Goal: Task Accomplishment & Management: Use online tool/utility

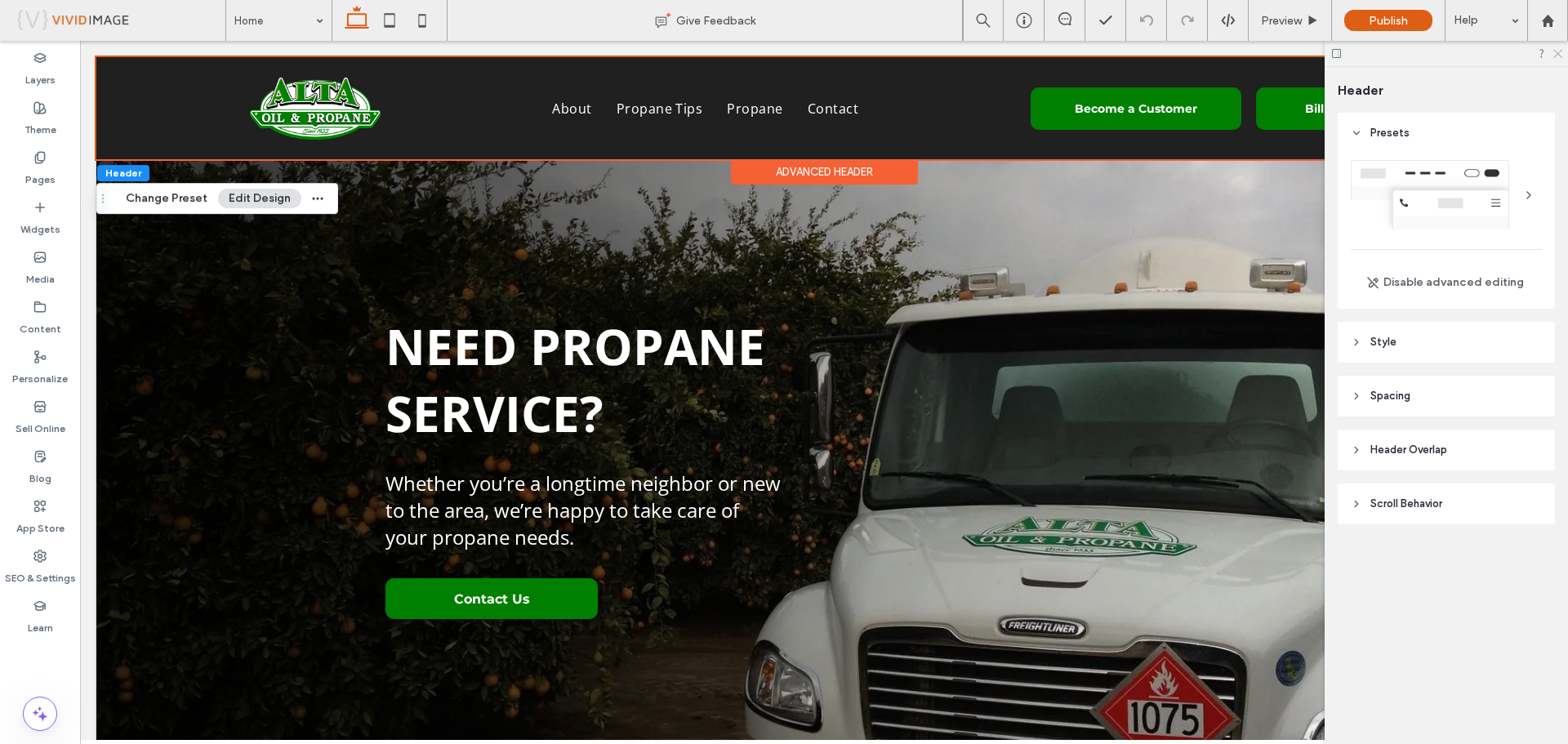
click at [1558, 55] on use at bounding box center [1558, 54] width 9 height 9
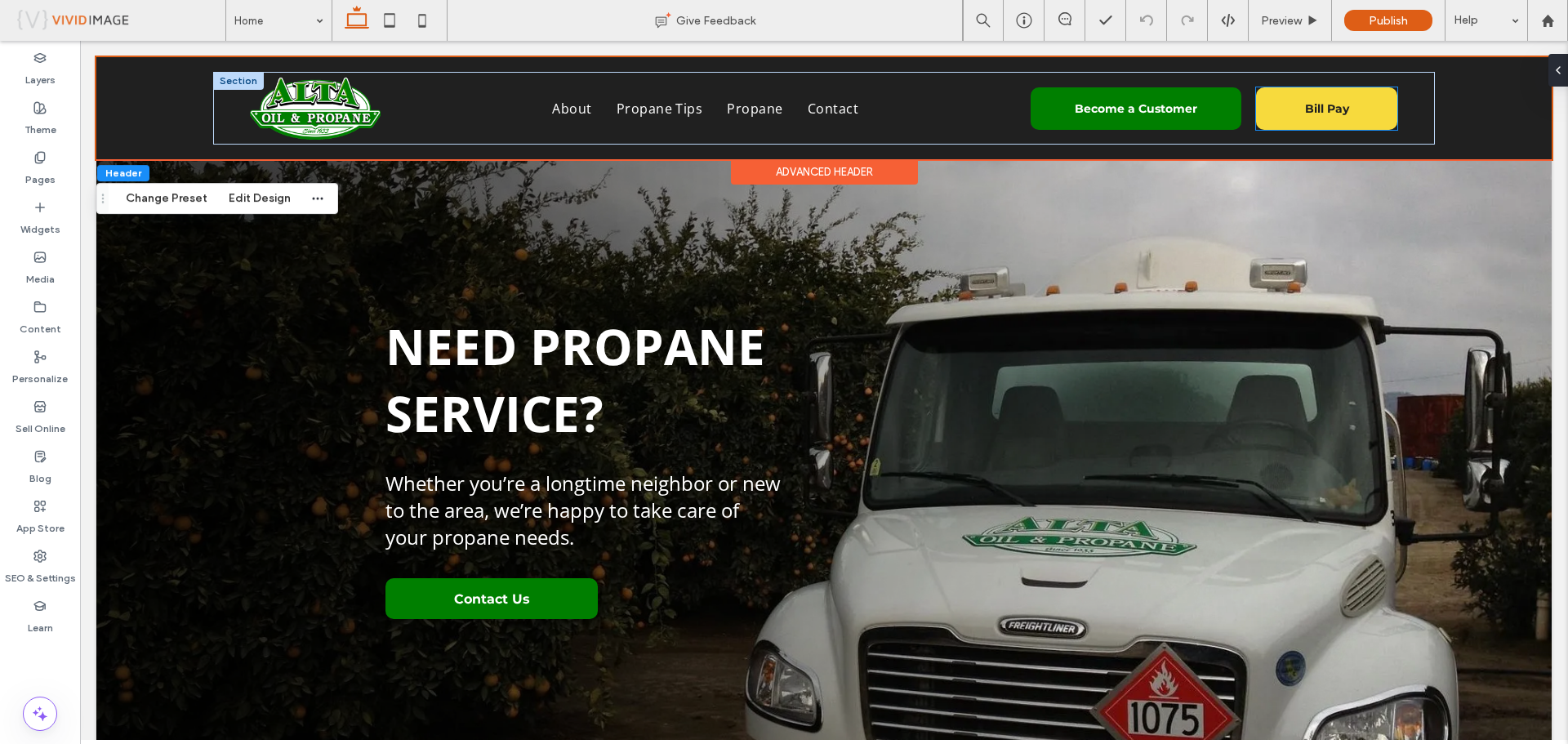
click at [1302, 122] on link "Bill Pay" at bounding box center [1326, 108] width 141 height 43
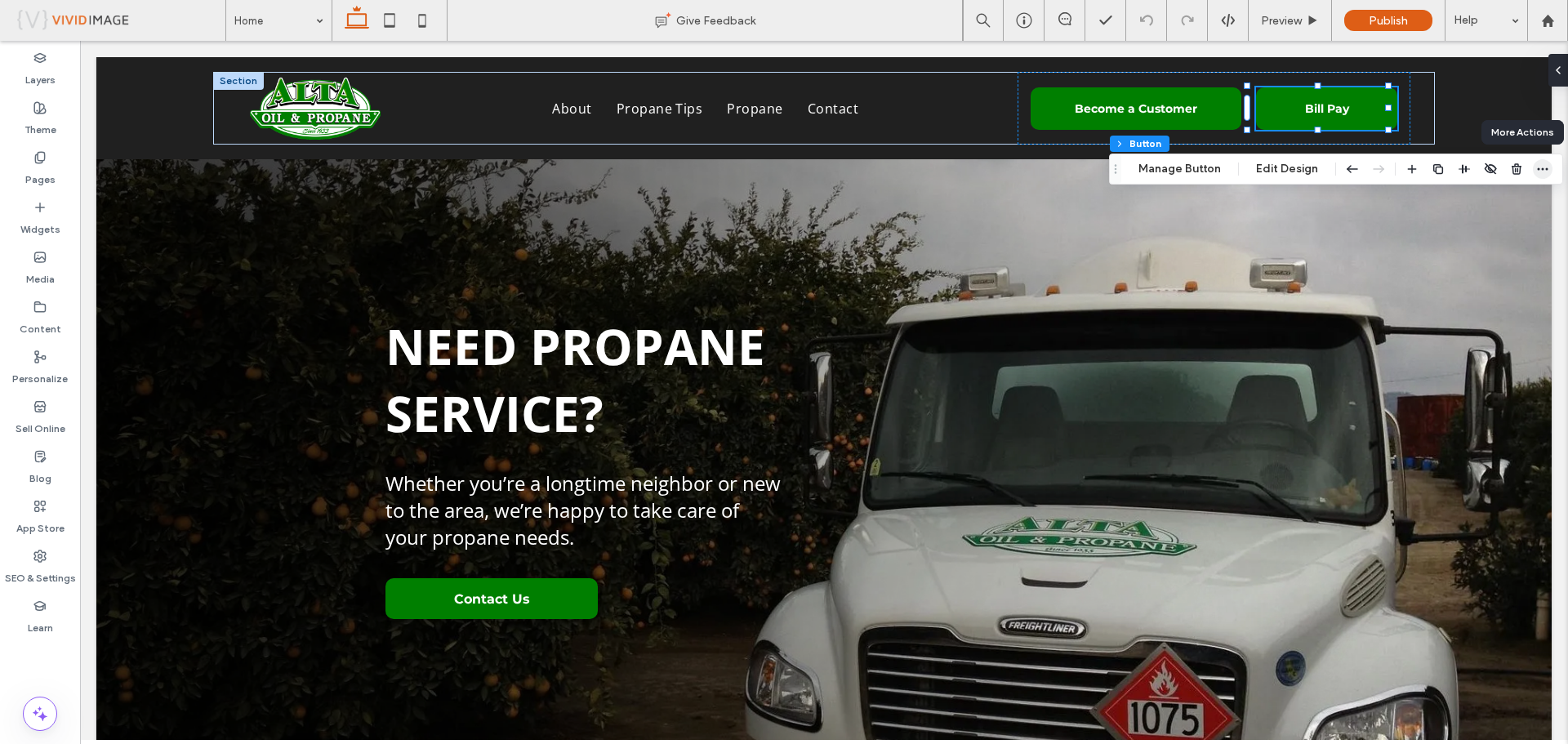
click at [1536, 168] on icon "button" at bounding box center [1542, 169] width 13 height 13
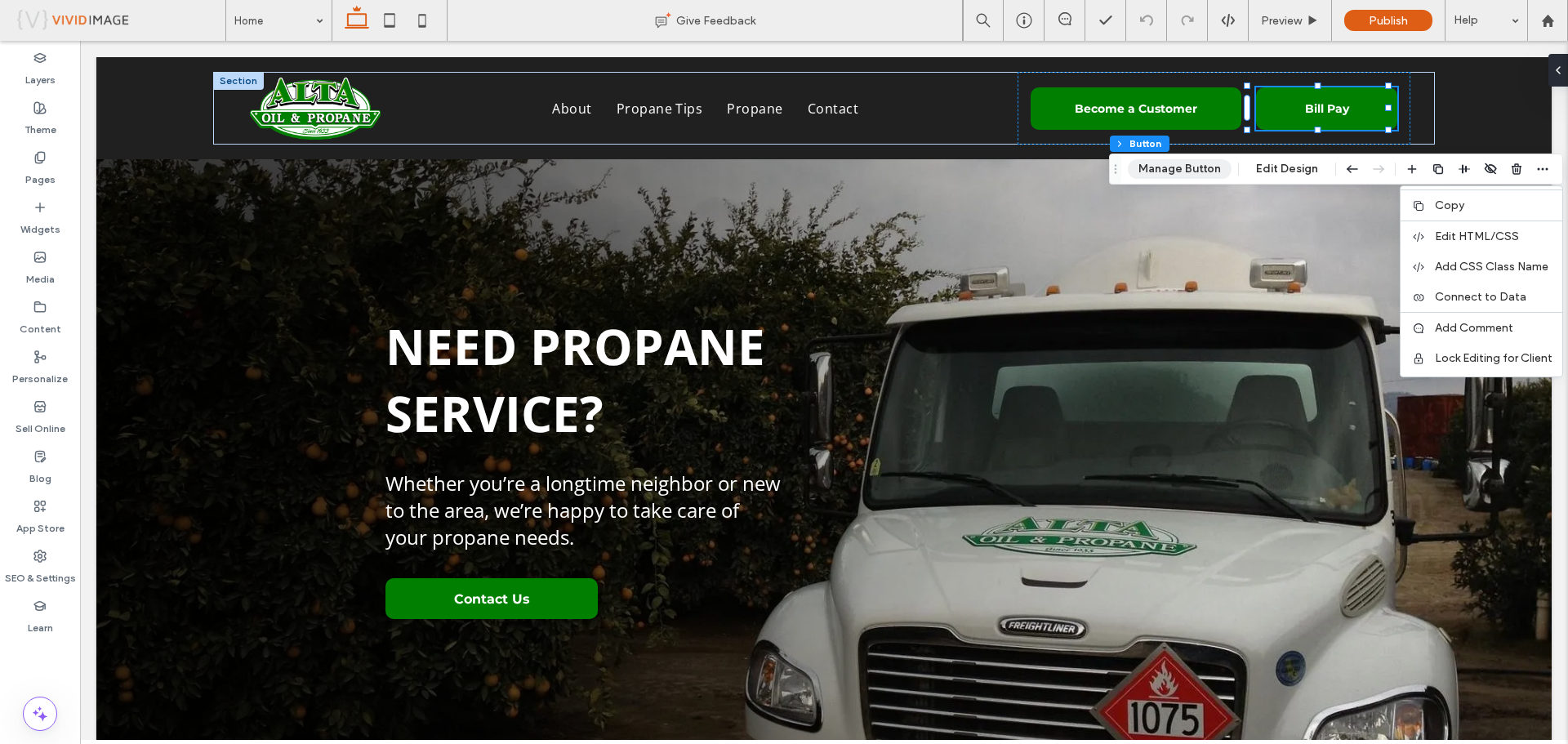
click at [1180, 170] on button "Manage Button" at bounding box center [1179, 169] width 104 height 19
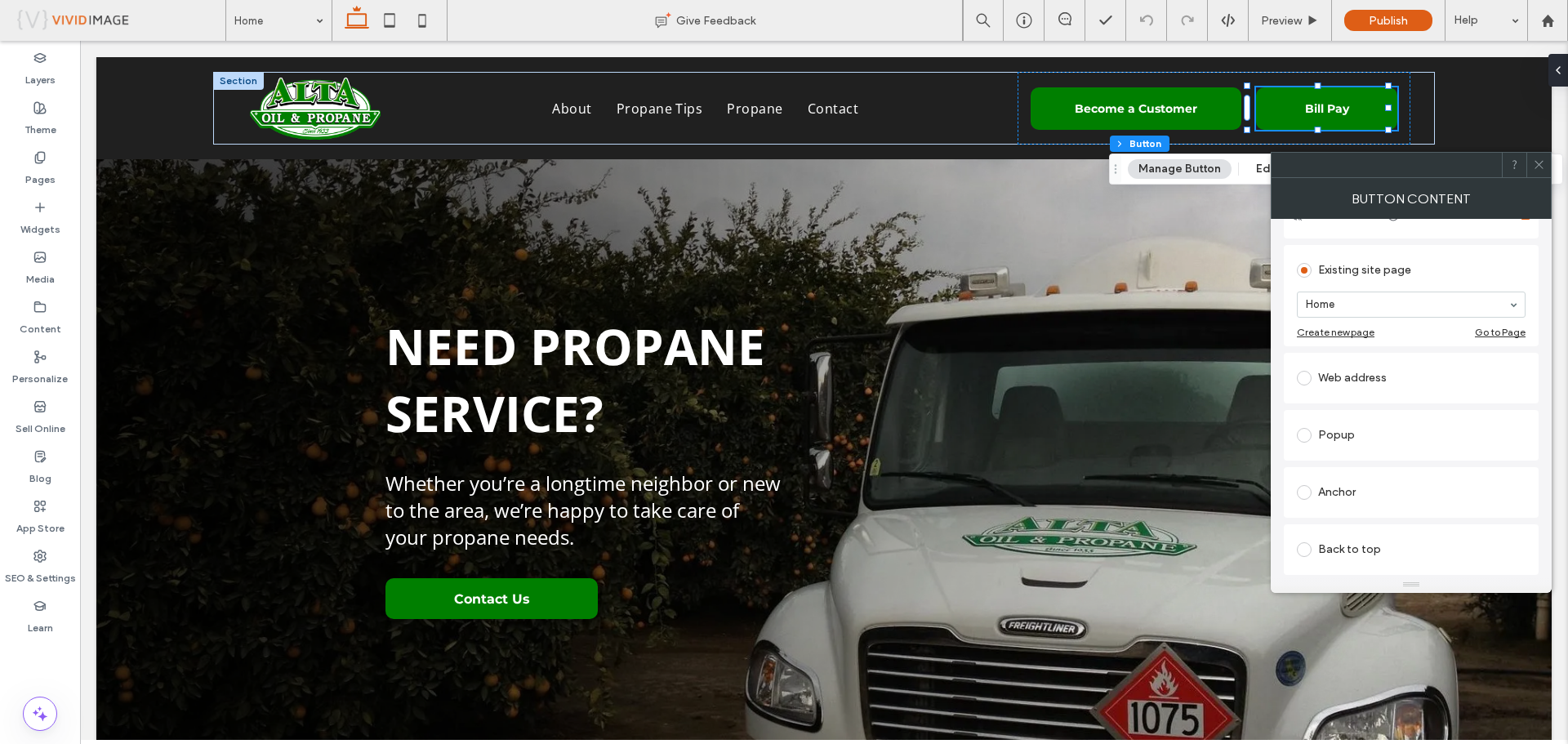
scroll to position [163, 0]
click at [1387, 359] on div "Web address" at bounding box center [1411, 361] width 228 height 26
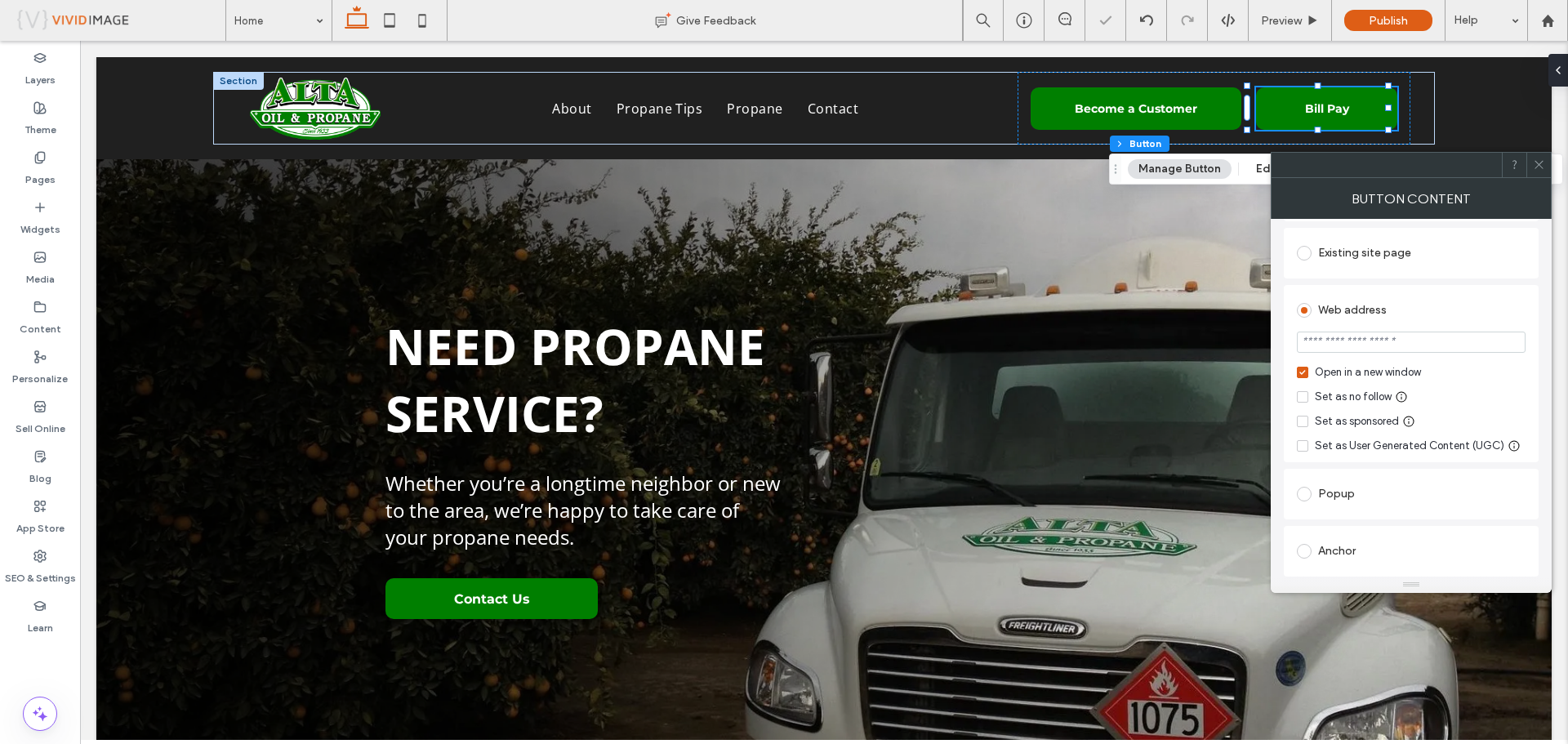
click at [1392, 352] on input "url" at bounding box center [1411, 342] width 228 height 21
paste input "**********"
type input "**********"
click at [1540, 168] on icon at bounding box center [1539, 164] width 12 height 12
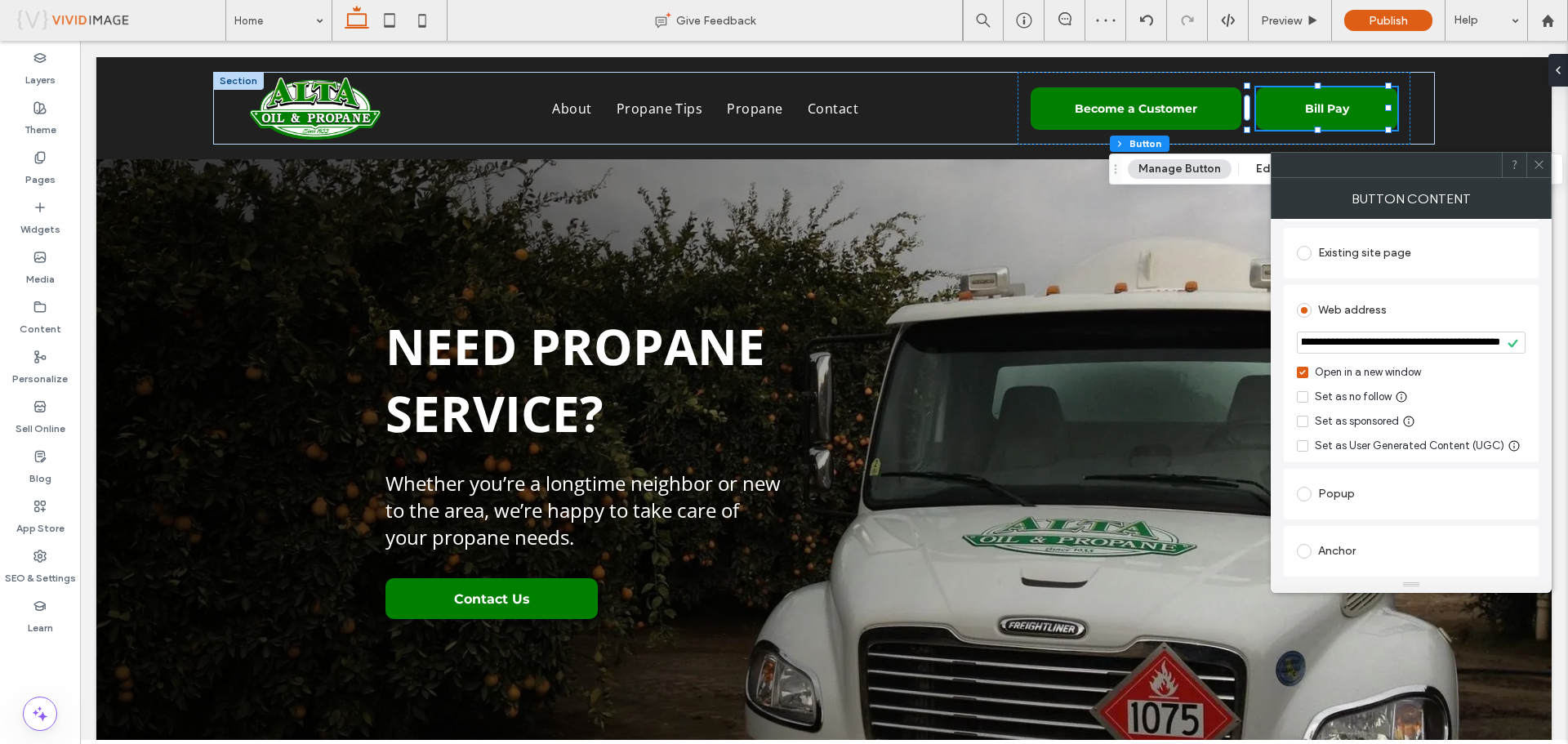
scroll to position [0, 0]
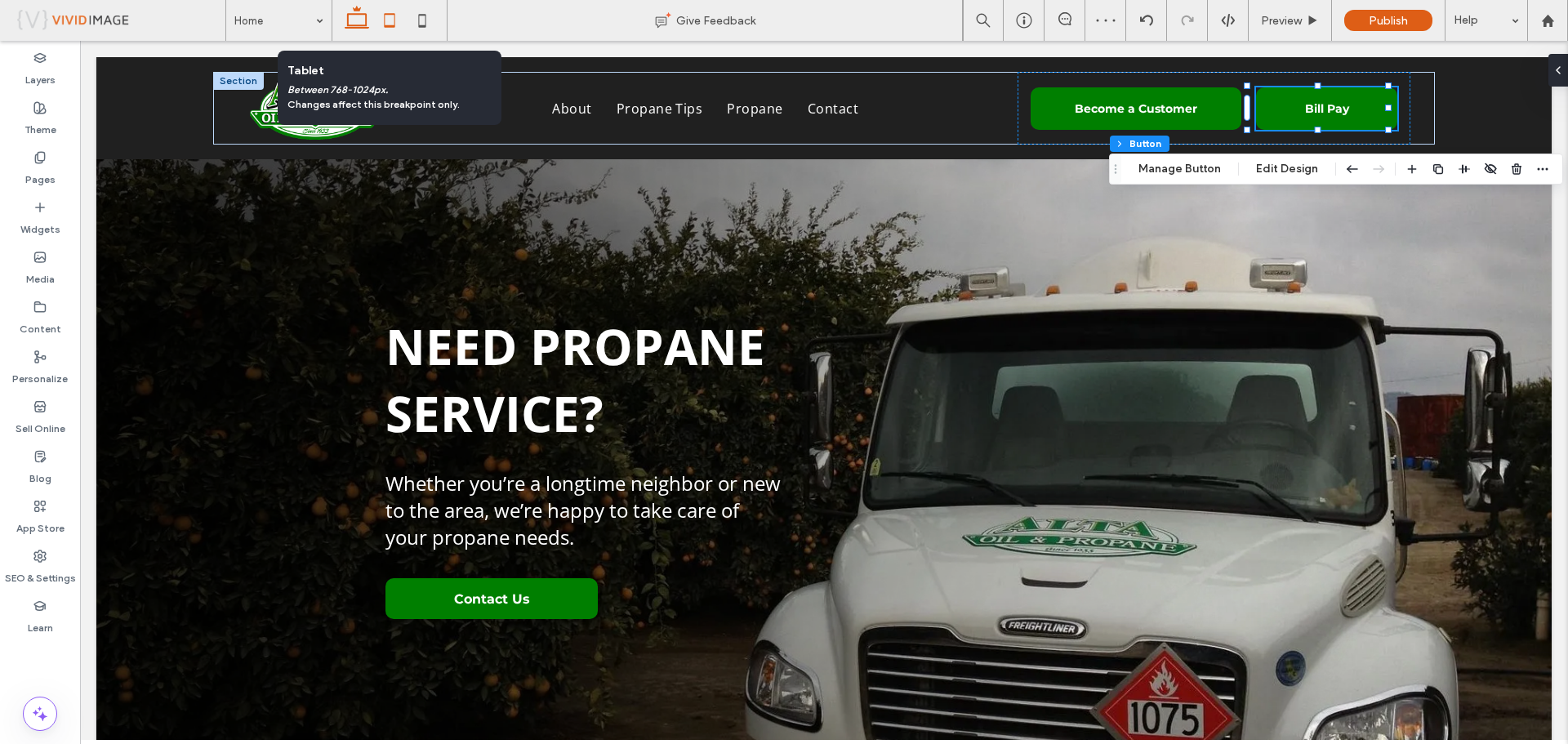
click at [385, 22] on use at bounding box center [390, 20] width 10 height 14
type input "***"
type input "*****"
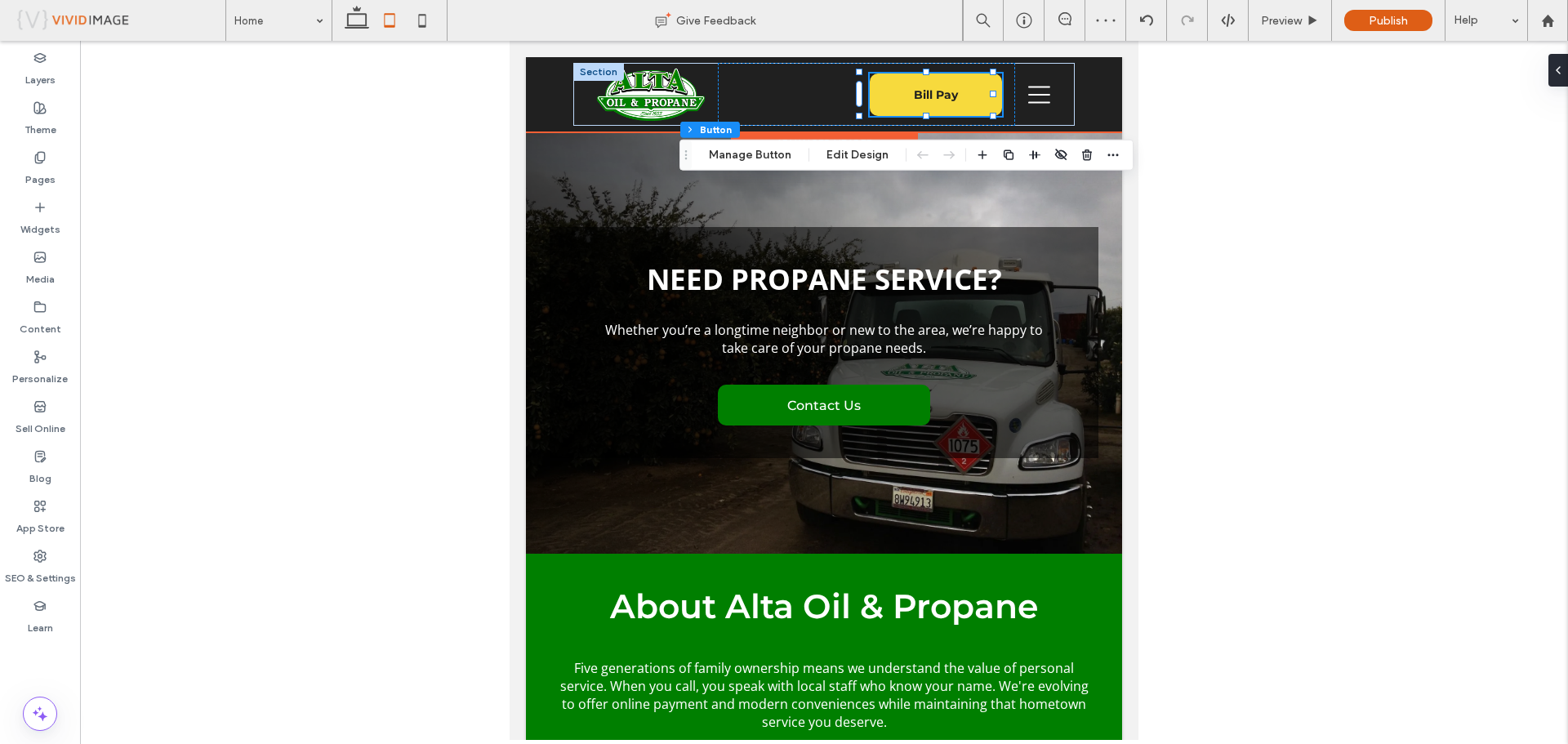
click at [947, 101] on span "Bill Pay" at bounding box center [936, 94] width 44 height 15
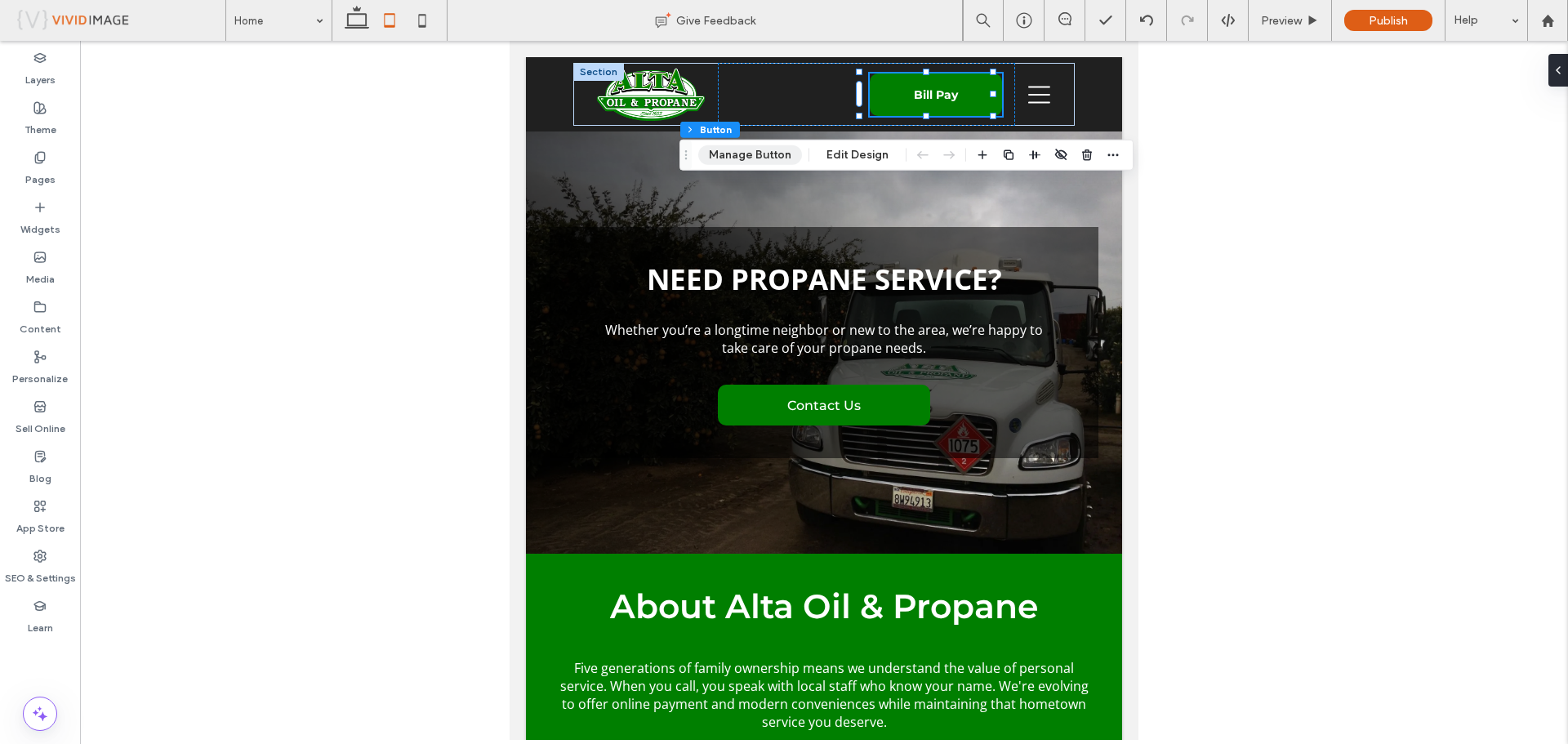
click at [763, 152] on button "Manage Button" at bounding box center [749, 155] width 104 height 19
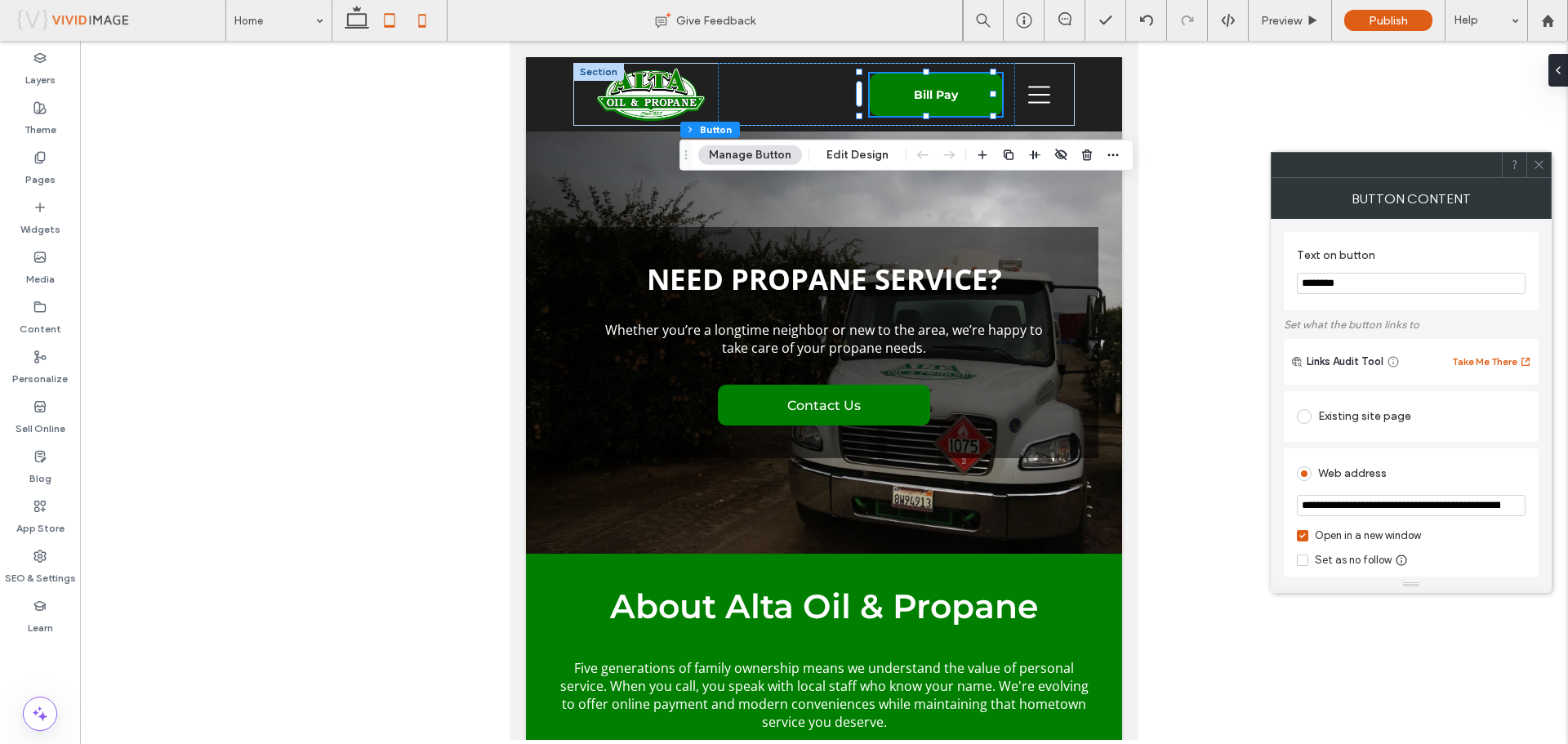
click at [415, 15] on icon at bounding box center [422, 20] width 32 height 32
type input "***"
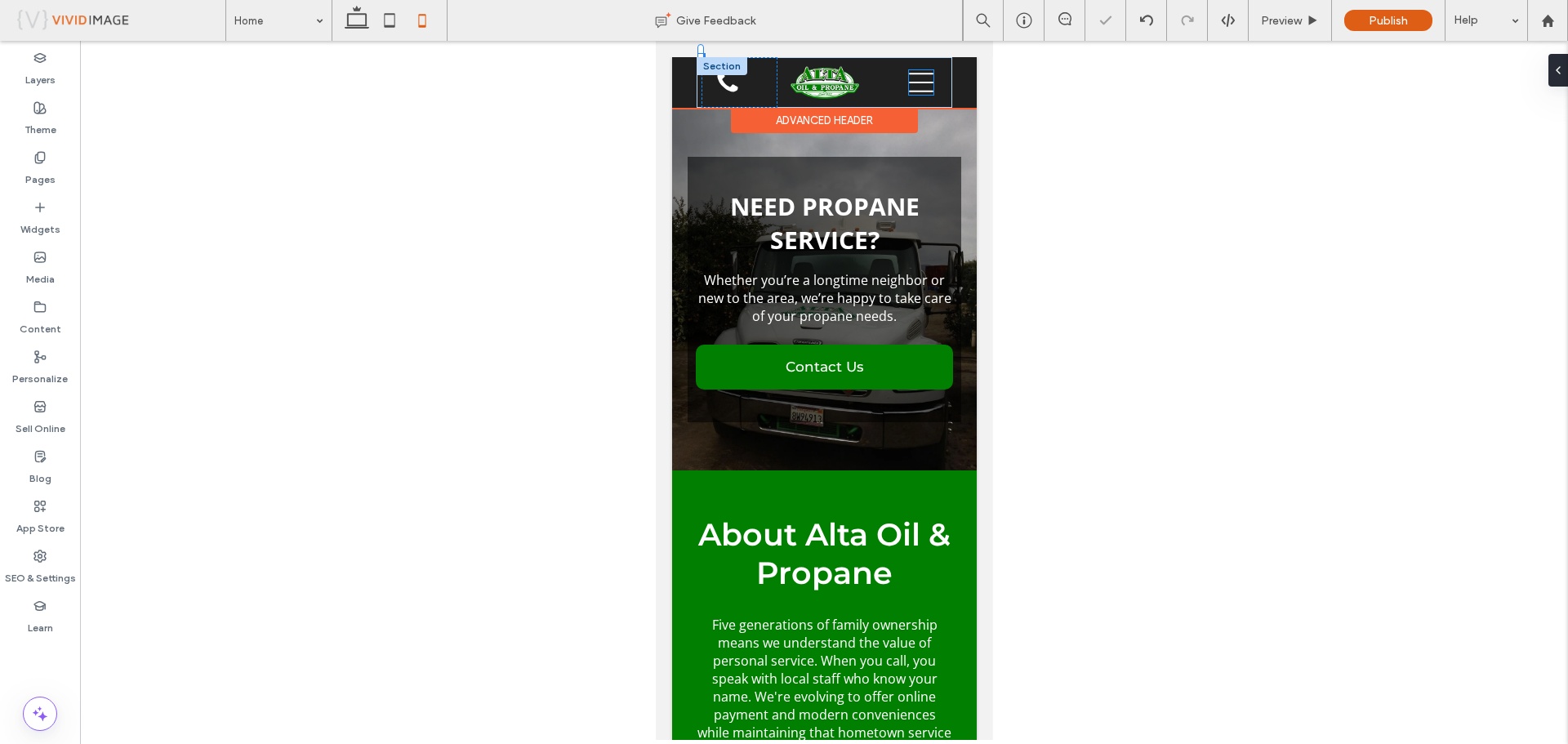
click at [920, 86] on icon at bounding box center [920, 82] width 24 height 24
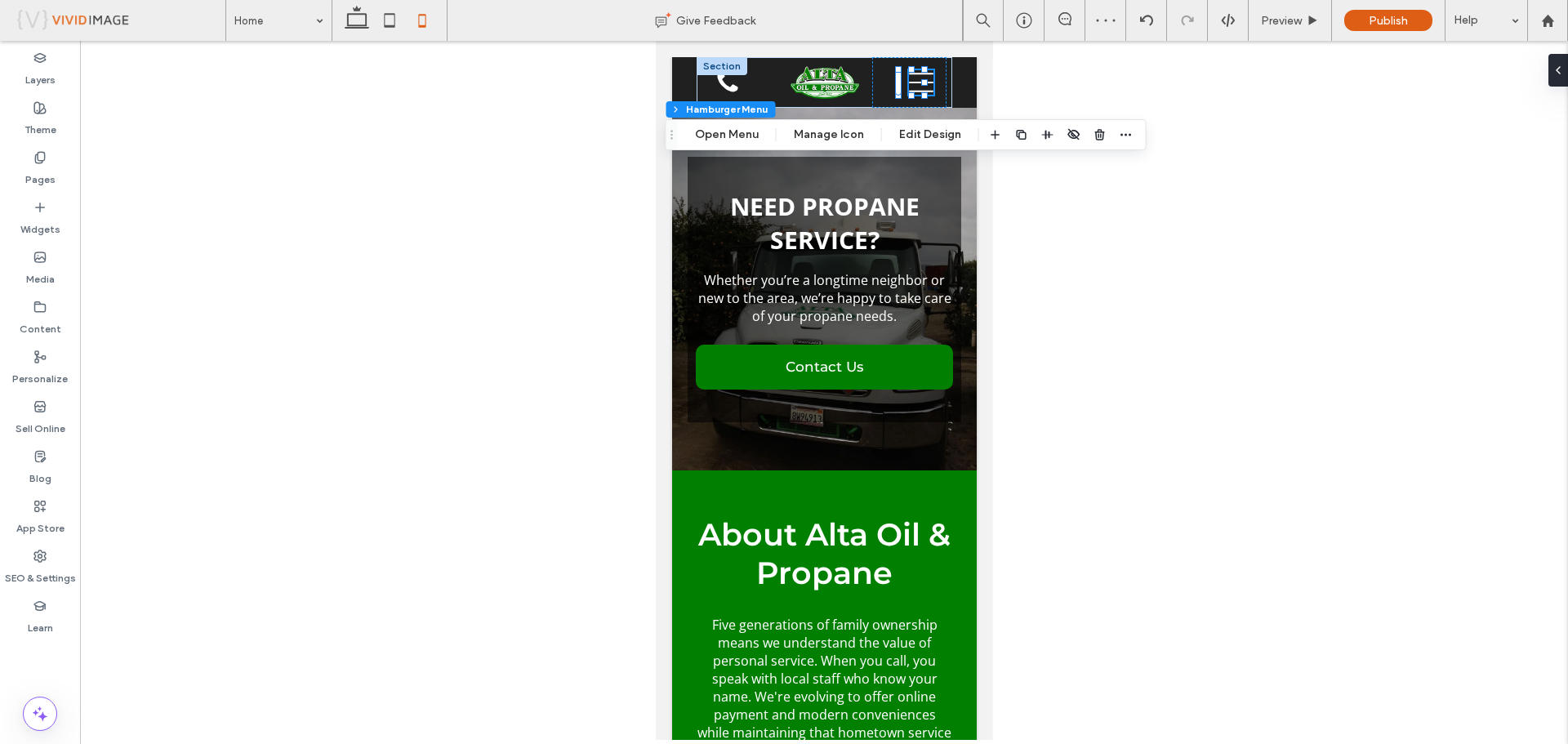
click at [1139, 154] on div at bounding box center [824, 390] width 1488 height 699
click at [1000, 205] on div at bounding box center [824, 390] width 1488 height 699
click at [1146, 174] on div at bounding box center [824, 390] width 1488 height 699
click at [922, 230] on h2 "Need Propane Service?" at bounding box center [824, 223] width 258 height 67
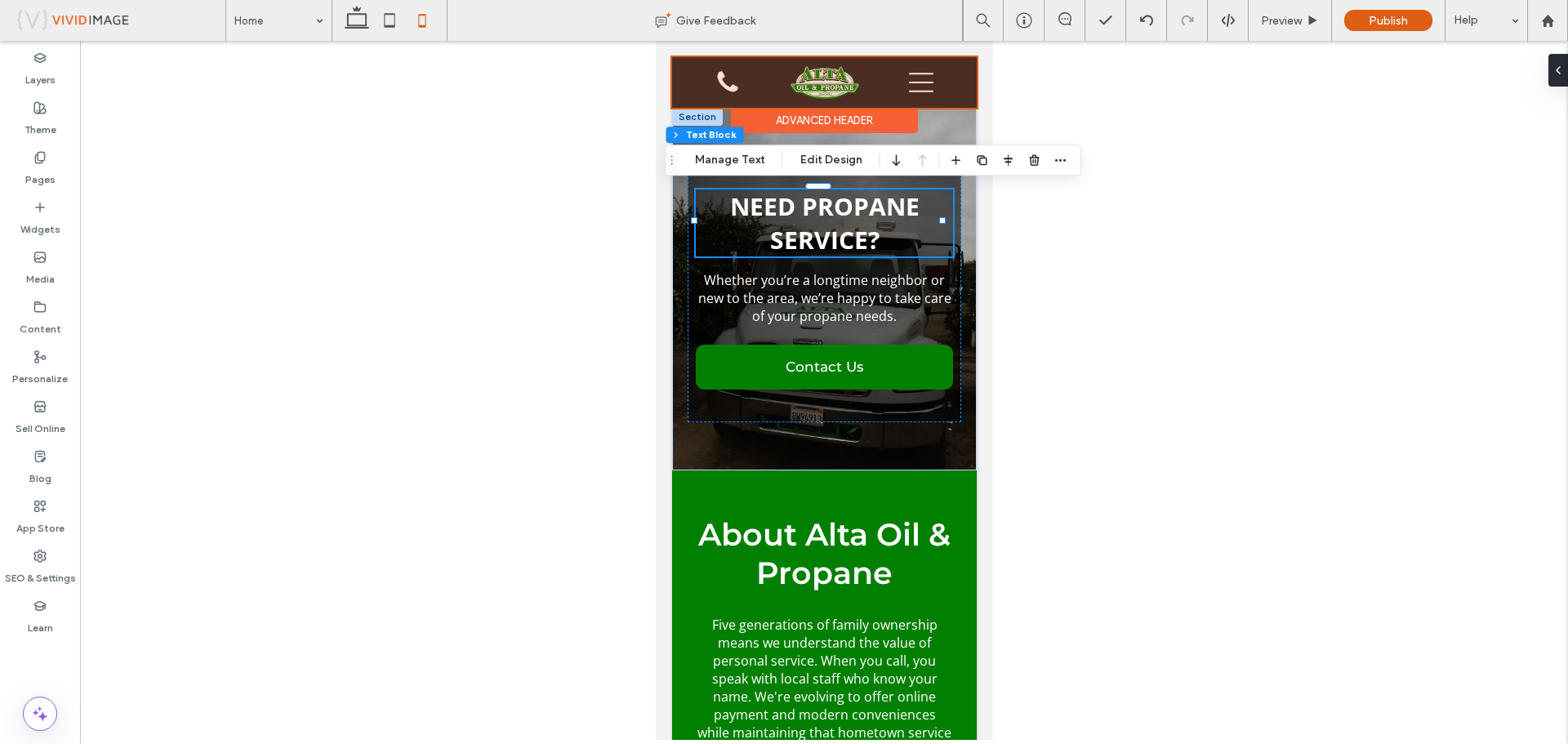
click at [869, 81] on div at bounding box center [823, 82] width 304 height 51
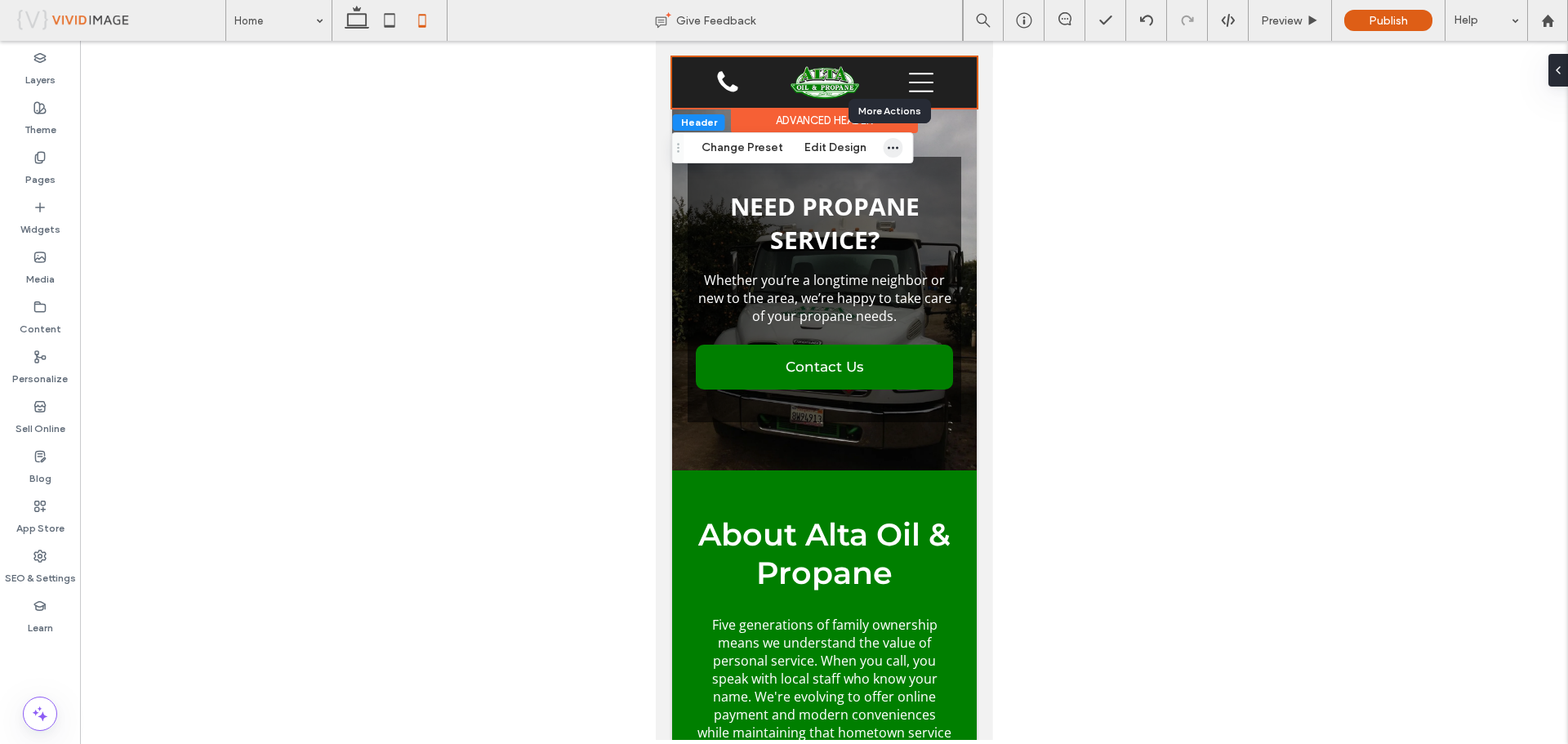
click at [883, 143] on span "button" at bounding box center [893, 148] width 19 height 19
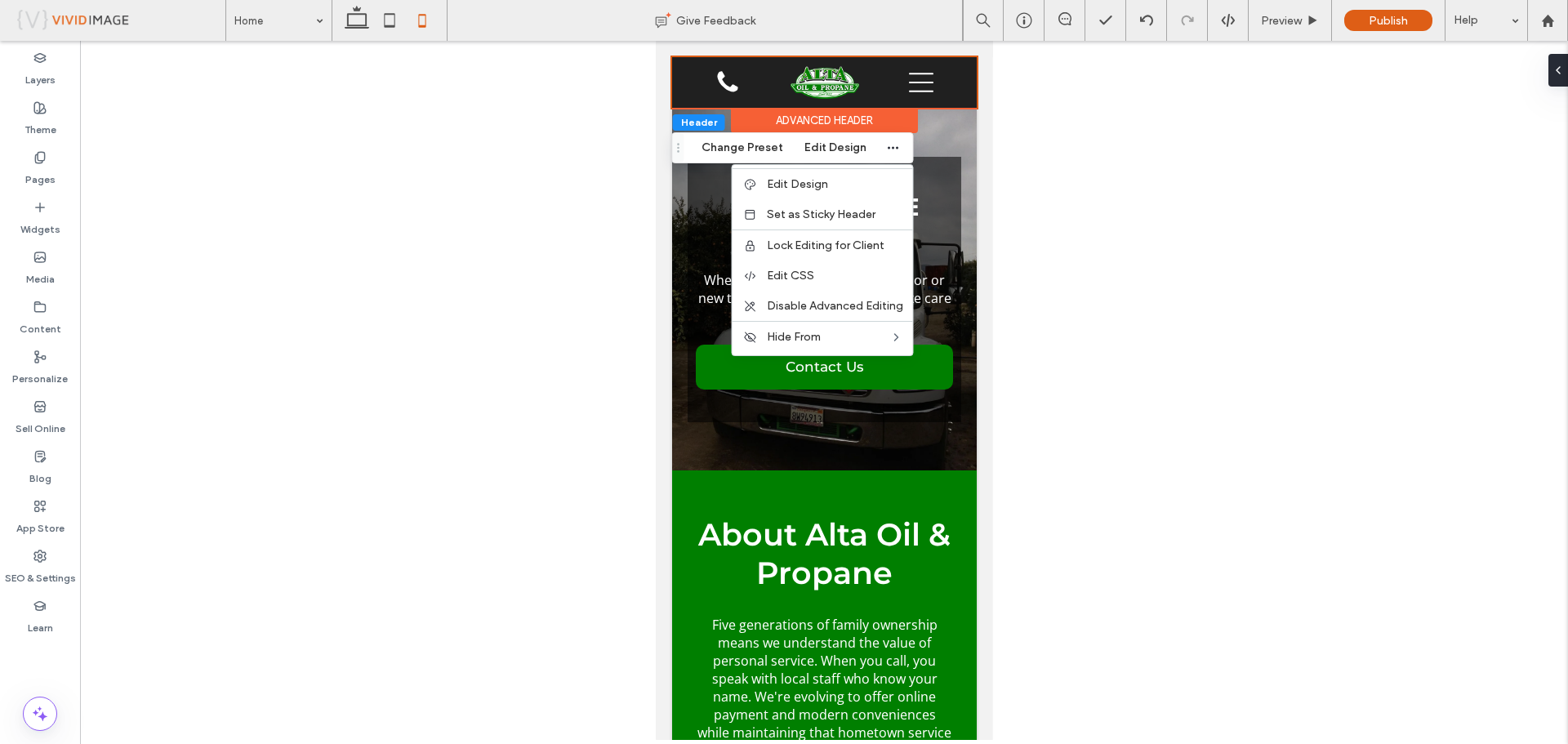
click at [1049, 143] on div at bounding box center [824, 390] width 1488 height 699
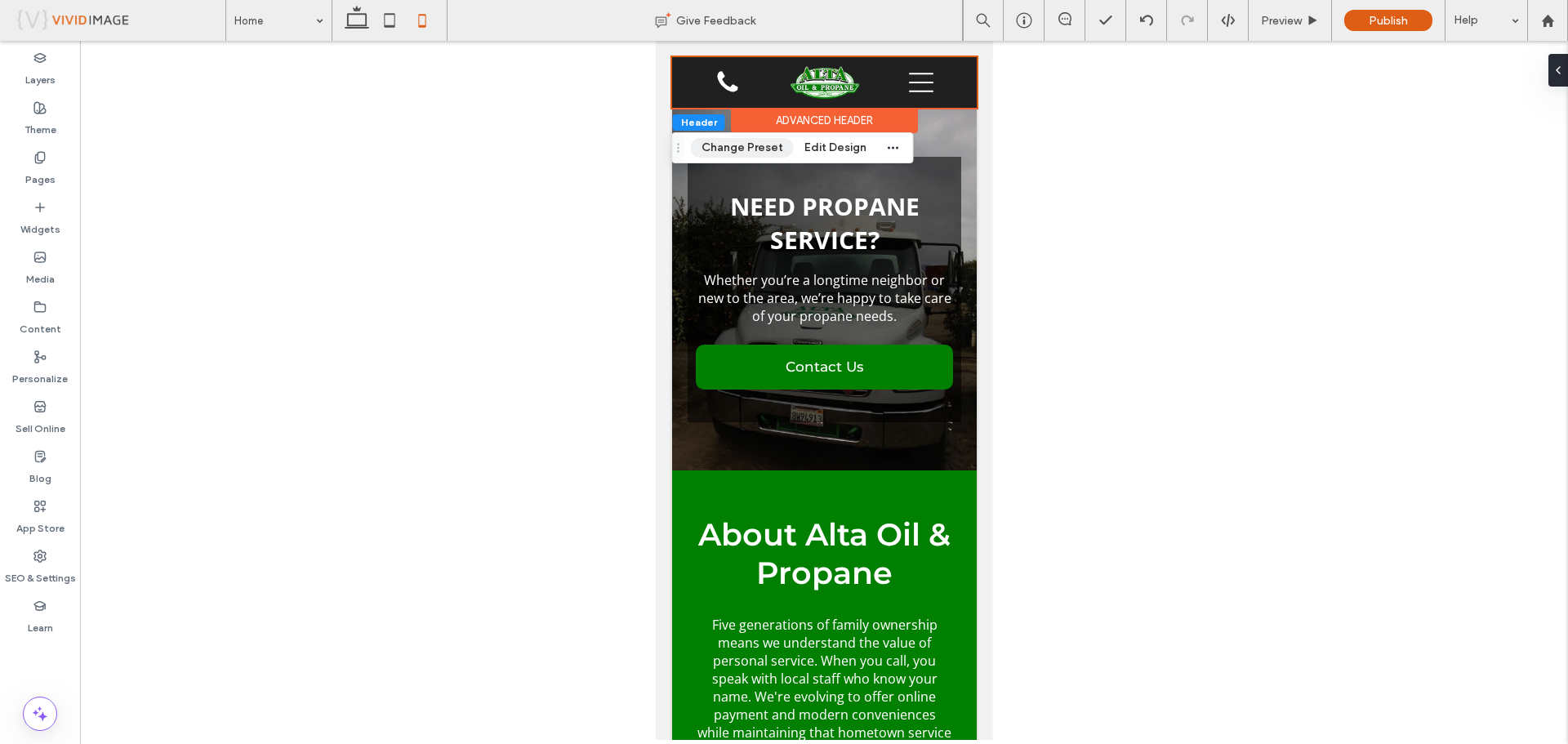
click at [749, 145] on button "Change Preset" at bounding box center [742, 148] width 103 height 19
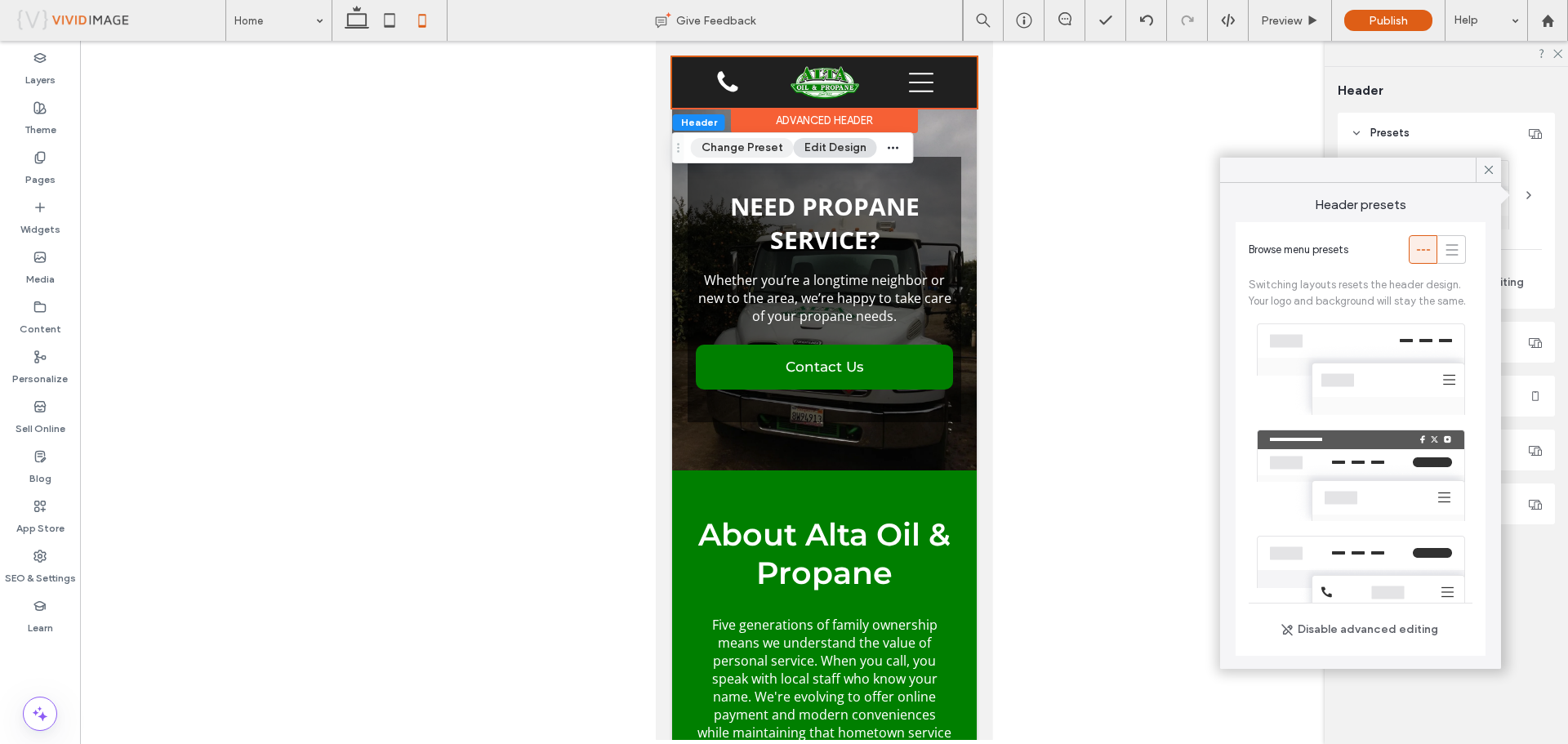
scroll to position [373, 0]
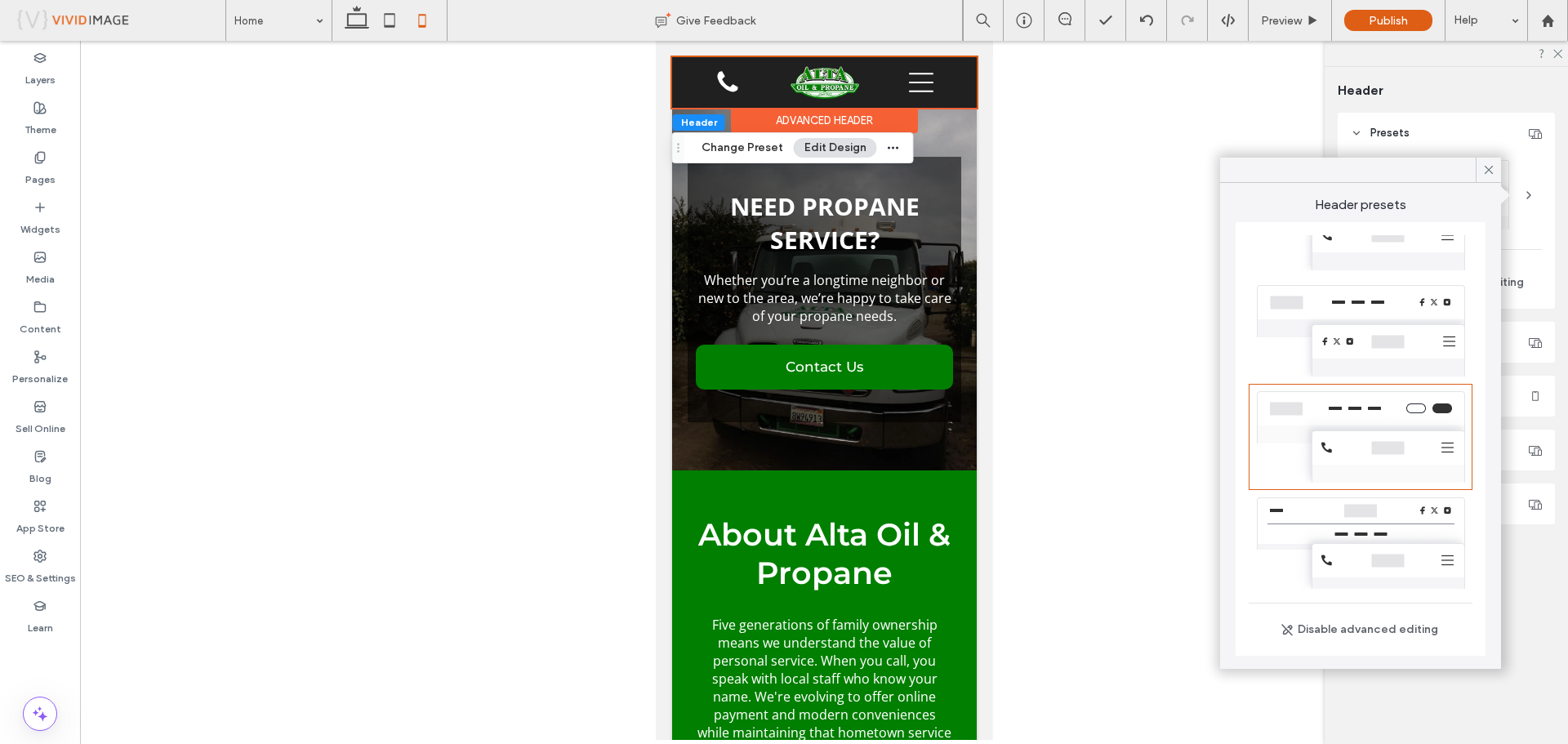
click at [820, 151] on button "Edit Design" at bounding box center [835, 148] width 83 height 19
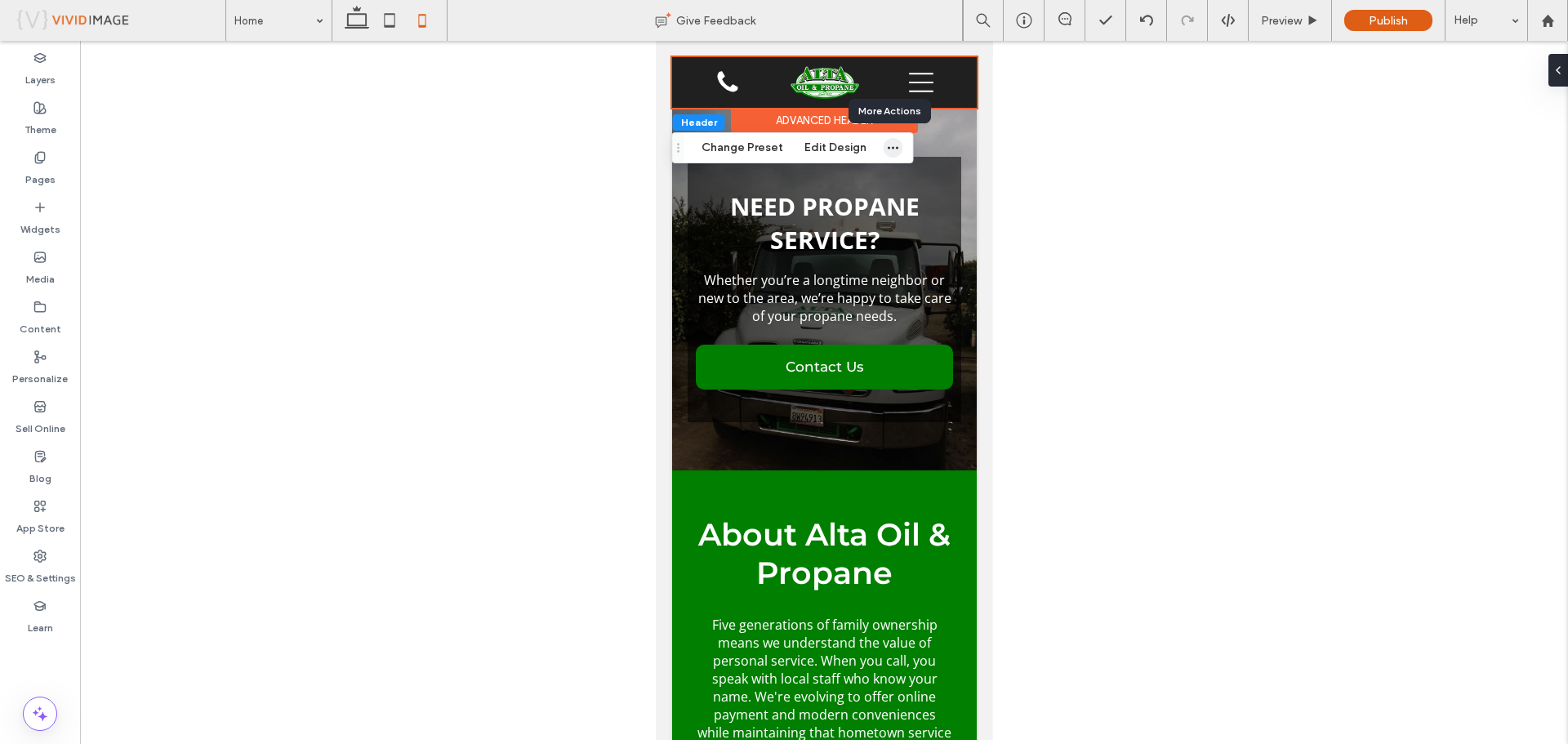
click at [889, 148] on use "button" at bounding box center [893, 148] width 10 height 3
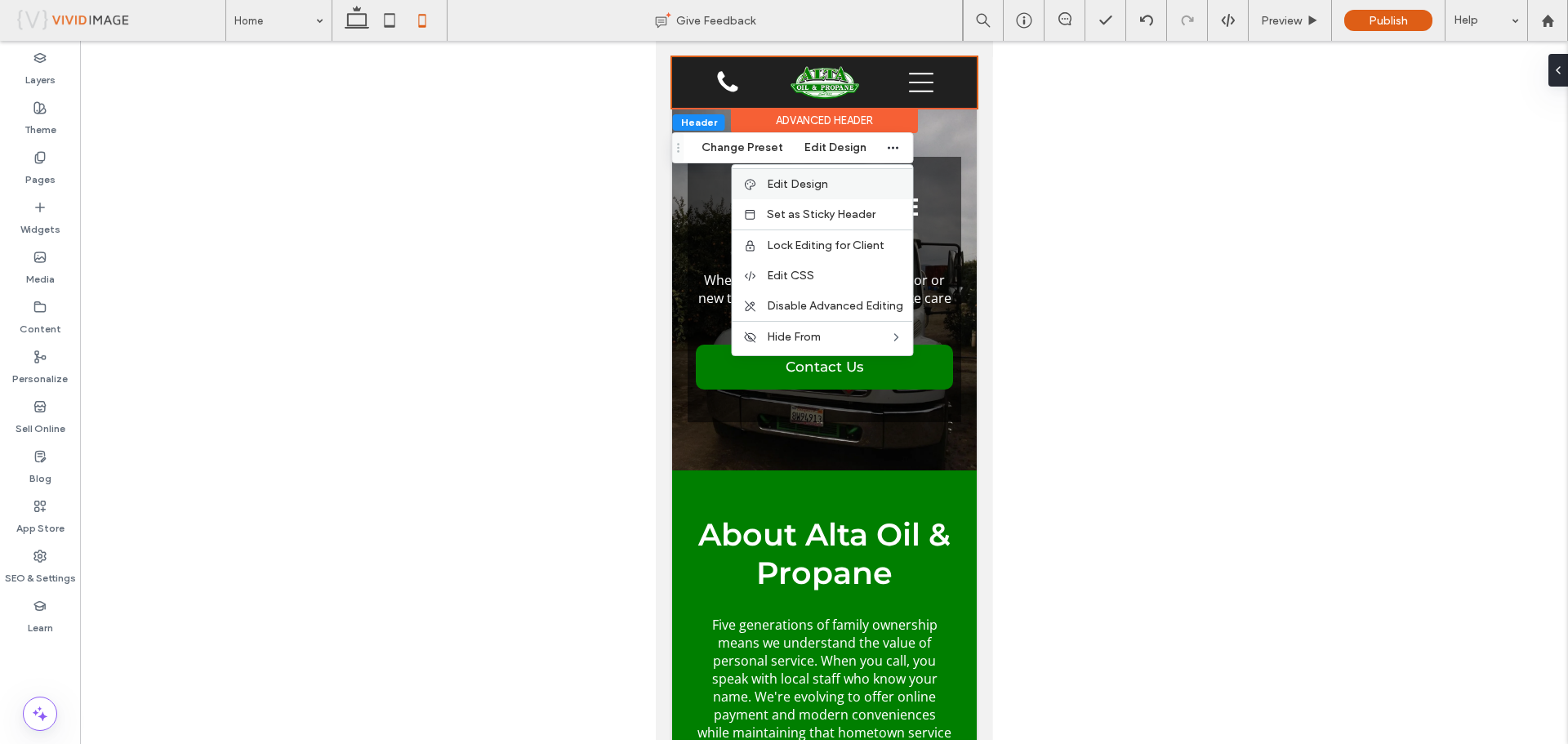
click at [804, 184] on span "Edit Design" at bounding box center [798, 184] width 61 height 14
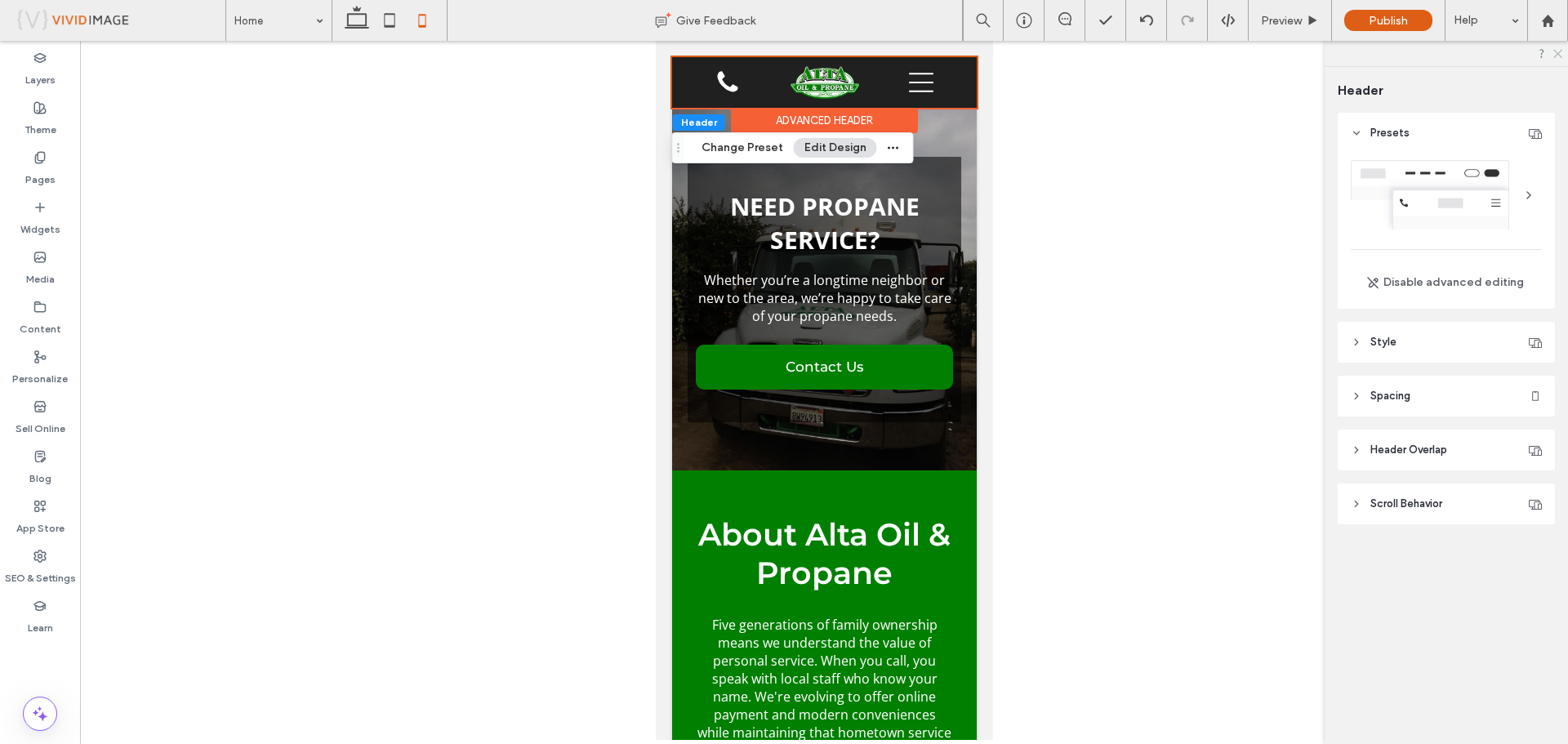
click at [1557, 52] on use at bounding box center [1558, 54] width 9 height 9
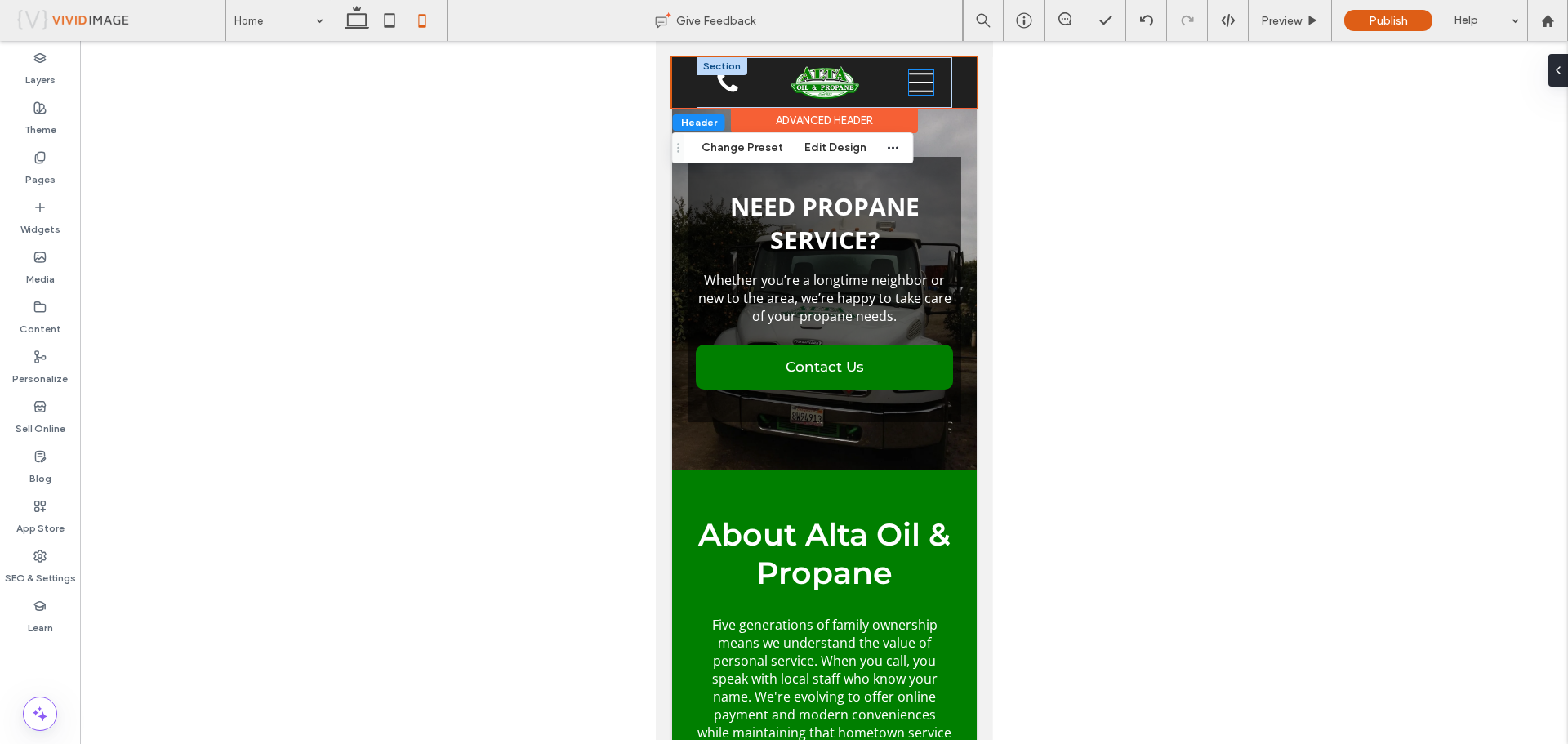
click at [916, 87] on icon at bounding box center [920, 82] width 24 height 24
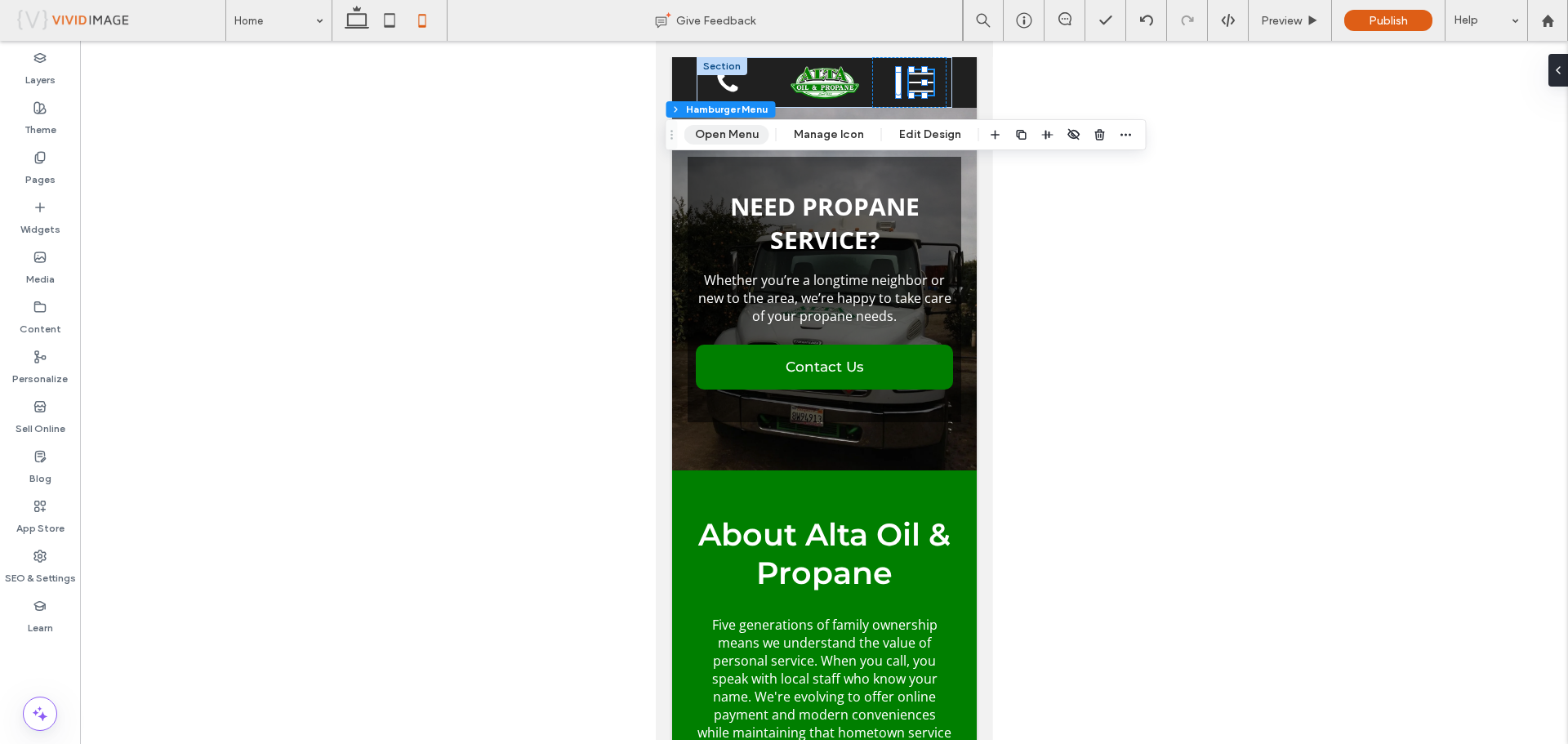
click at [735, 135] on button "Open Menu" at bounding box center [726, 135] width 85 height 19
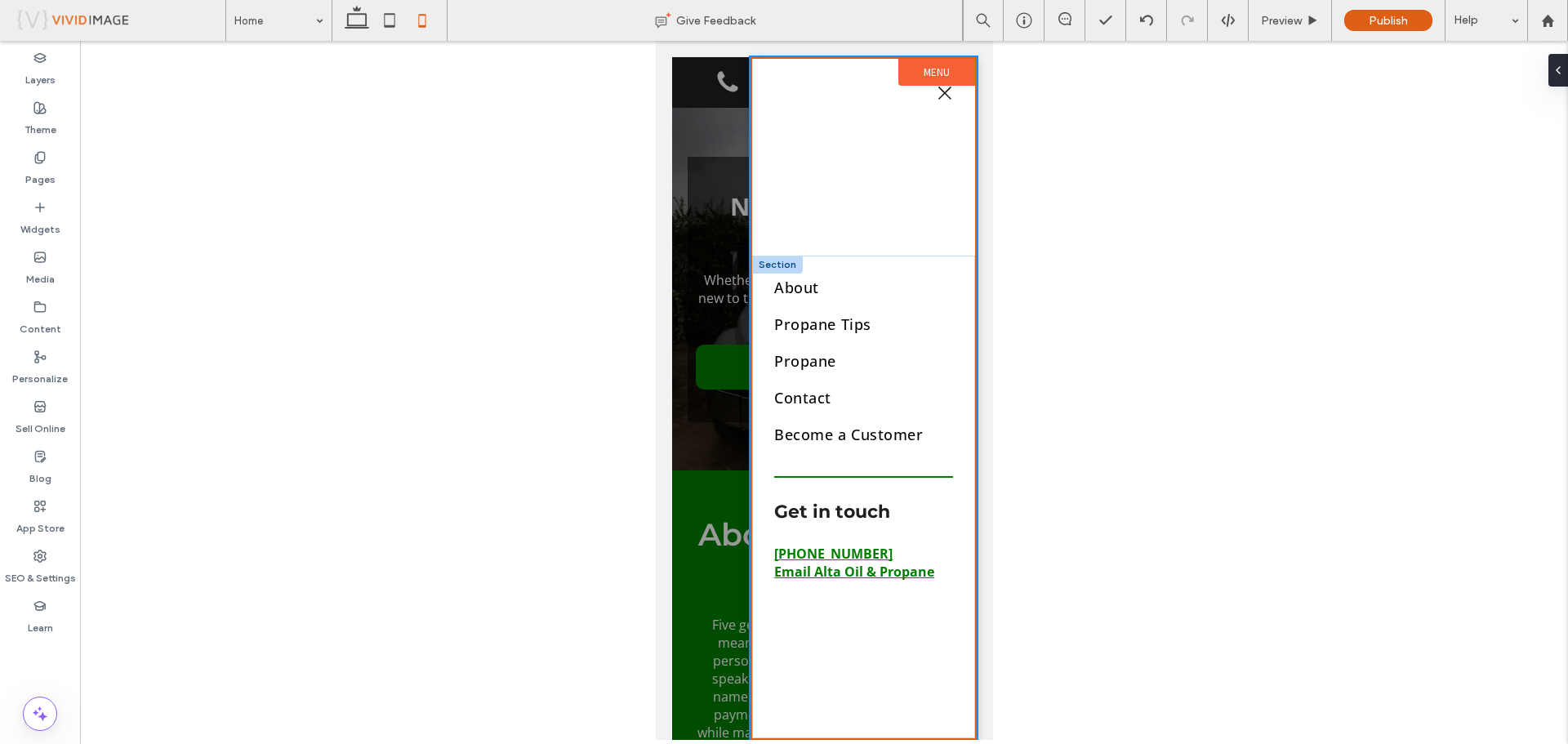
click at [774, 261] on div at bounding box center [777, 264] width 51 height 18
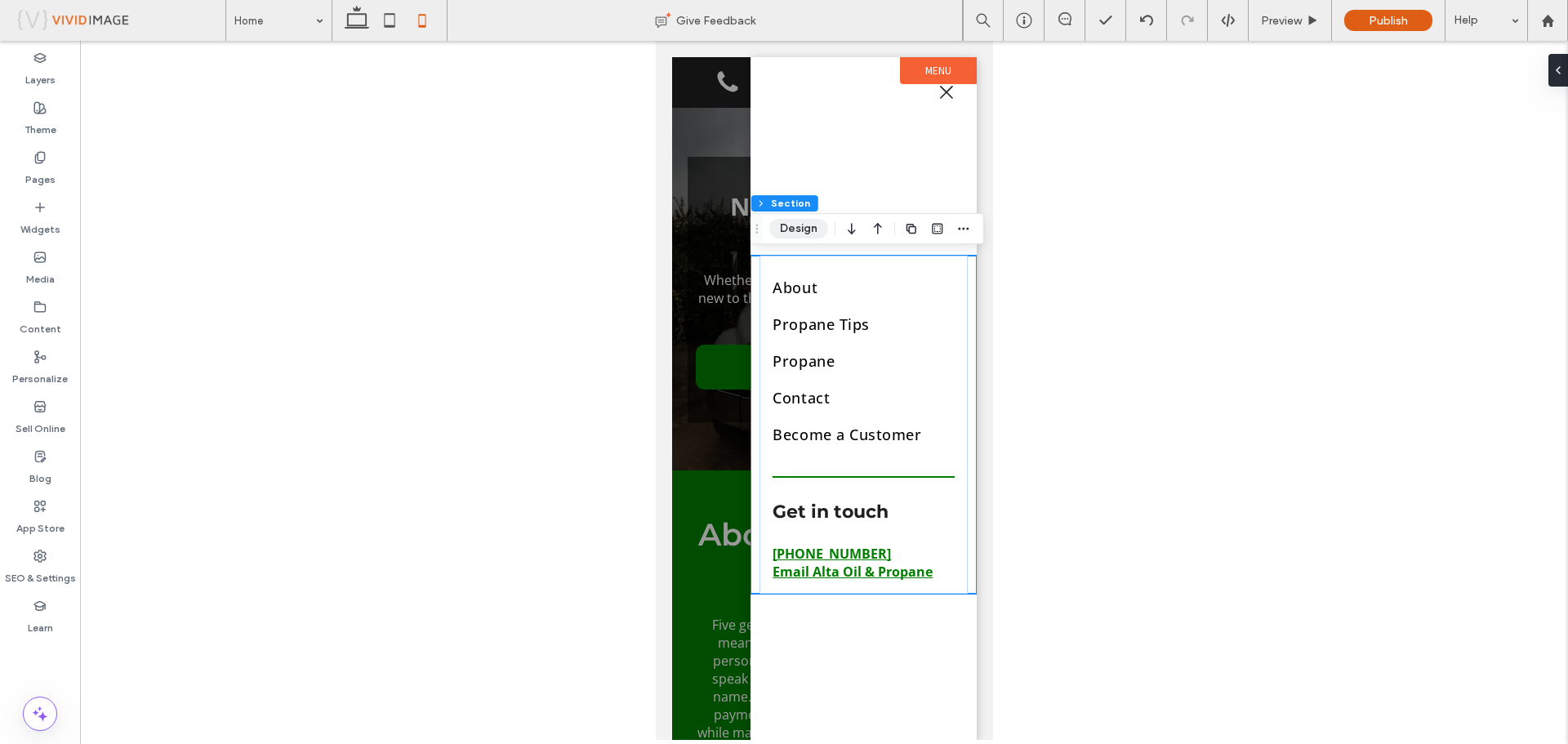
click at [798, 231] on button "Design" at bounding box center [798, 228] width 59 height 19
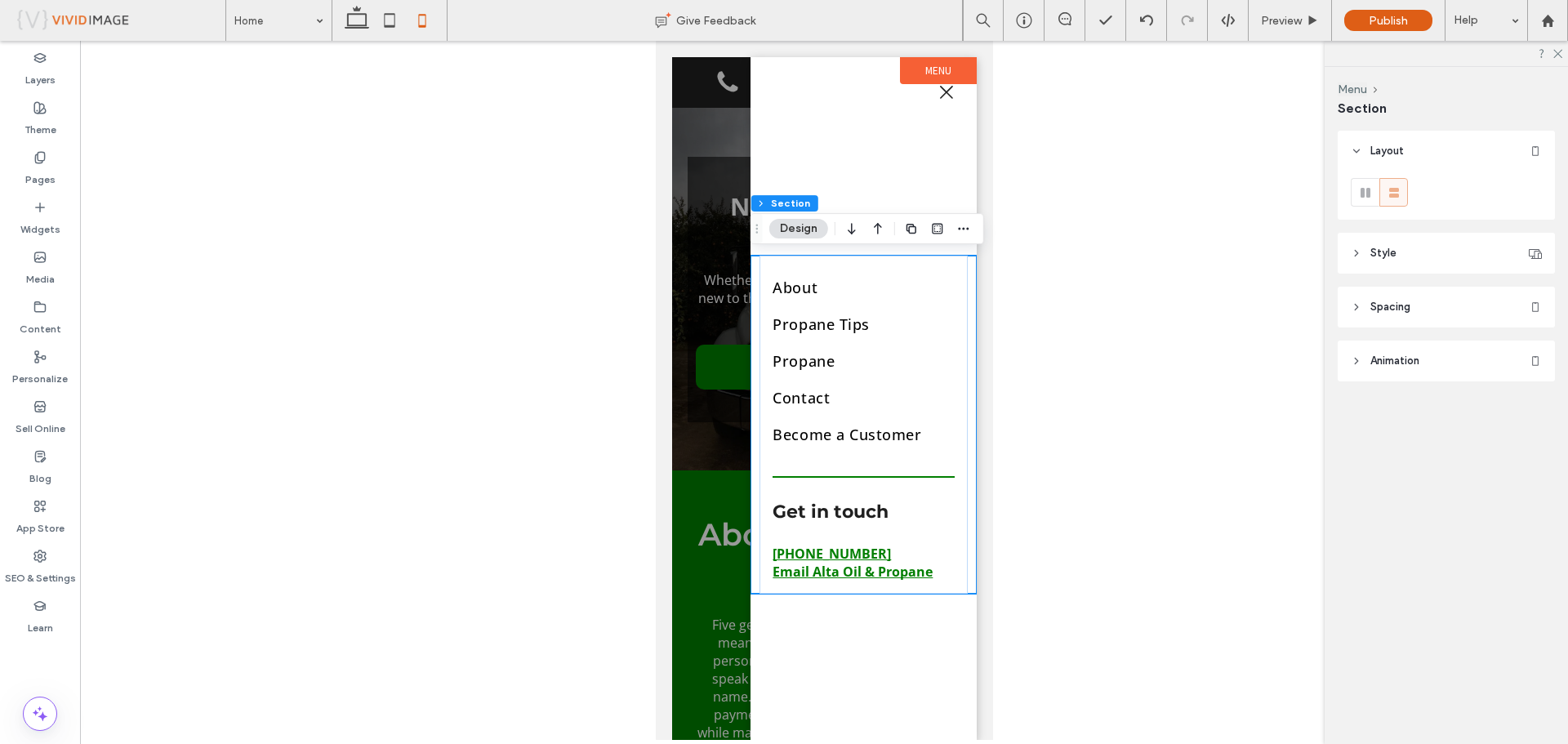
click at [1556, 58] on div at bounding box center [1446, 53] width 243 height 25
click at [968, 232] on icon "button" at bounding box center [963, 228] width 13 height 13
click at [1059, 492] on div at bounding box center [824, 390] width 1488 height 699
click at [927, 430] on link "Become a Customer" at bounding box center [862, 435] width 182 height 37
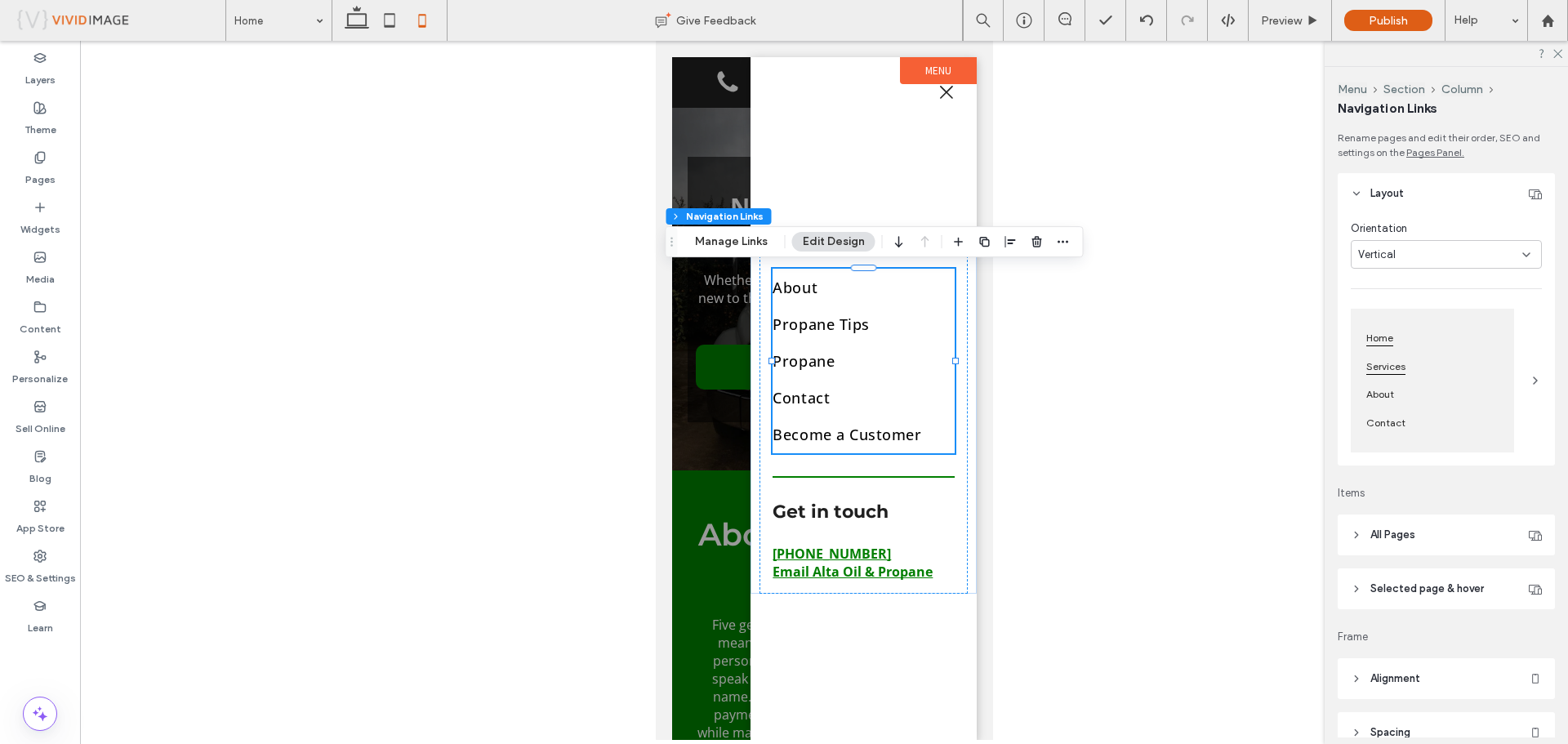
click at [1446, 372] on div "Services" at bounding box center [1432, 366] width 143 height 28
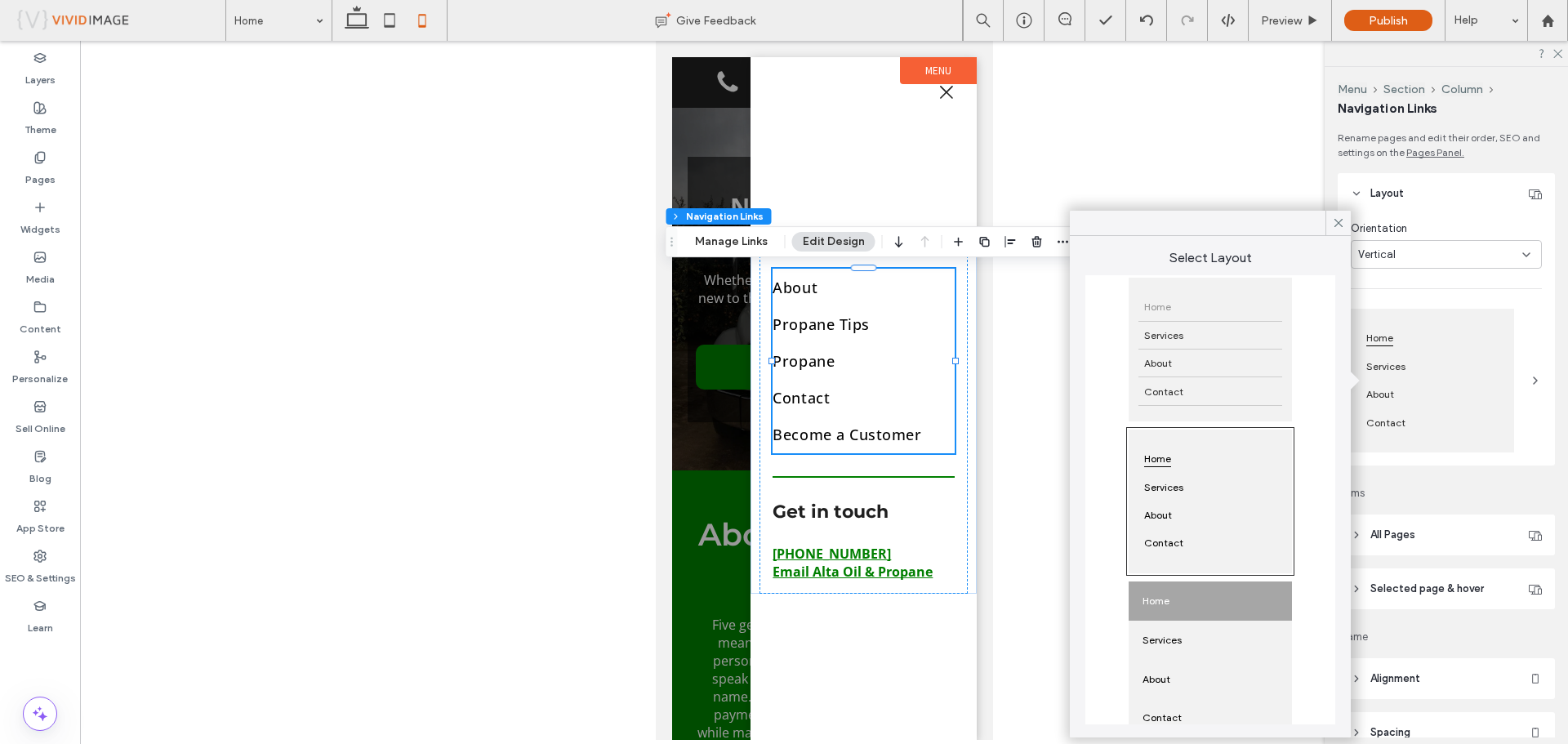
scroll to position [0, 0]
click at [1334, 226] on icon at bounding box center [1338, 222] width 15 height 15
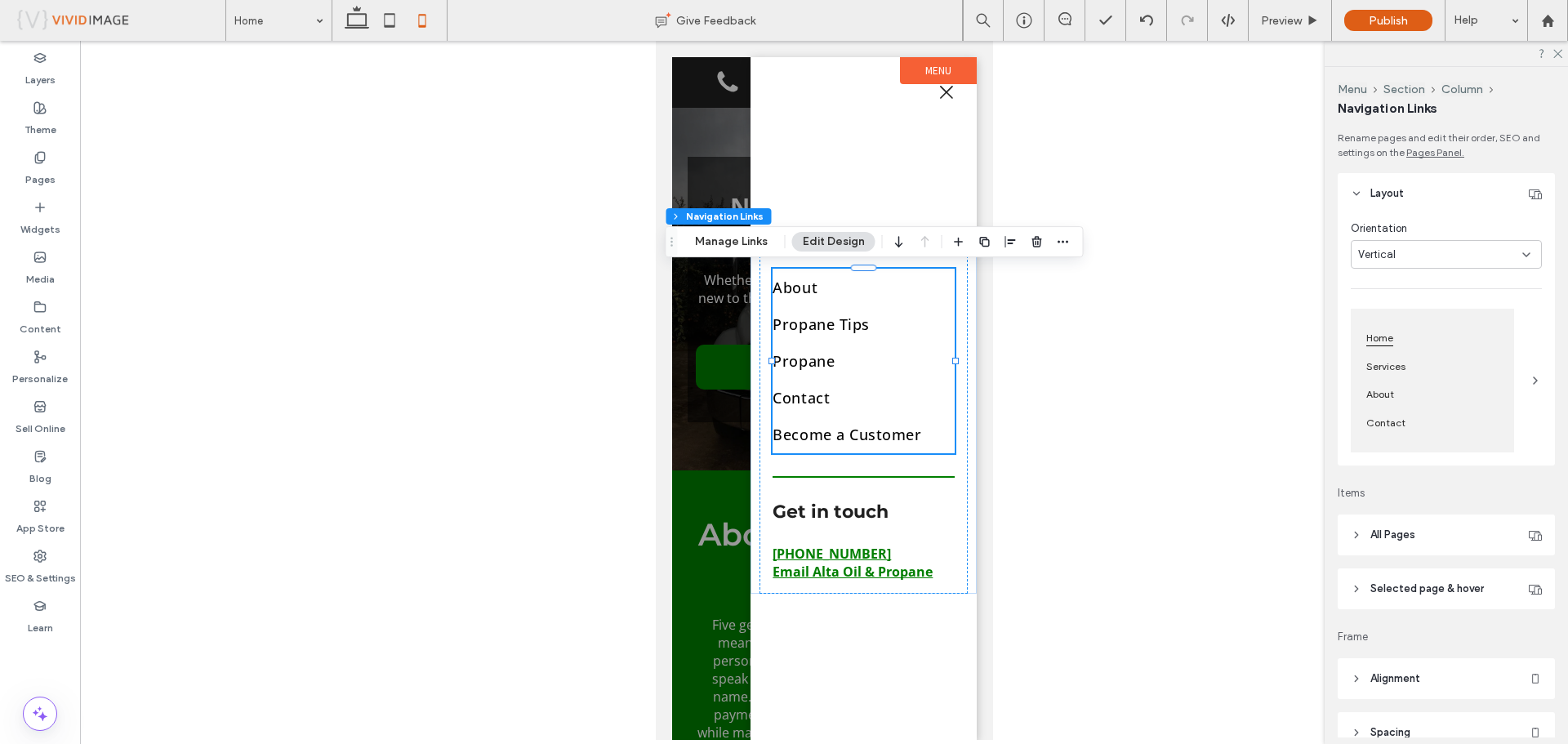
scroll to position [81, 0]
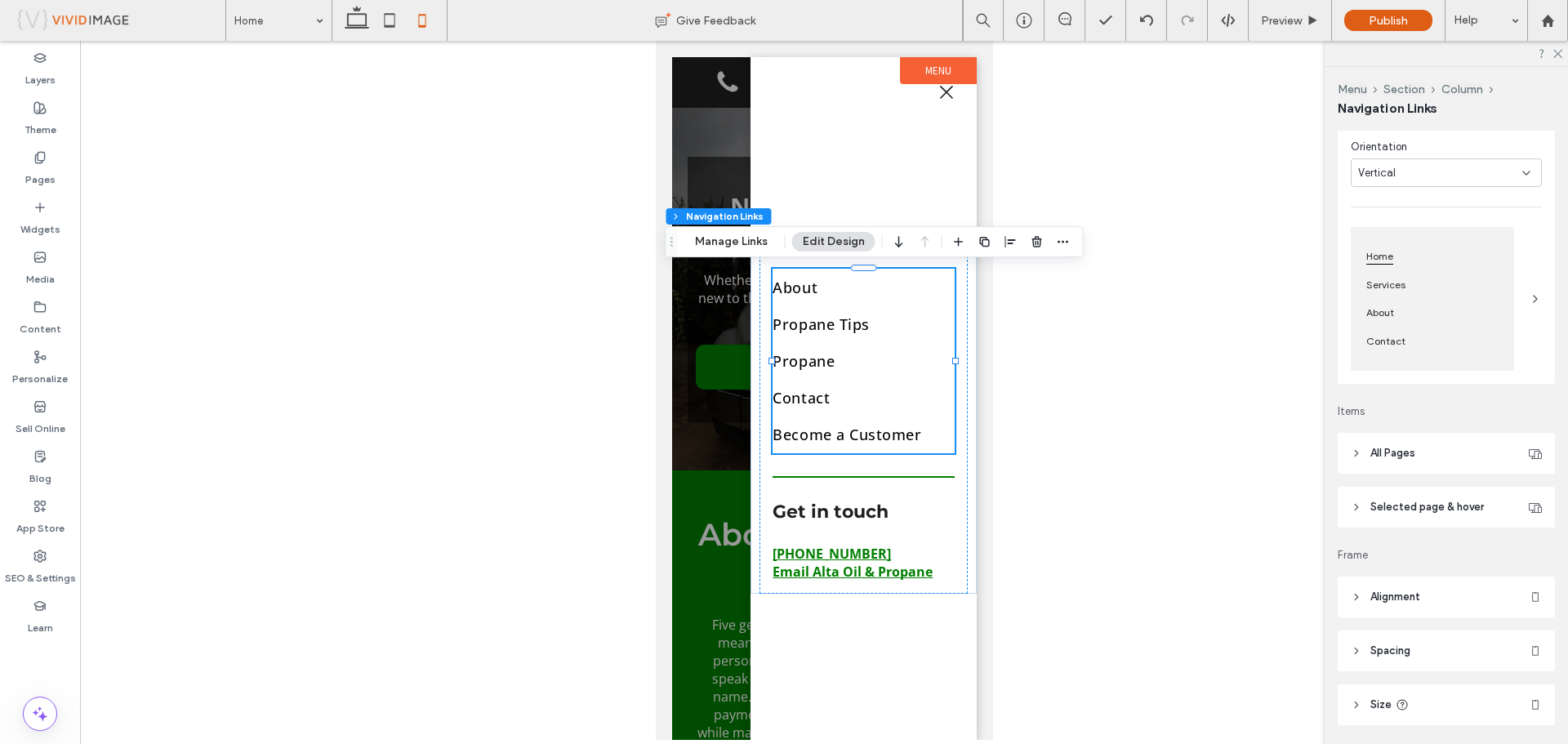
click at [1357, 450] on icon at bounding box center [1355, 453] width 11 height 11
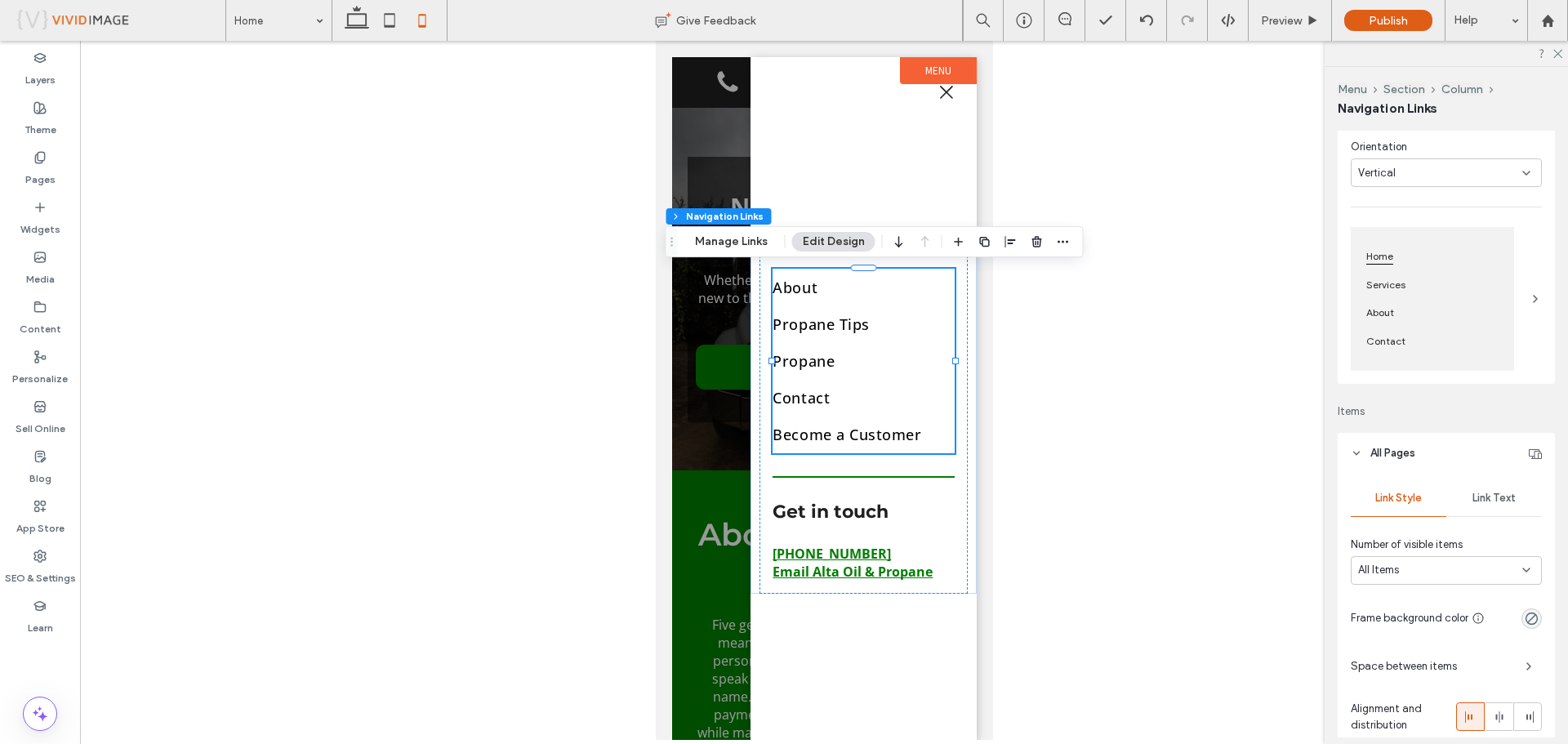
click at [1357, 450] on icon at bounding box center [1355, 453] width 11 height 11
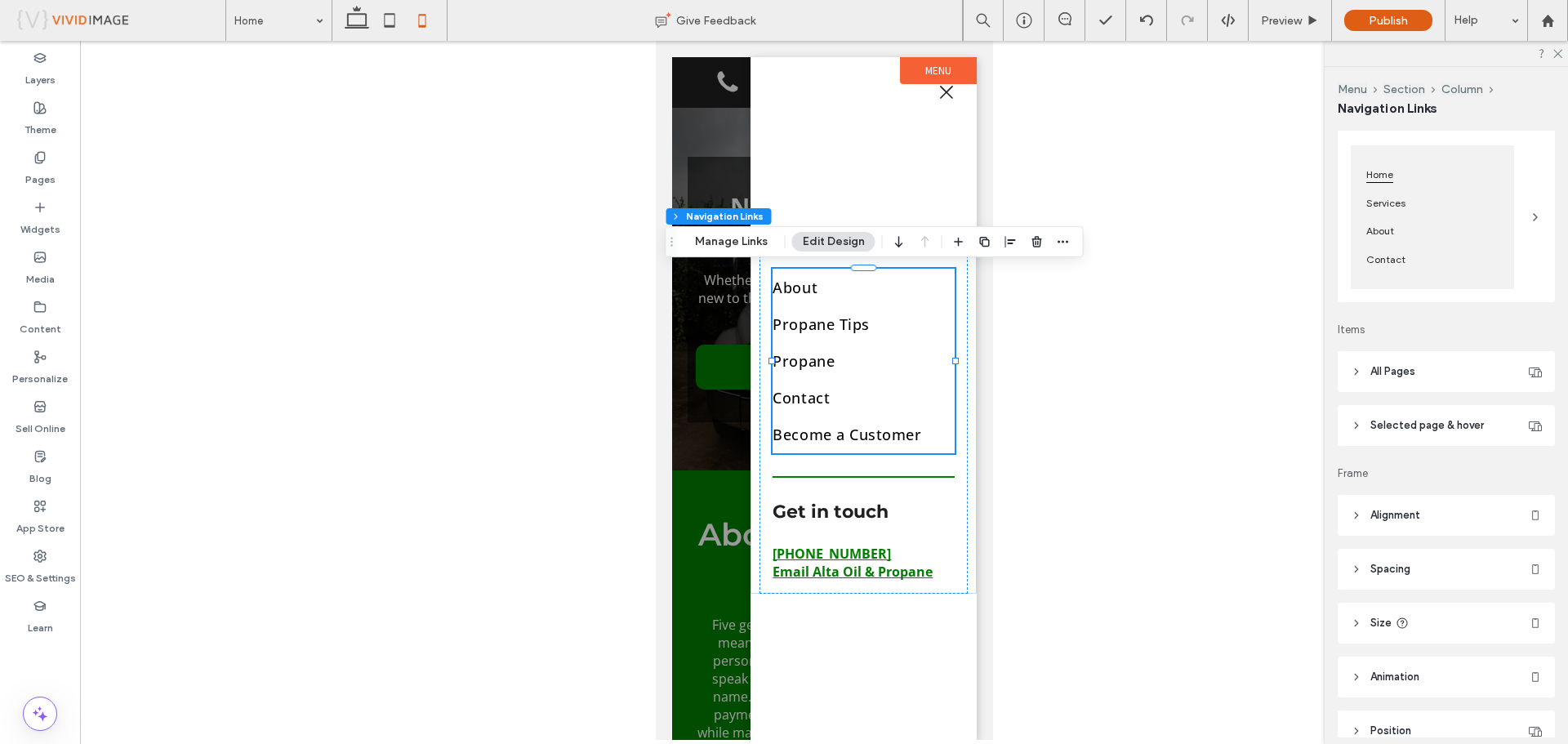
scroll to position [242, 0]
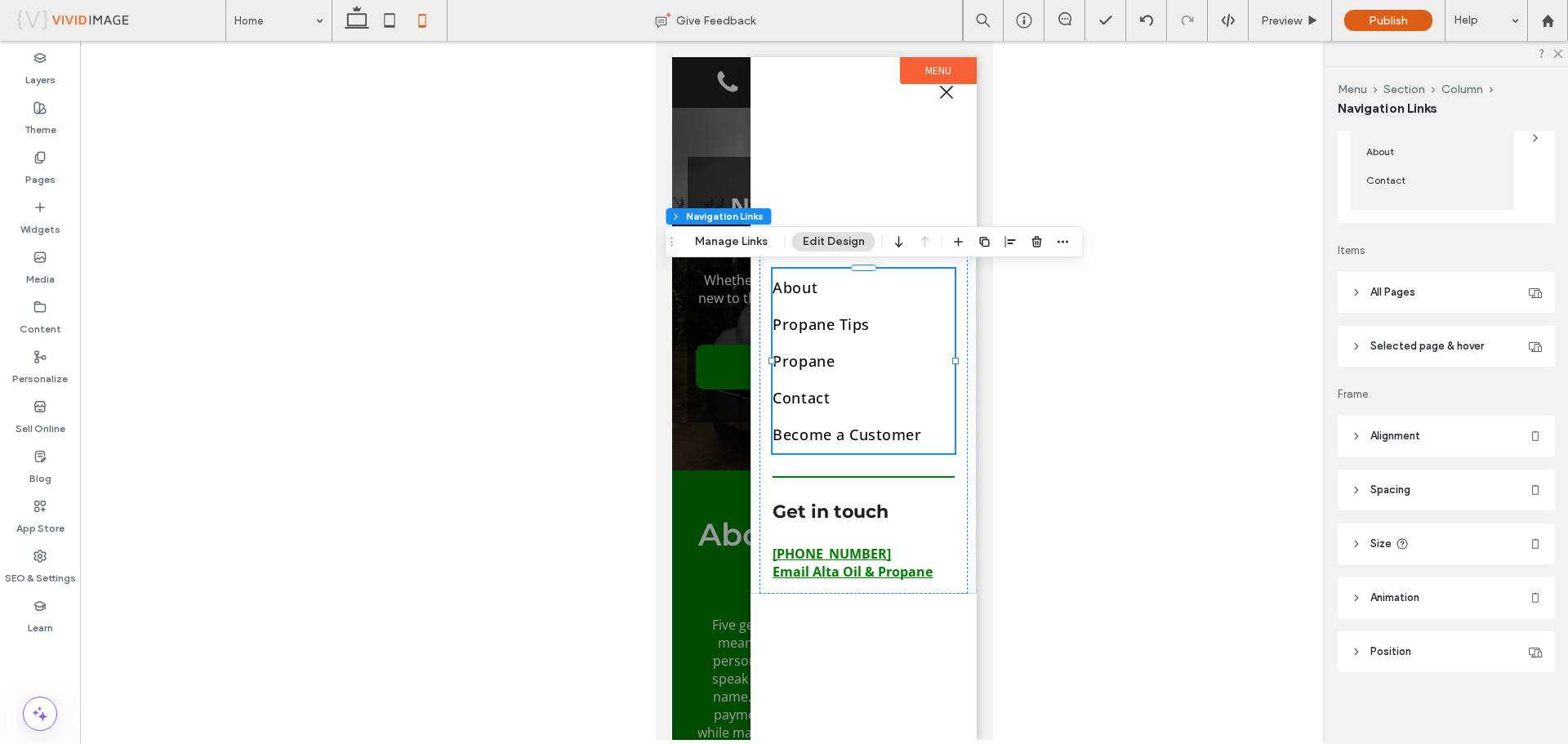
click at [1351, 296] on icon at bounding box center [1355, 292] width 11 height 11
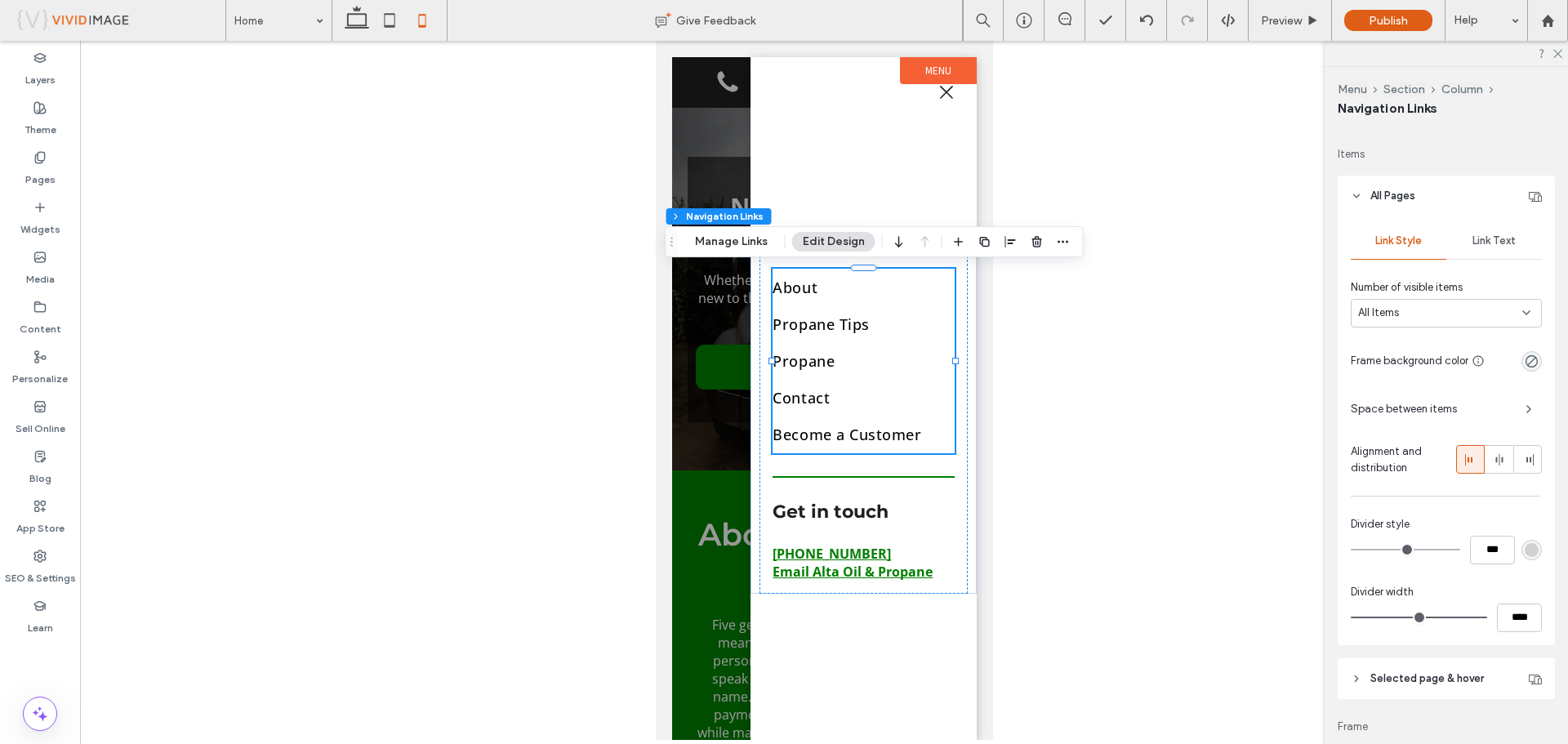
scroll to position [324, 0]
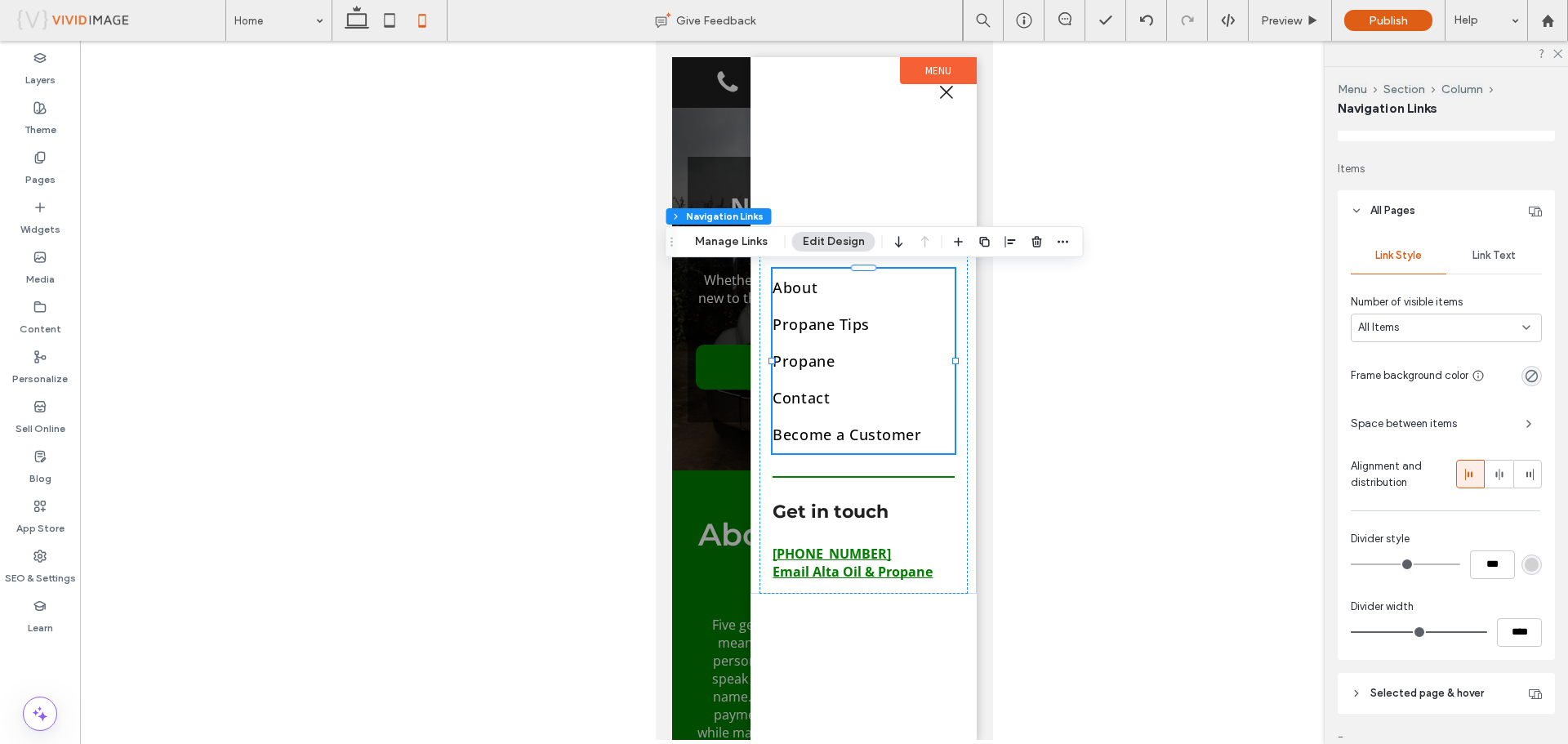
click at [1481, 257] on span "Link Text" at bounding box center [1493, 255] width 43 height 13
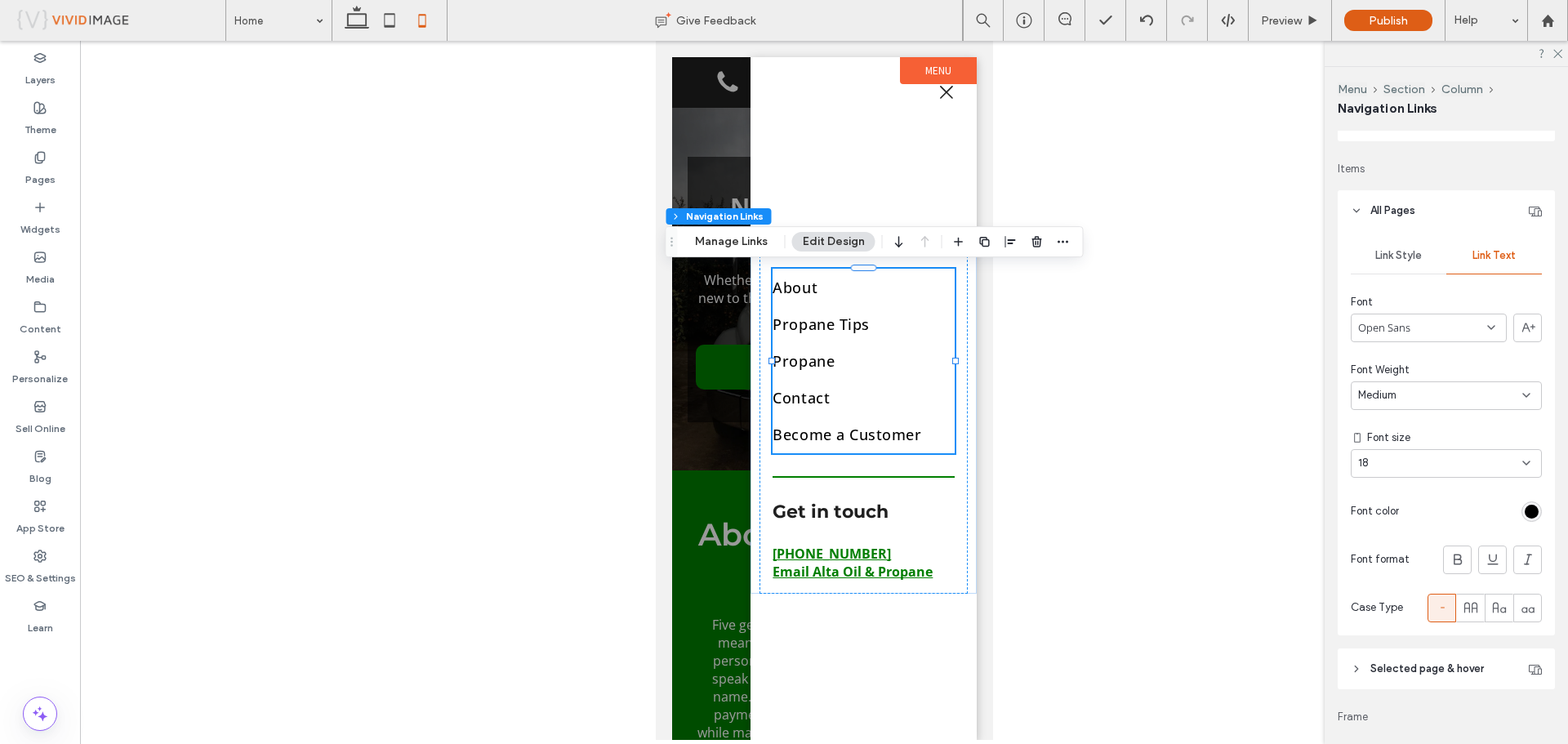
click at [1422, 258] on div "Link Style" at bounding box center [1397, 255] width 95 height 36
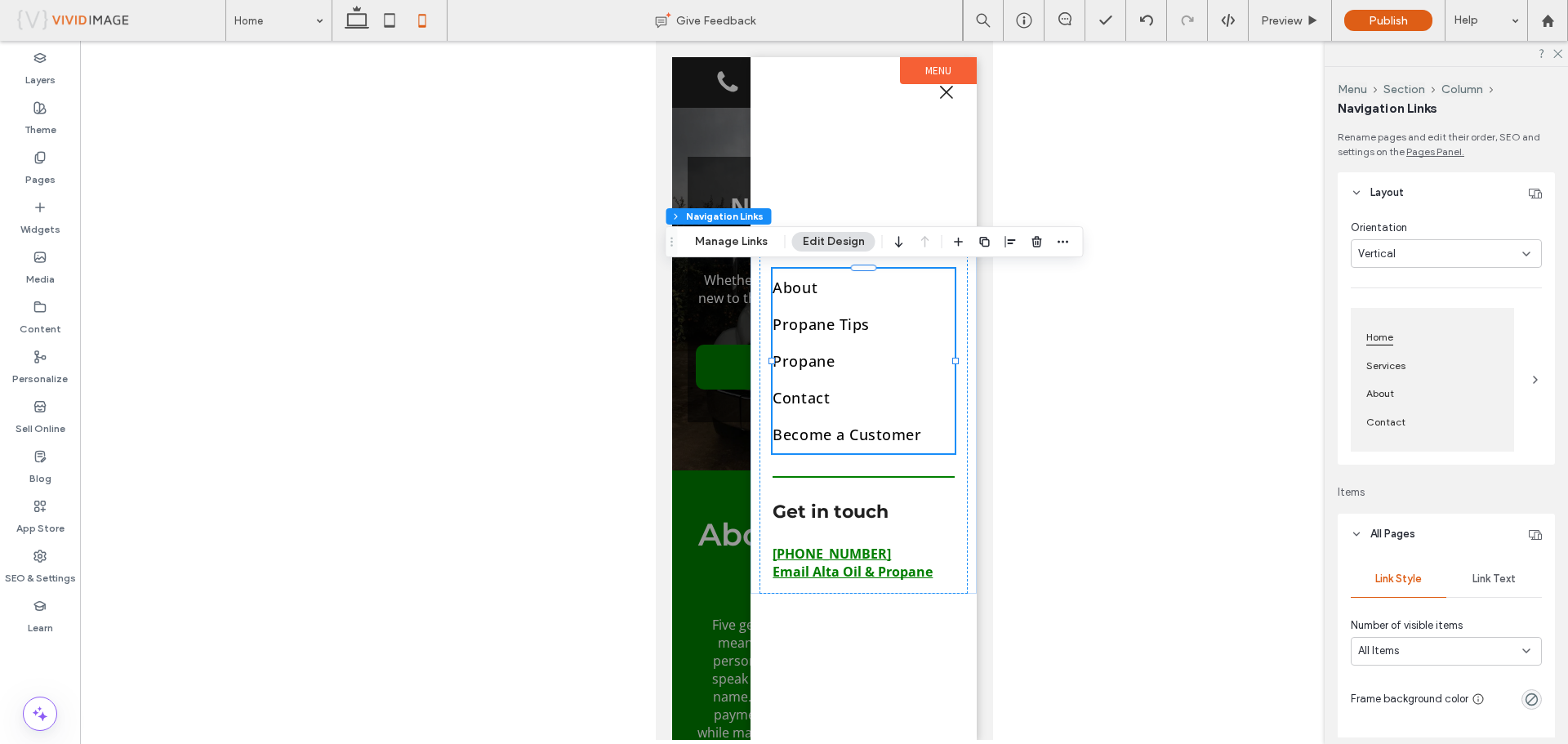
scroll to position [0, 0]
click at [1559, 55] on icon at bounding box center [1557, 52] width 10 height 10
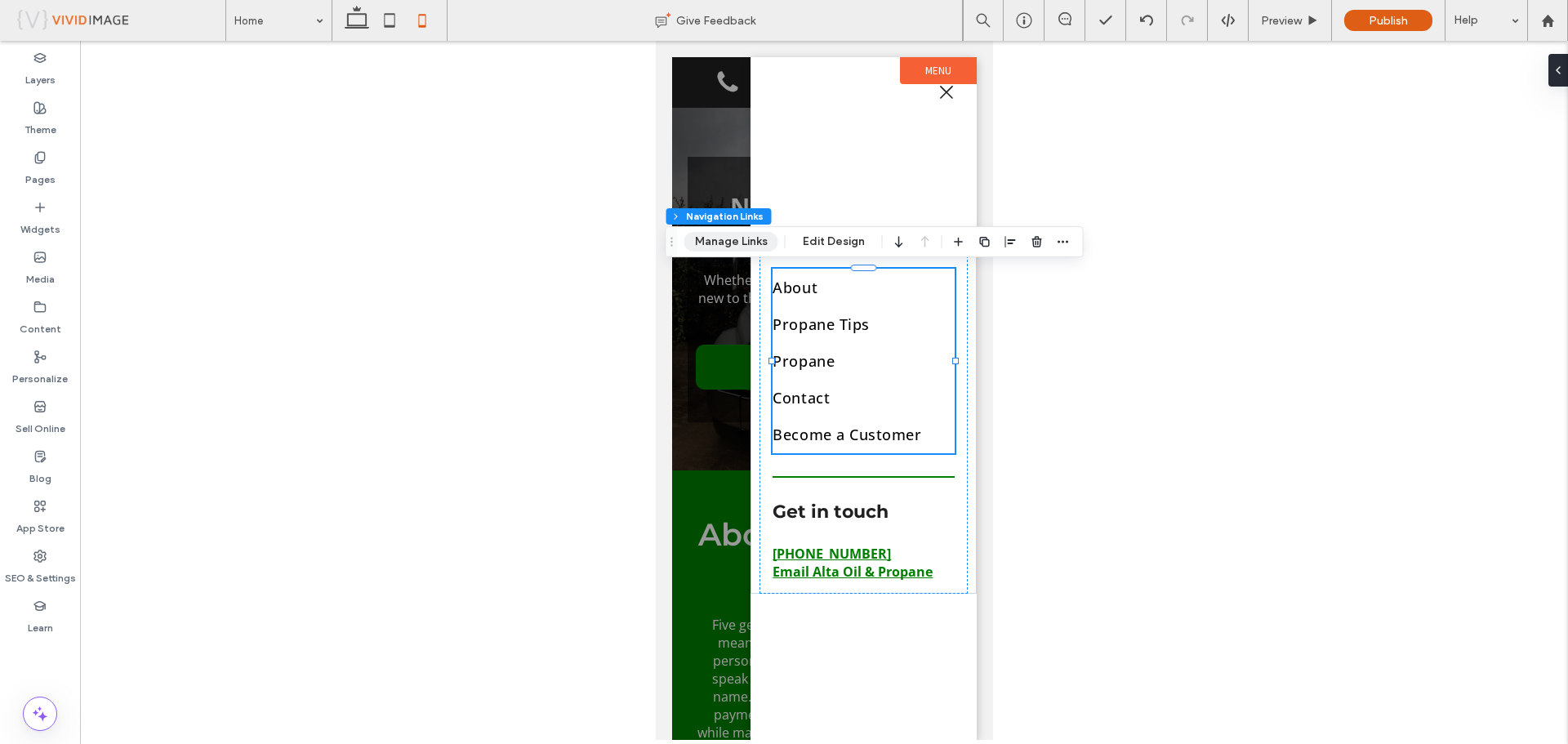
click at [716, 245] on button "Manage Links" at bounding box center [730, 241] width 94 height 19
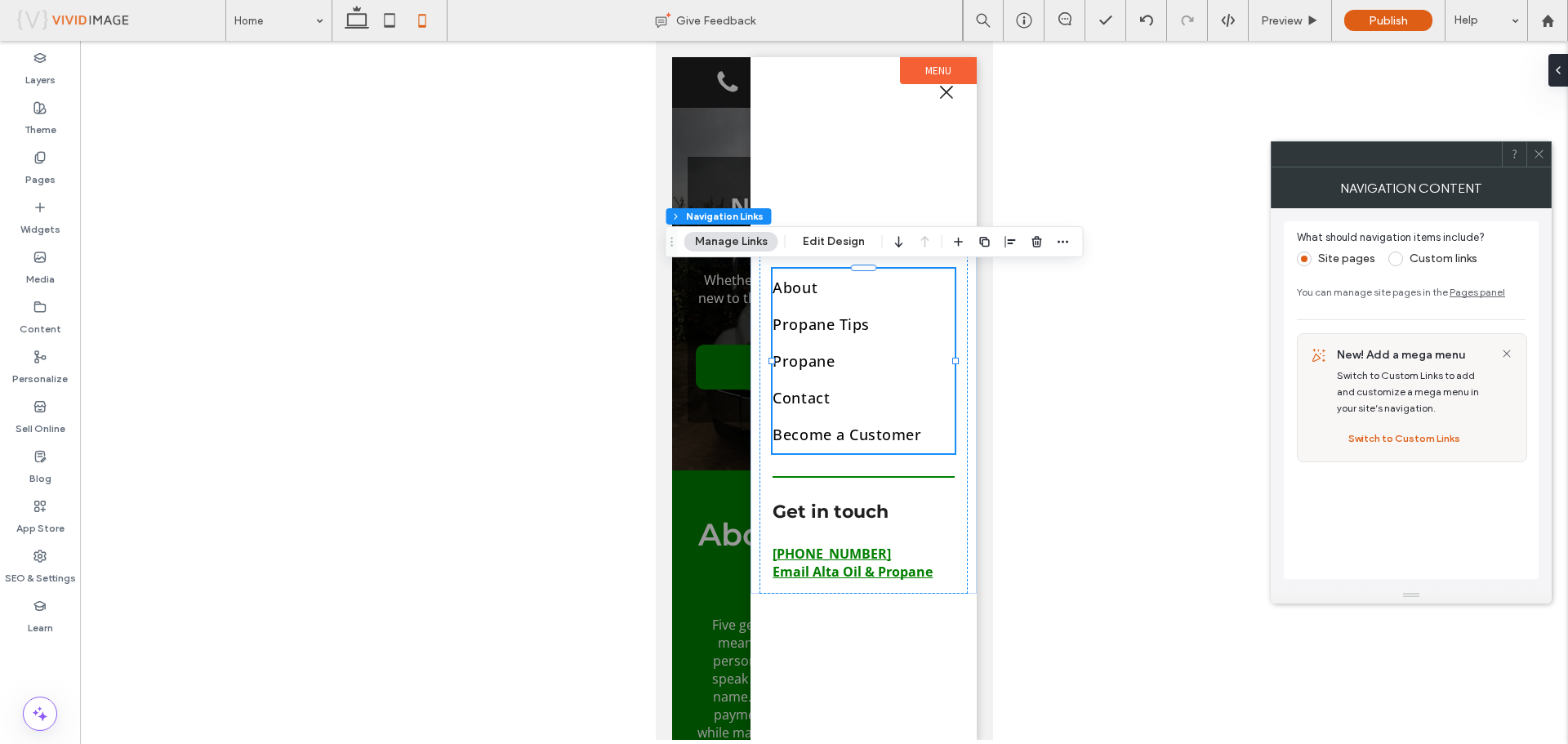
click at [1469, 295] on link "Pages panel" at bounding box center [1476, 292] width 55 height 12
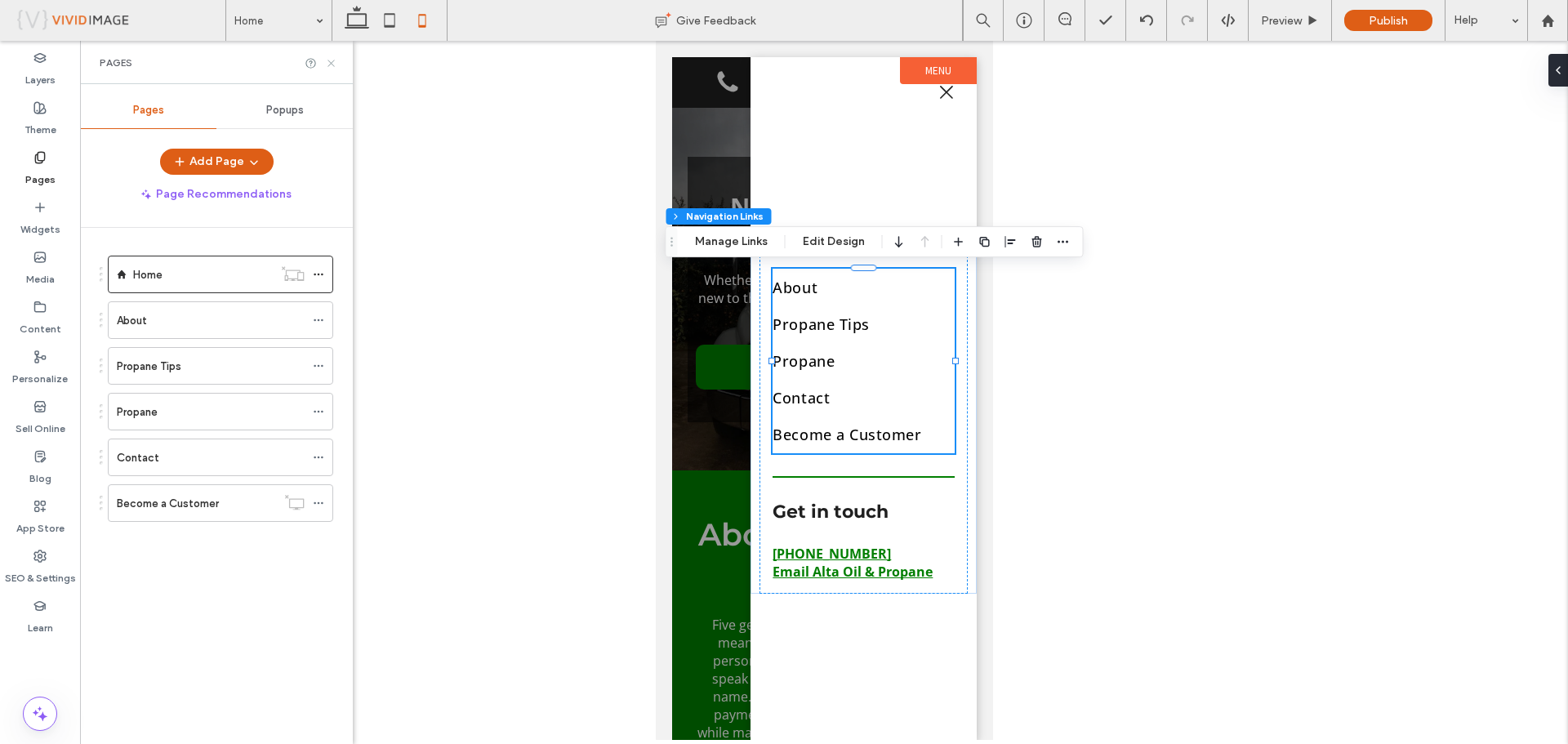
click at [330, 64] on use at bounding box center [330, 62] width 6 height 6
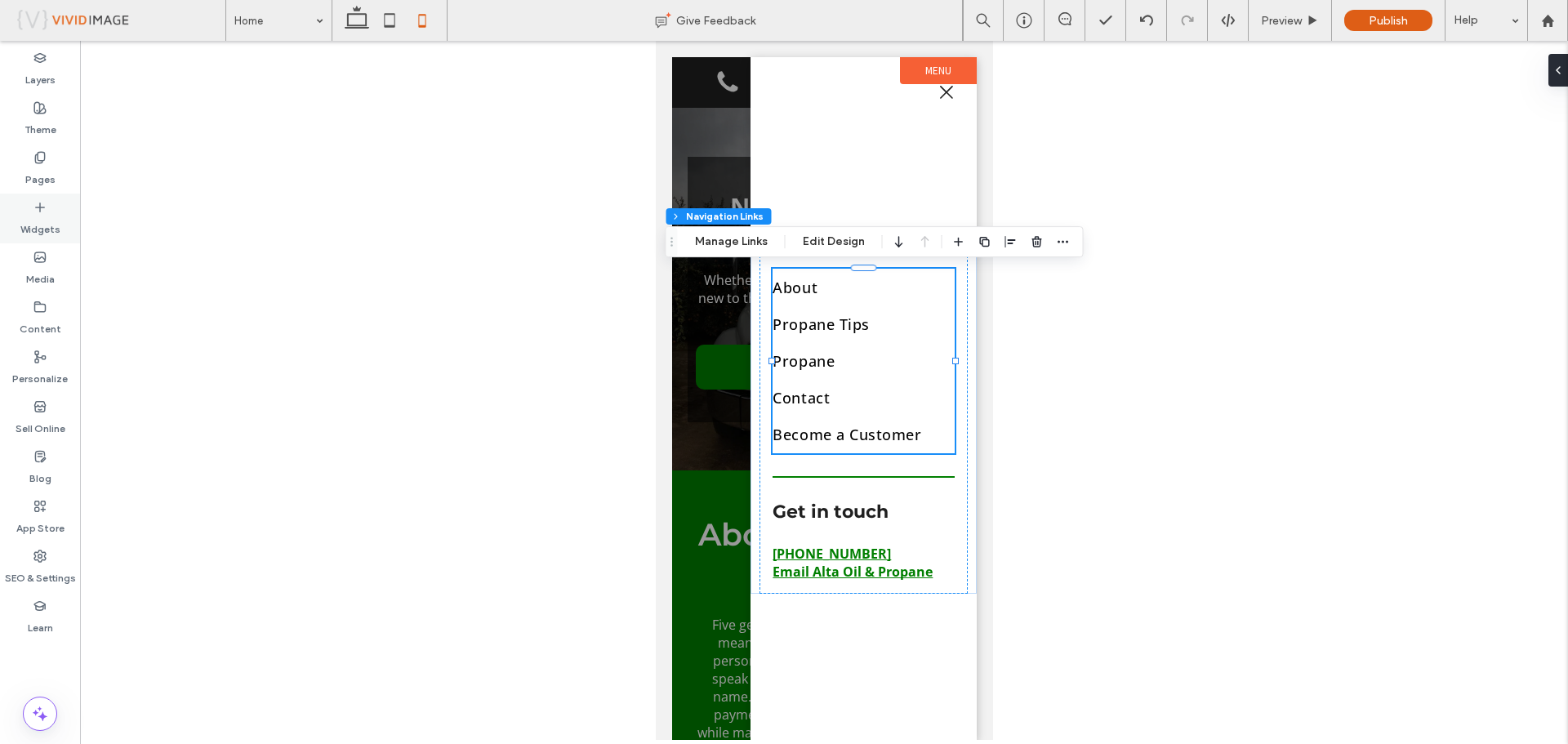
click at [62, 216] on div "Widgets" at bounding box center [40, 218] width 80 height 50
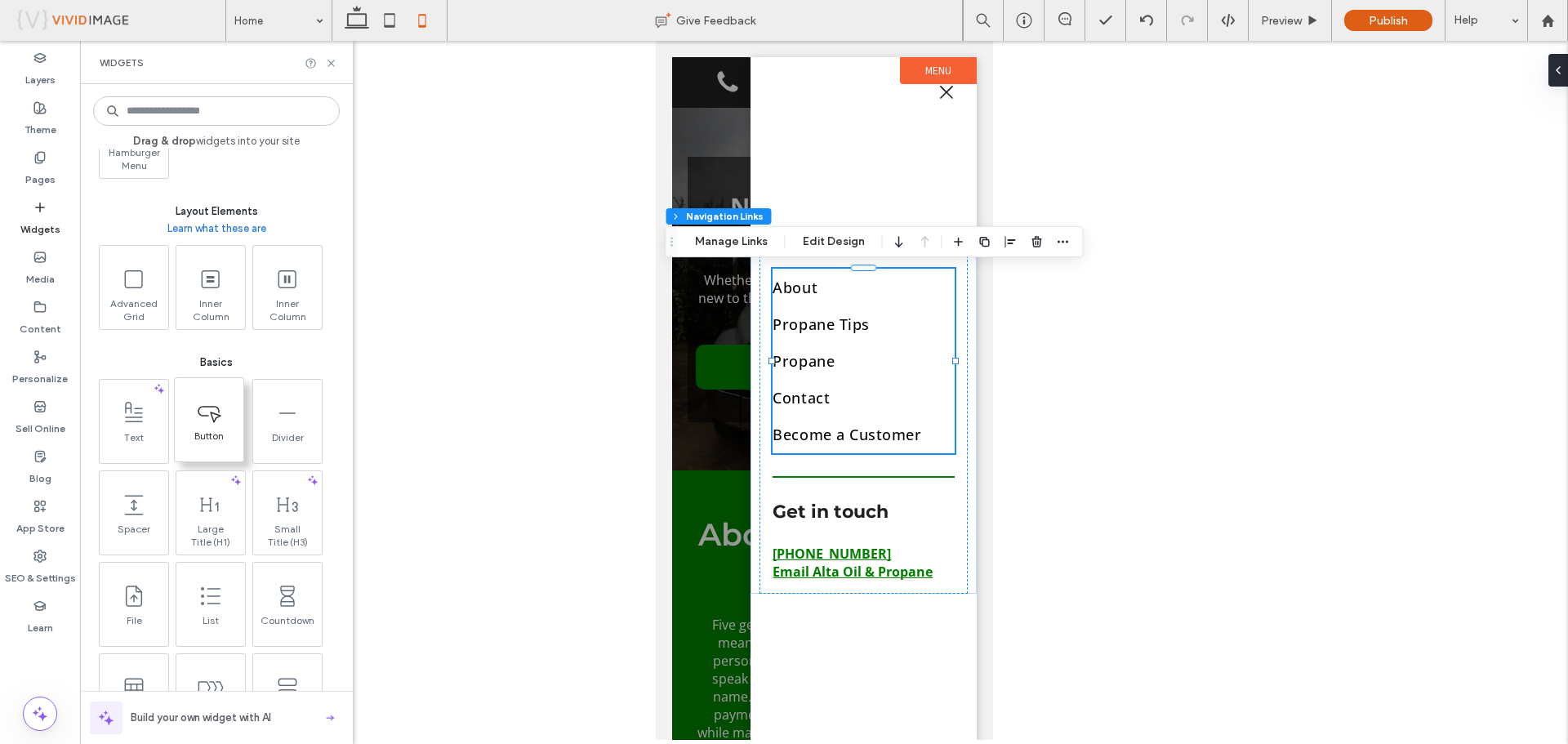
scroll to position [490, 0]
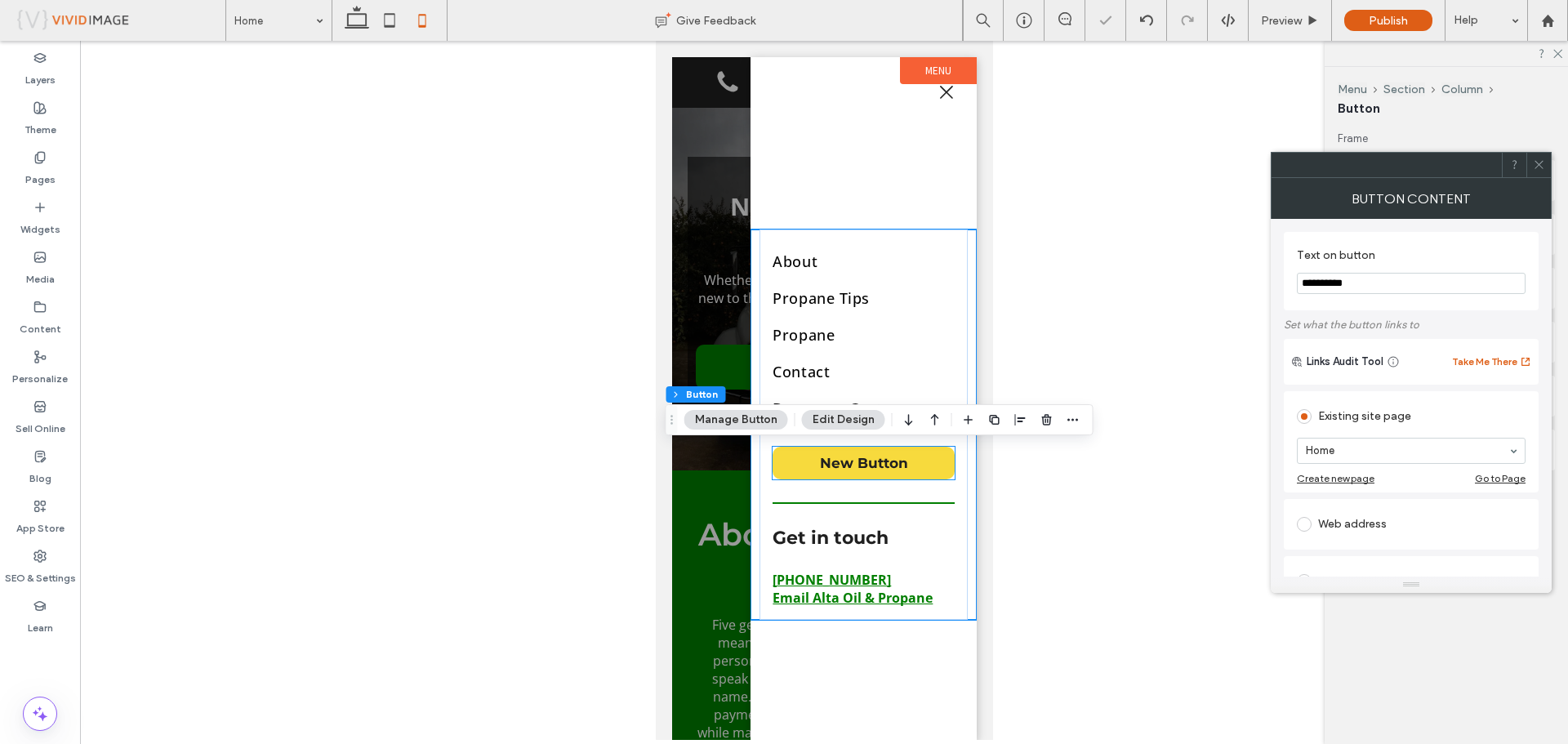
type input "**"
drag, startPoint x: 1367, startPoint y: 277, endPoint x: 1300, endPoint y: 285, distance: 67.5
click at [1300, 285] on input "**********" at bounding box center [1411, 283] width 228 height 21
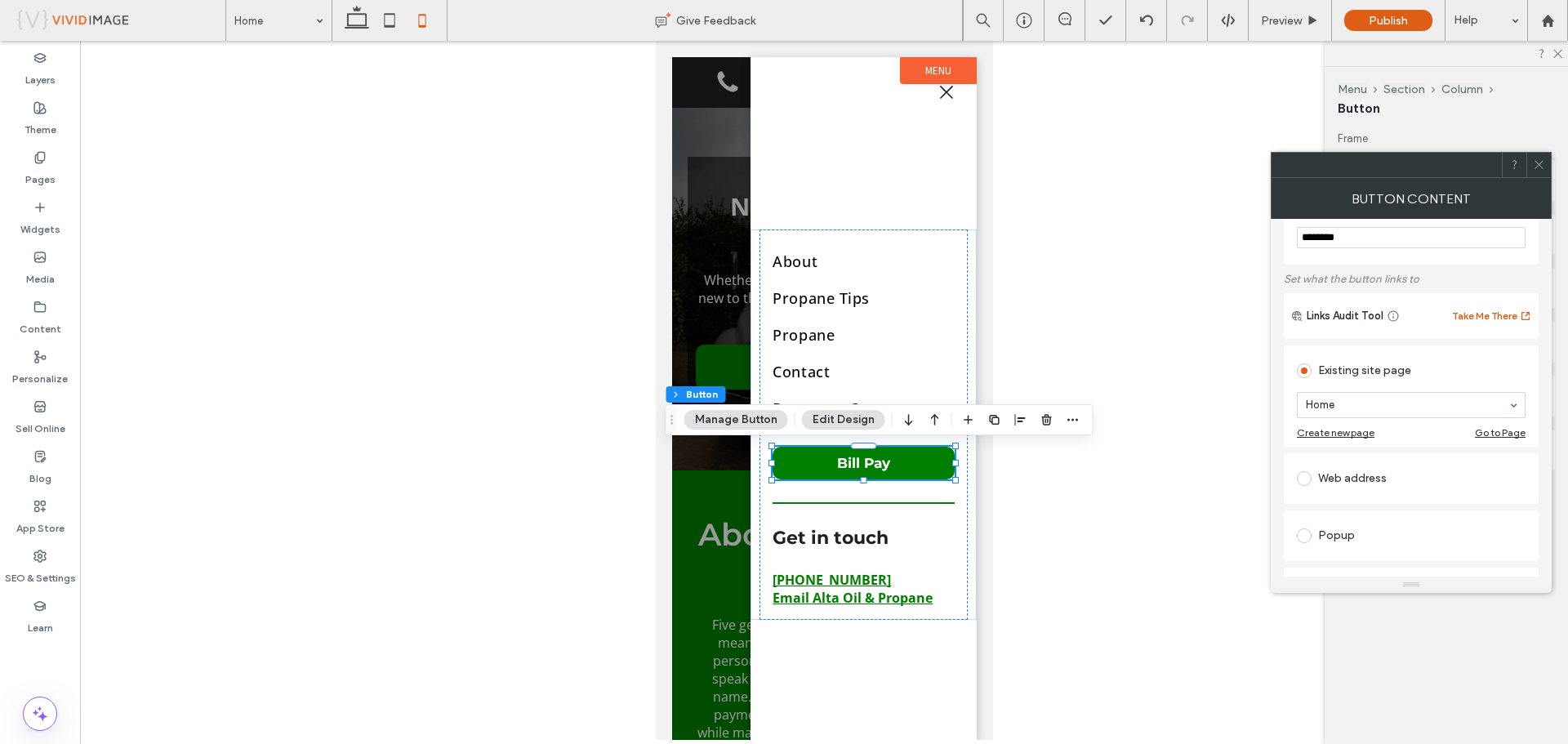
scroll to position [81, 0]
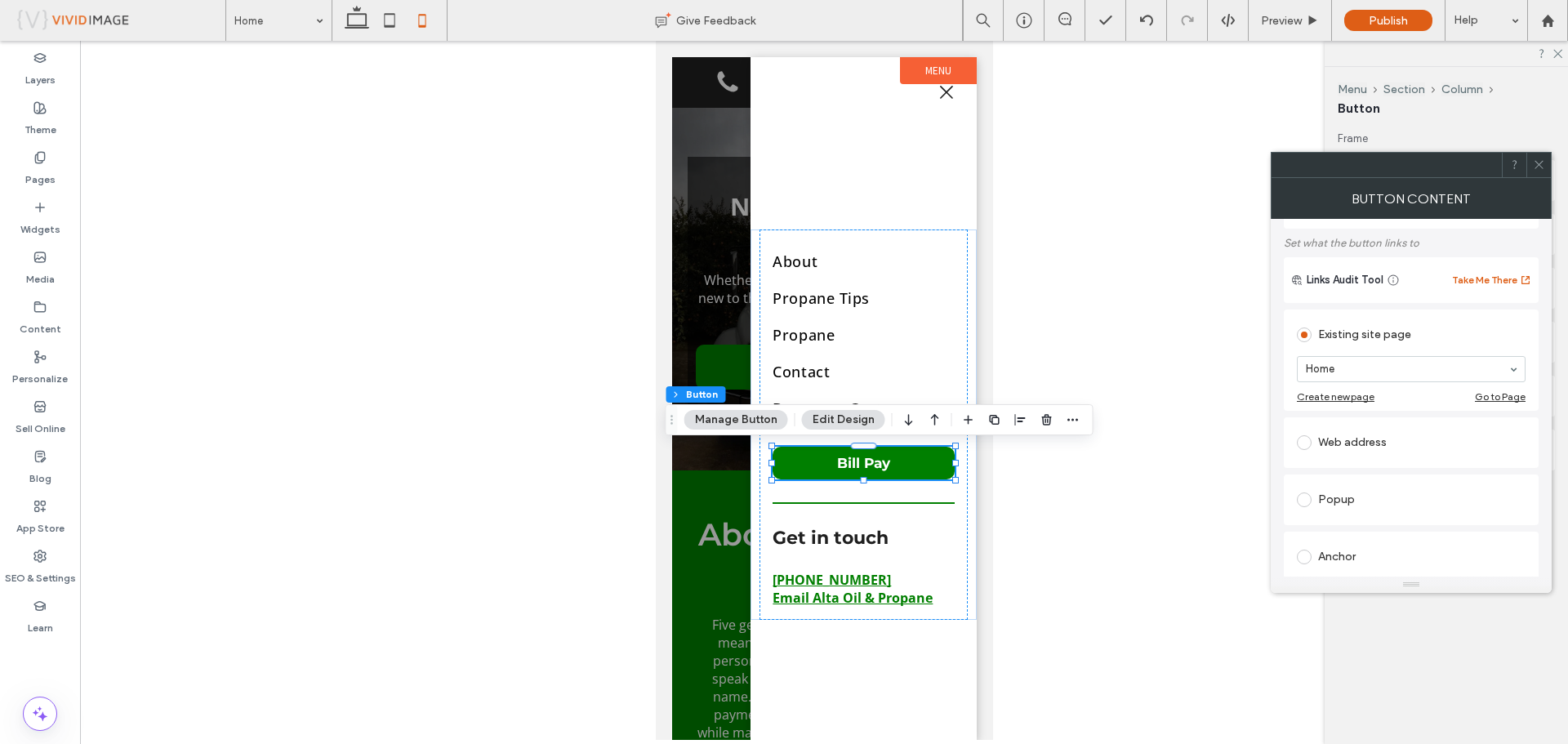
type input "********"
click at [1384, 447] on div "Web address" at bounding box center [1411, 442] width 228 height 26
click at [1396, 428] on input "url" at bounding box center [1411, 423] width 228 height 21
paste input "**********"
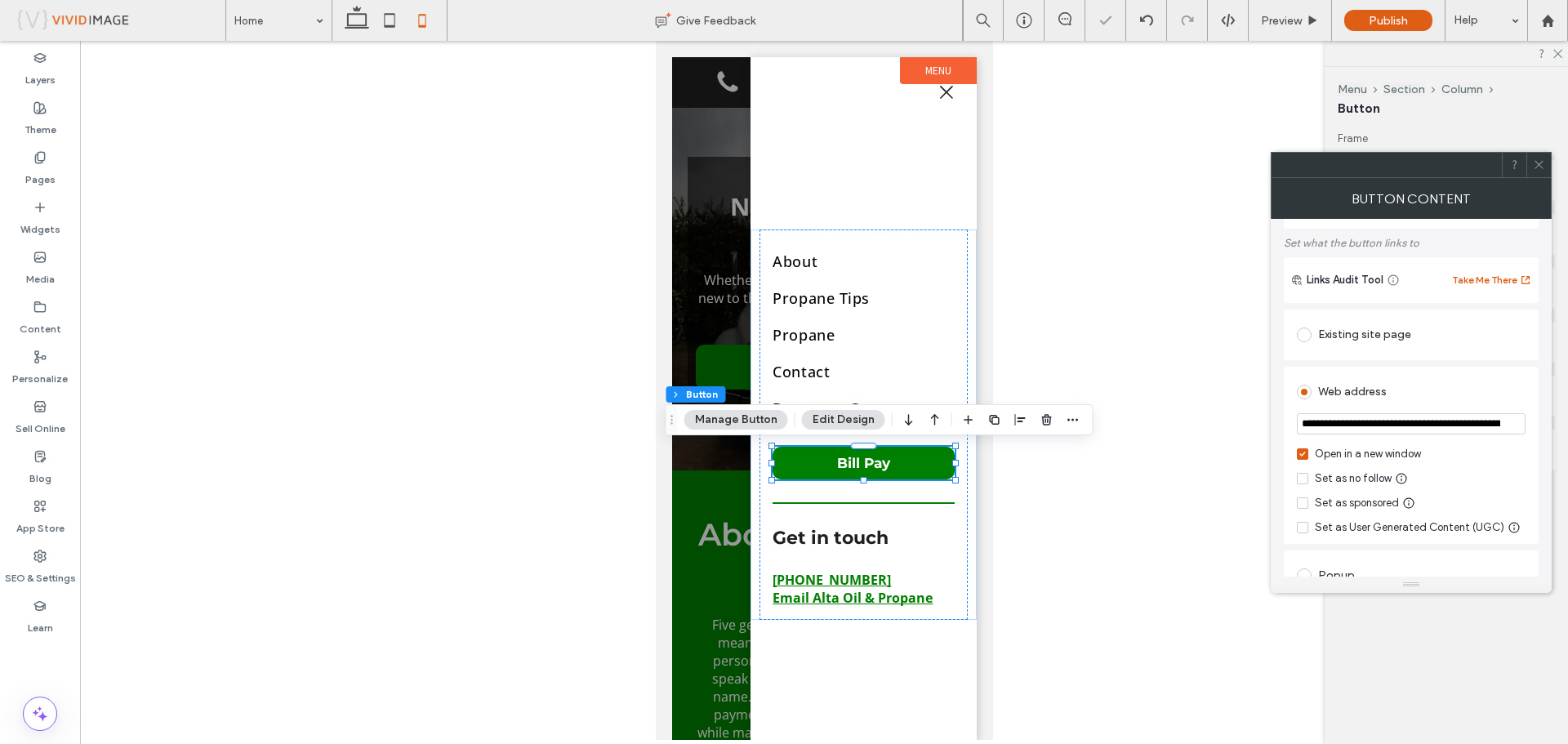
scroll to position [0, 101]
type input "**********"
click at [1540, 171] on span at bounding box center [1539, 165] width 12 height 24
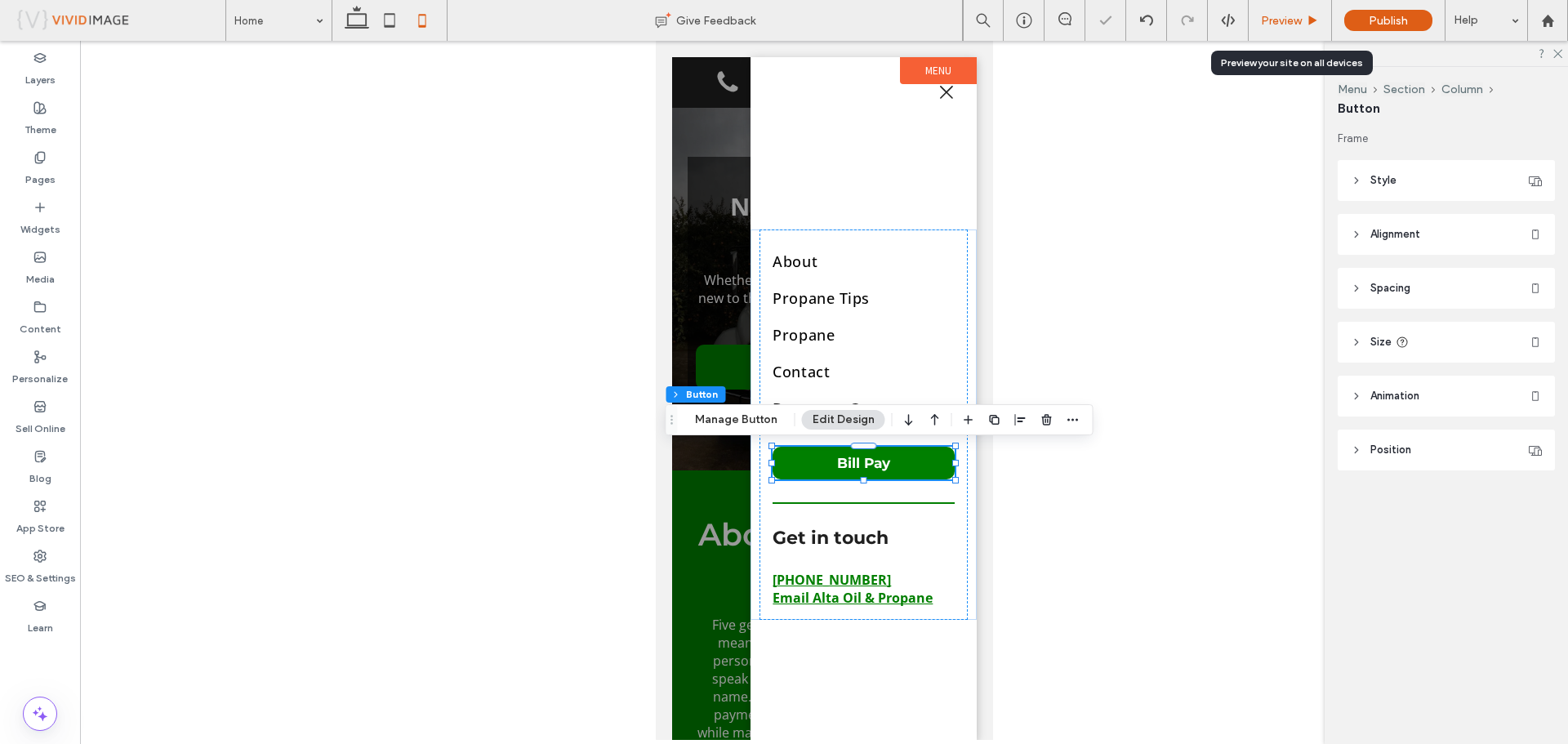
click at [1284, 29] on div "Preview" at bounding box center [1290, 20] width 83 height 41
click at [1063, 363] on div at bounding box center [824, 390] width 1488 height 699
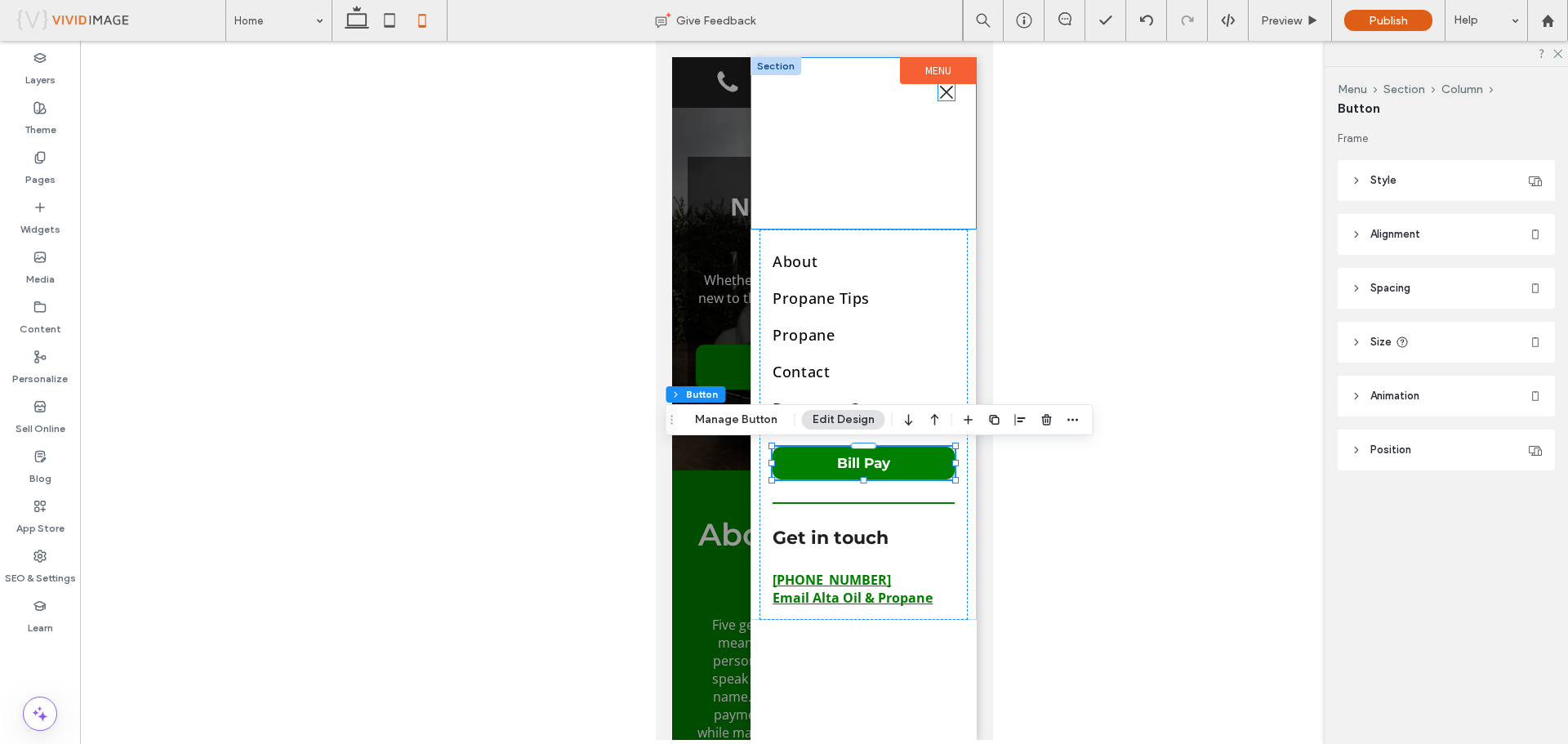
click at [944, 93] on icon at bounding box center [945, 92] width 13 height 13
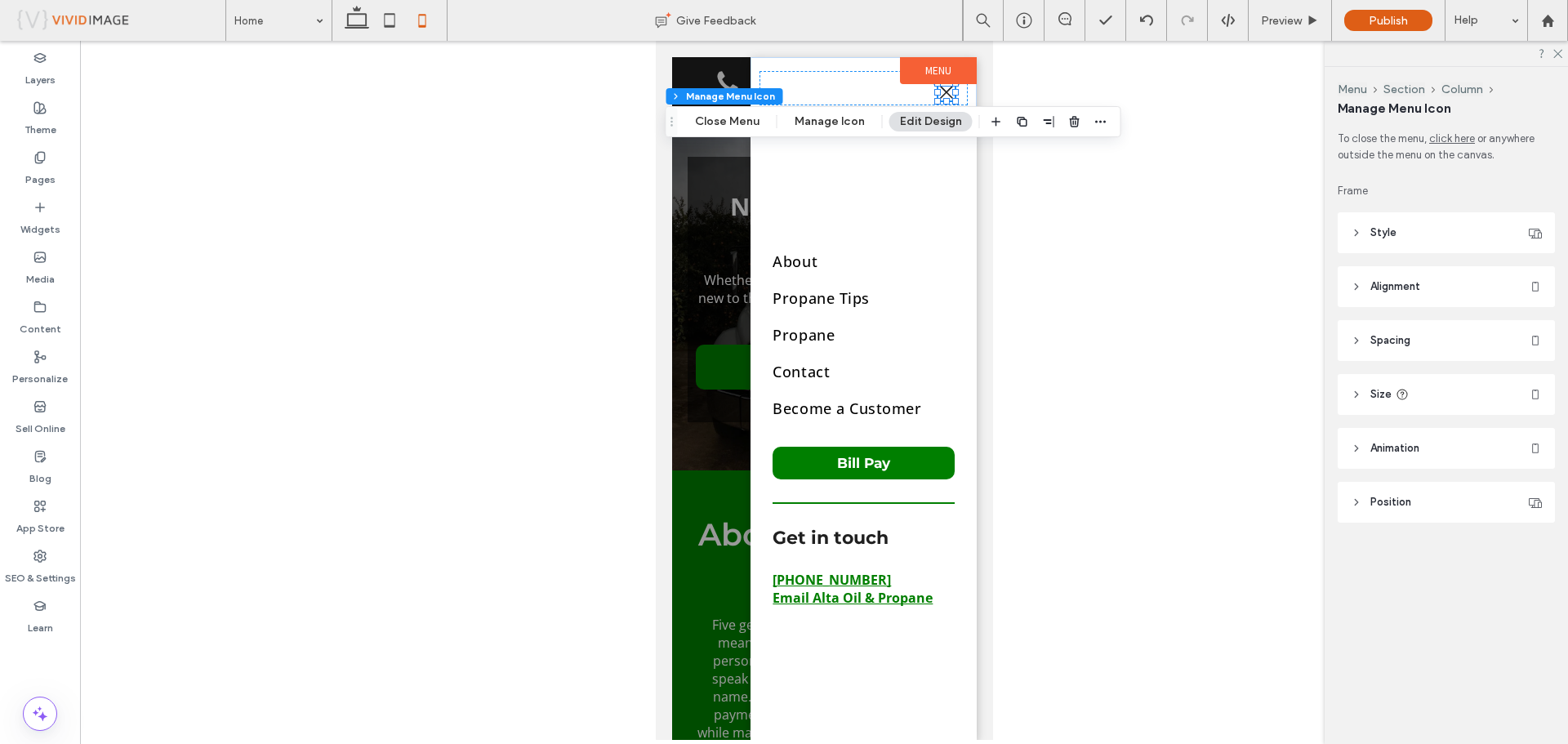
click at [1040, 261] on div at bounding box center [824, 390] width 1488 height 699
click at [1274, 14] on span "Preview" at bounding box center [1281, 21] width 41 height 14
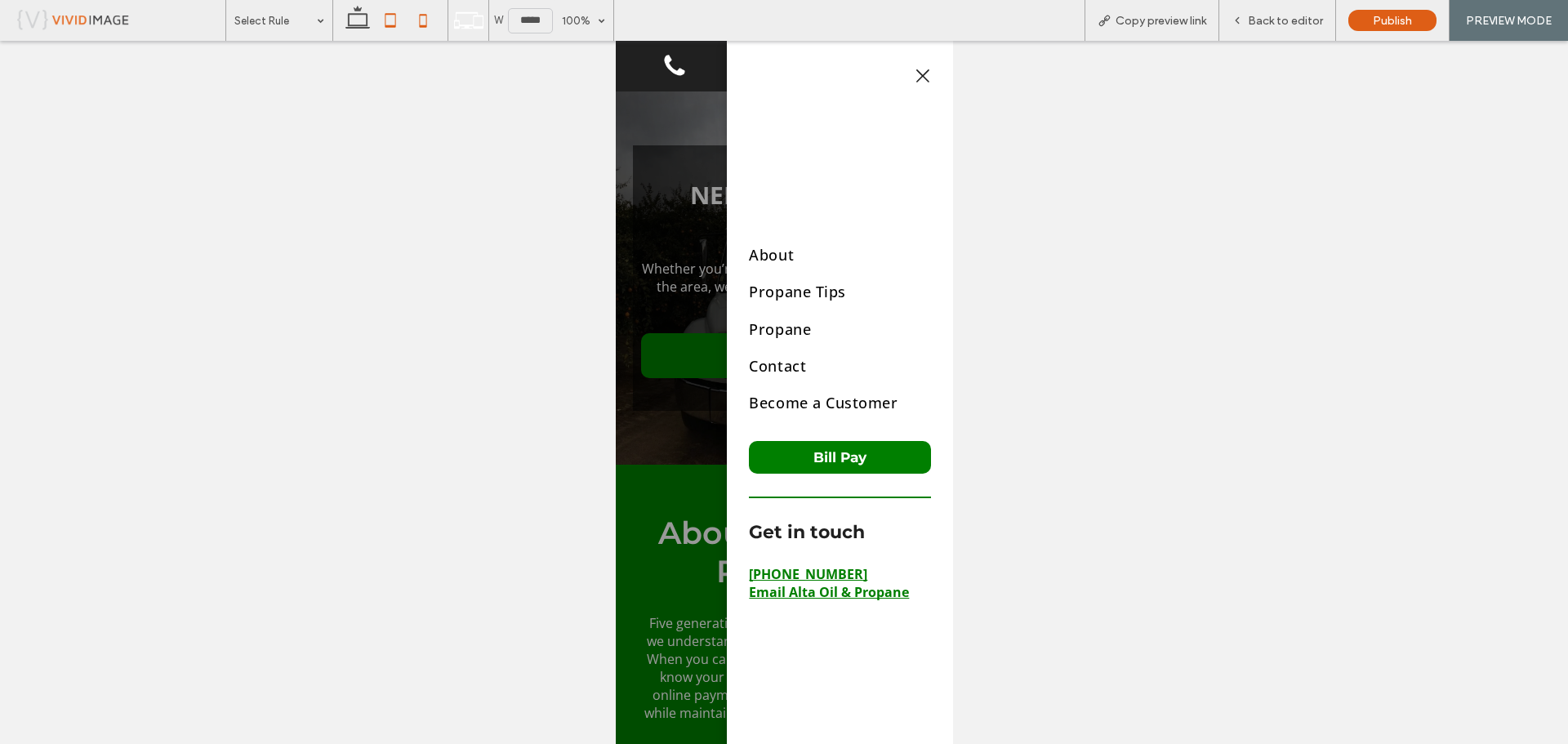
click at [396, 26] on use at bounding box center [391, 20] width 10 height 14
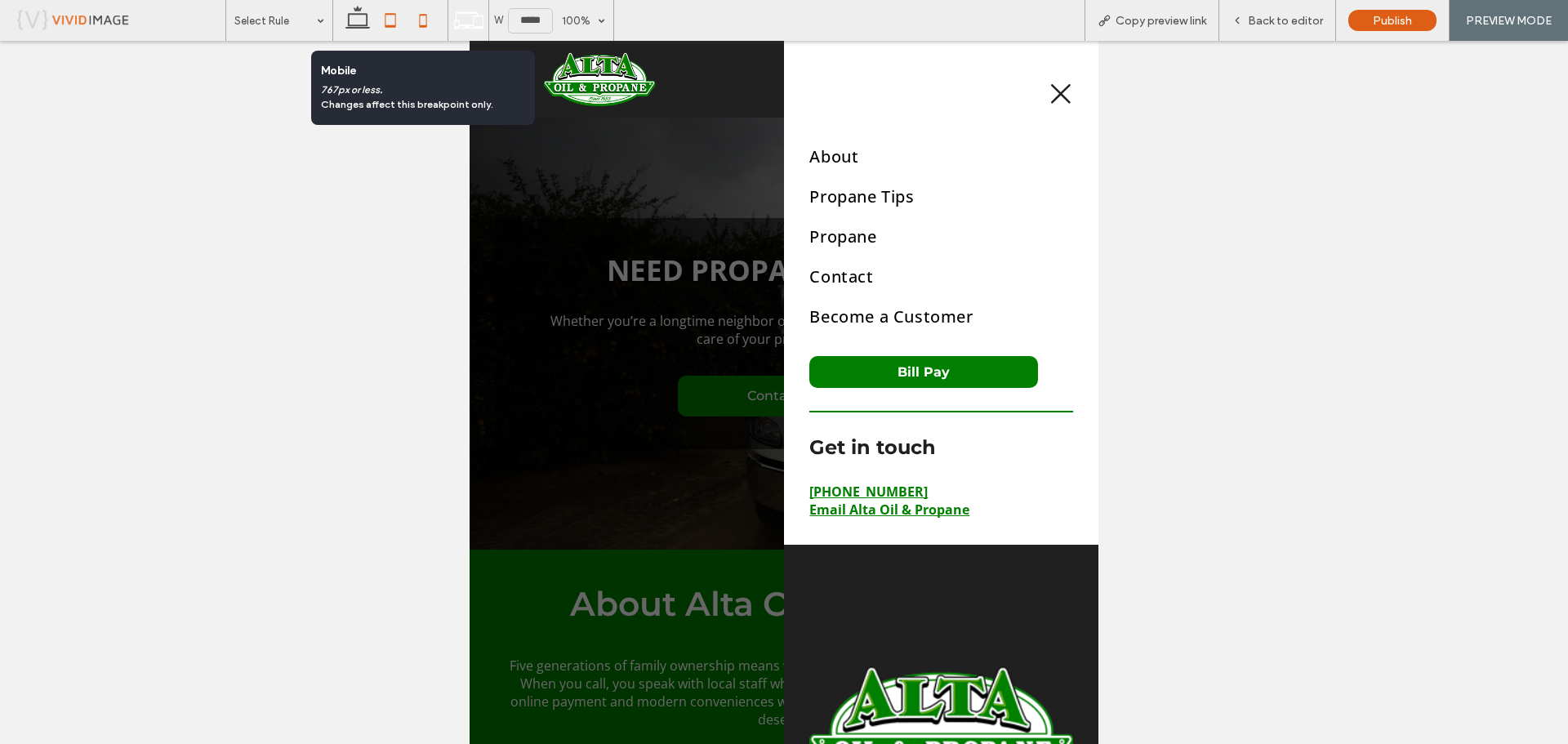
click at [427, 22] on use at bounding box center [423, 20] width 7 height 13
type input "*****"
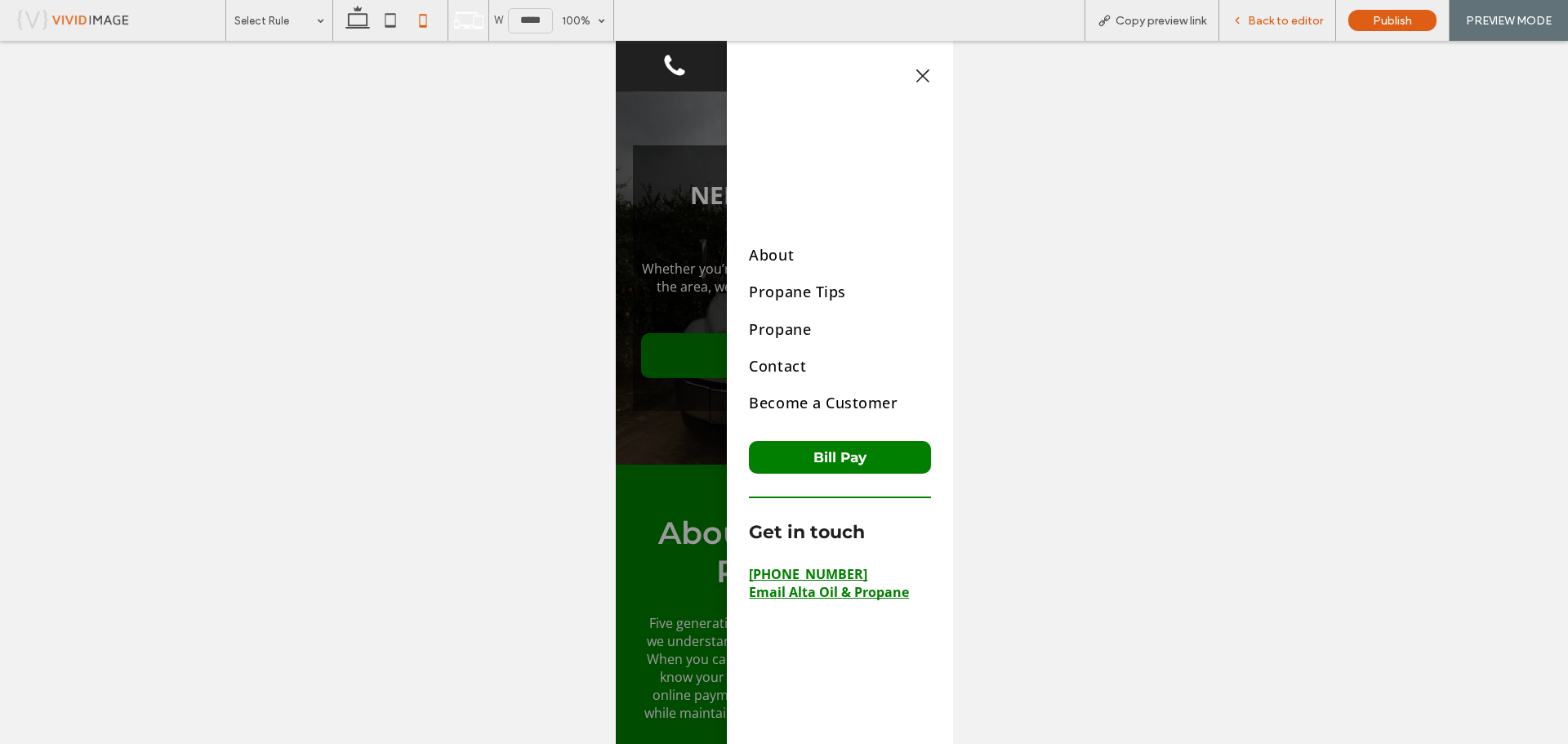
click at [1259, 31] on div "Back to editor" at bounding box center [1278, 20] width 117 height 41
click at [1276, 25] on span "Back to editor" at bounding box center [1286, 21] width 75 height 14
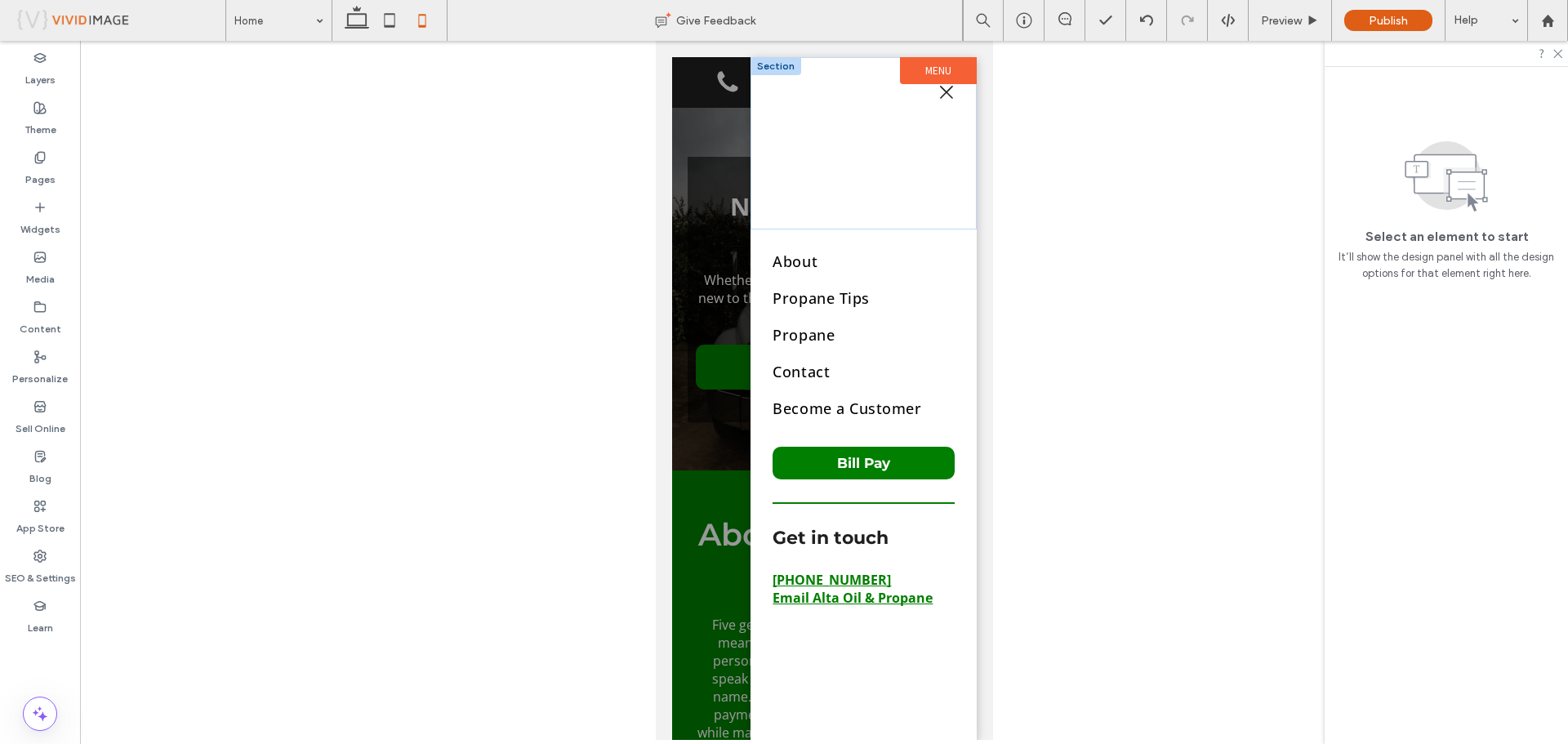
click at [874, 190] on div "Section + Add Section" at bounding box center [862, 143] width 226 height 172
click at [875, 166] on div "Section + Add Section" at bounding box center [862, 143] width 226 height 172
click at [854, 169] on div "Section + Add Section" at bounding box center [862, 143] width 226 height 172
click at [854, 179] on div "Section + Add Section" at bounding box center [862, 143] width 226 height 172
click at [814, 194] on div "Section + Add Section" at bounding box center [862, 143] width 226 height 172
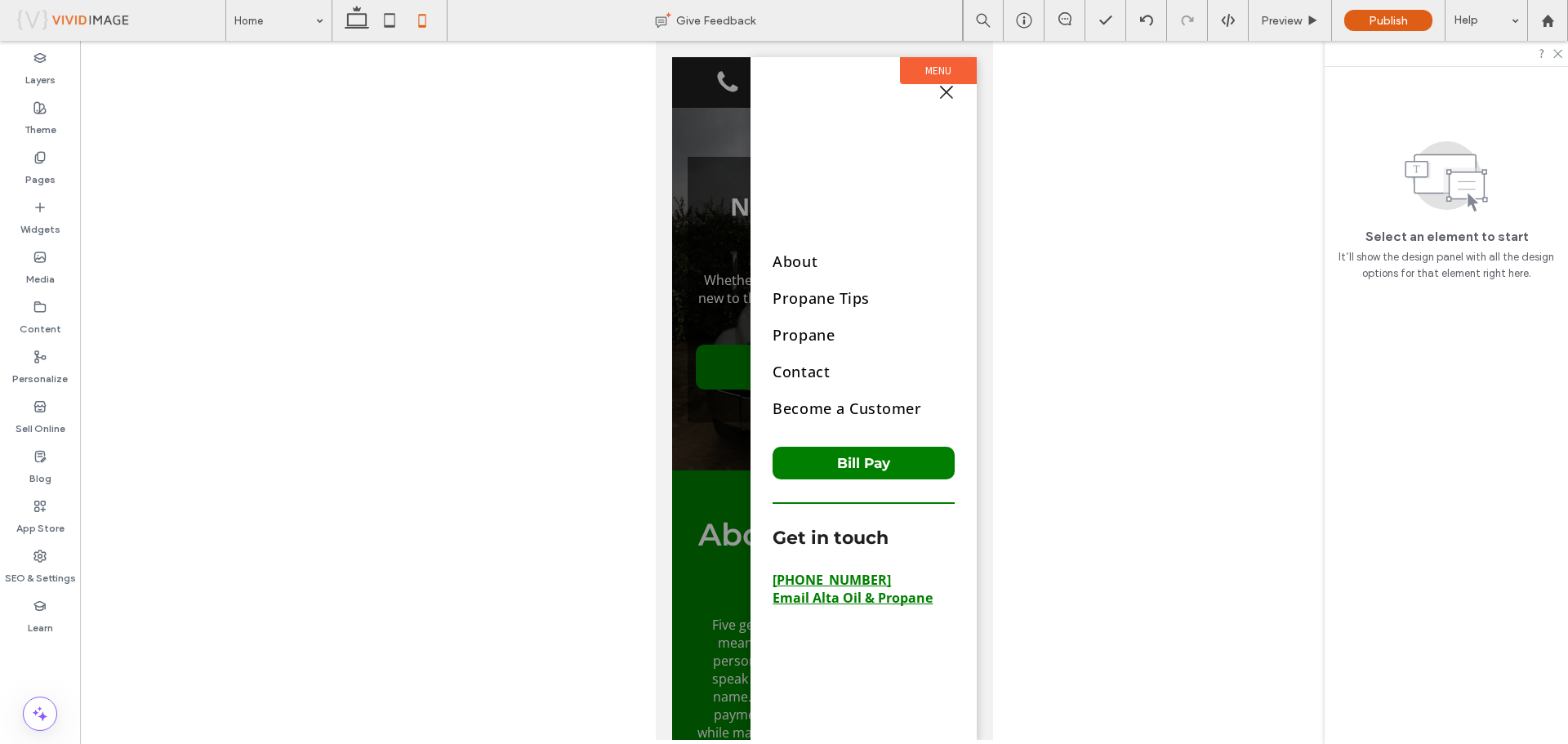
click at [605, 196] on div at bounding box center [824, 390] width 1488 height 699
click at [1555, 52] on icon at bounding box center [1557, 52] width 10 height 10
click at [699, 240] on div at bounding box center [823, 398] width 304 height 683
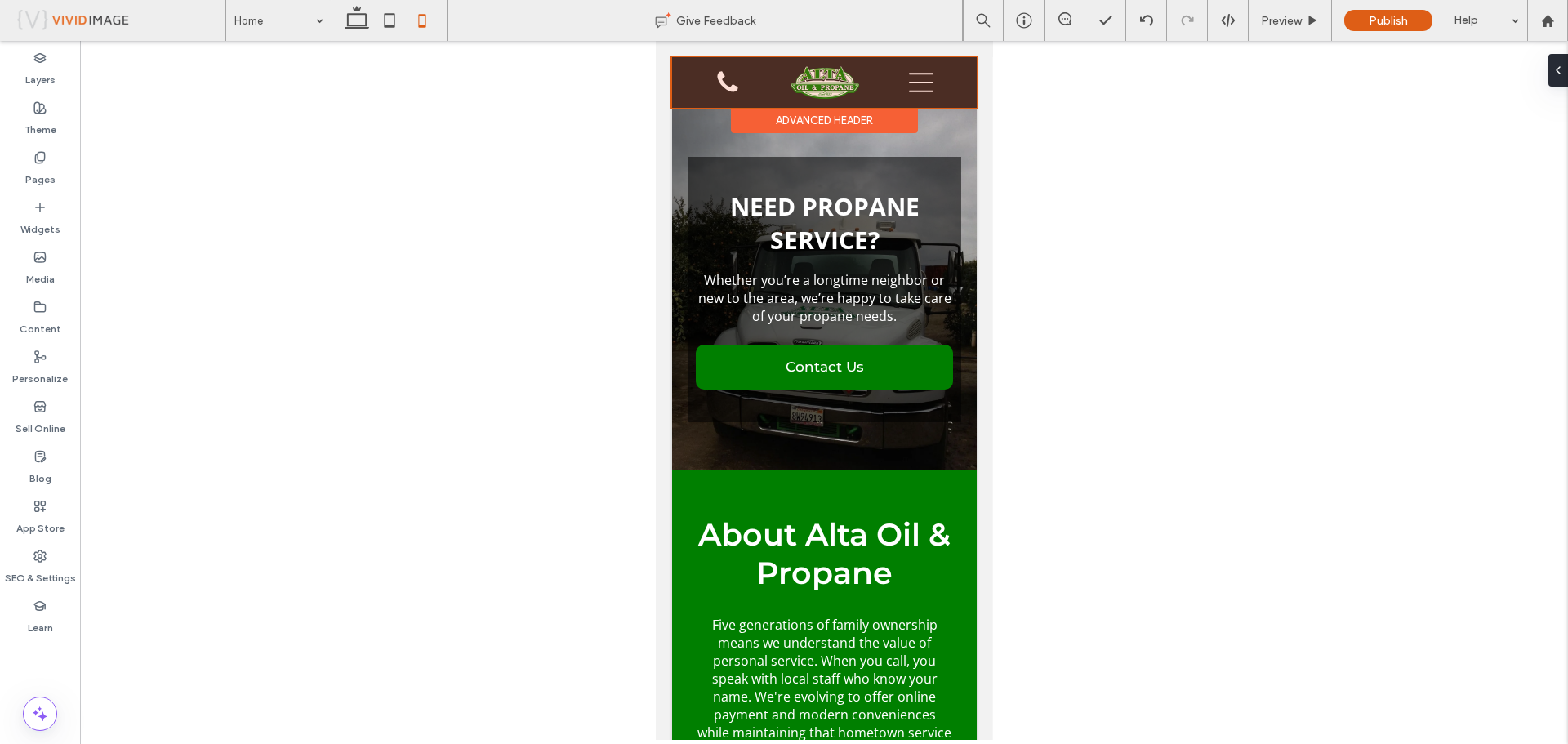
click at [915, 92] on div at bounding box center [823, 82] width 304 height 51
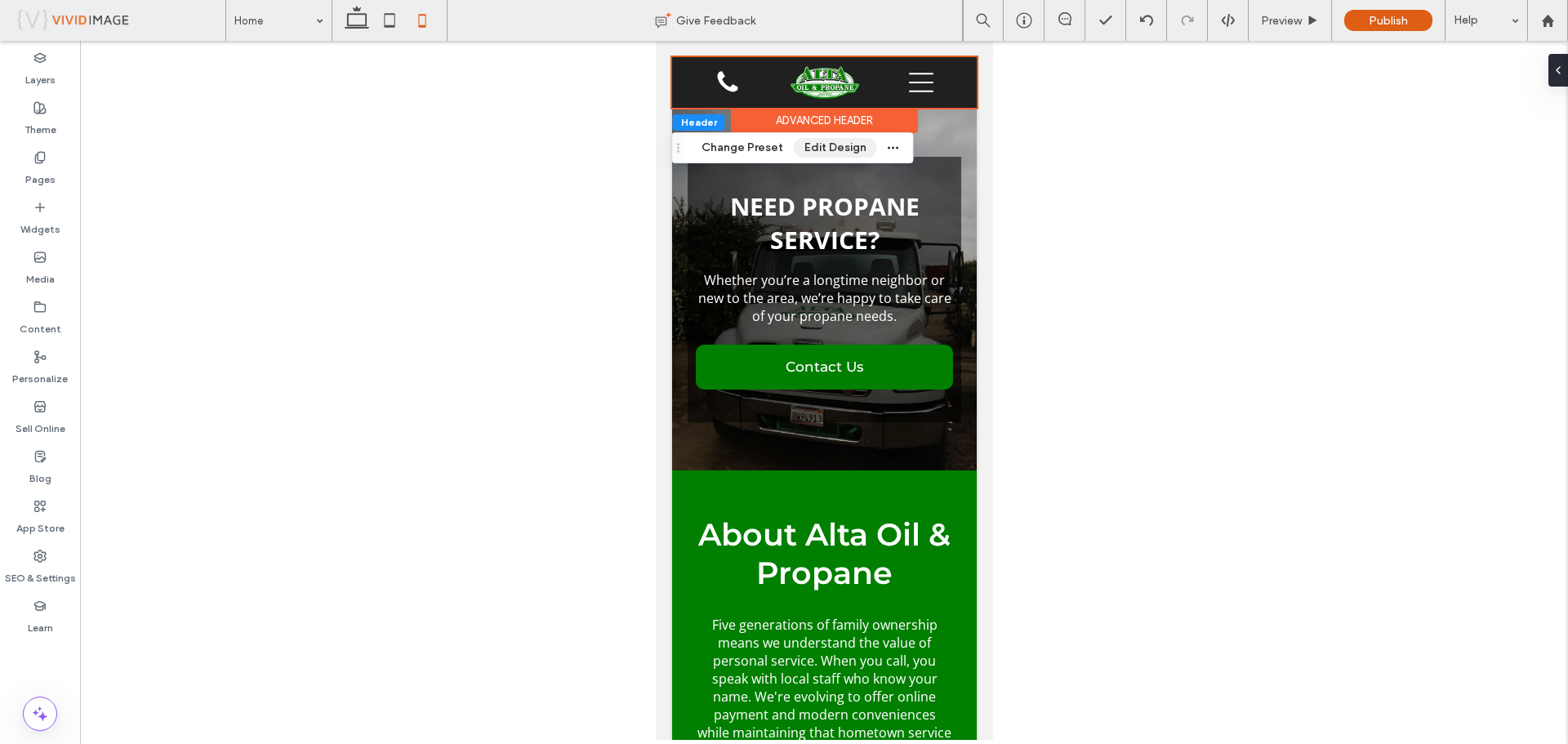
click at [822, 150] on button "Edit Design" at bounding box center [835, 148] width 83 height 19
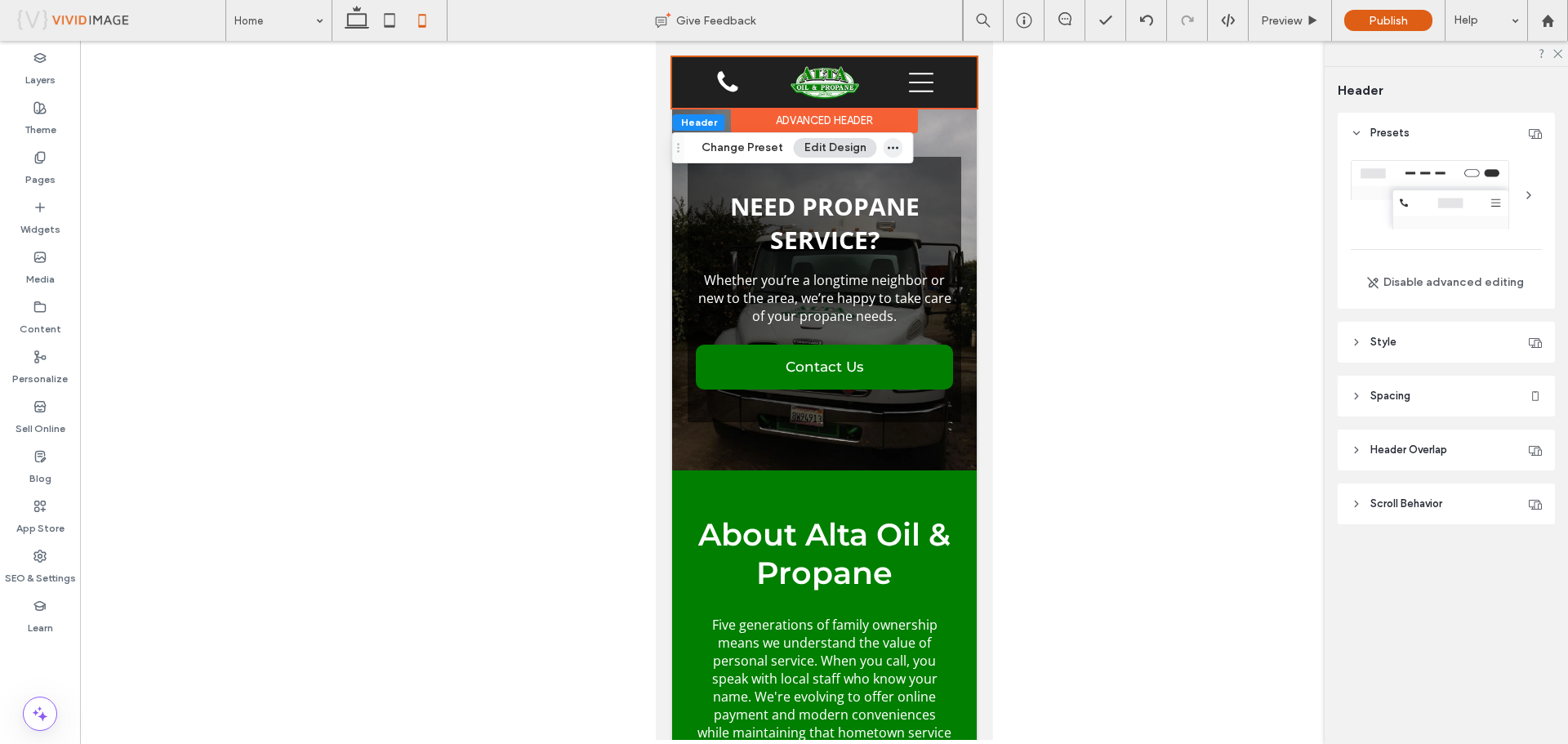
click at [893, 143] on icon "button" at bounding box center [893, 148] width 13 height 13
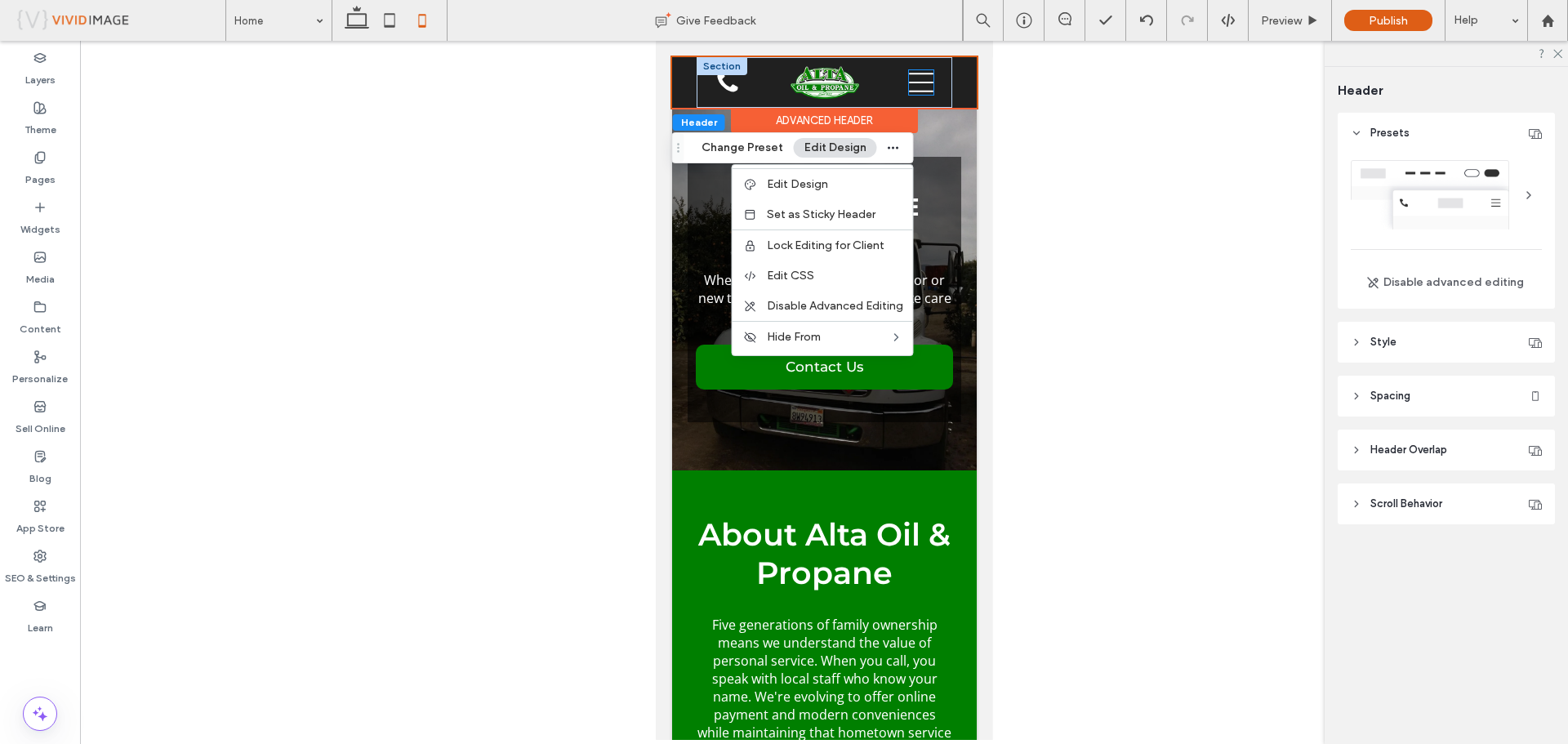
click at [918, 80] on icon at bounding box center [920, 82] width 24 height 24
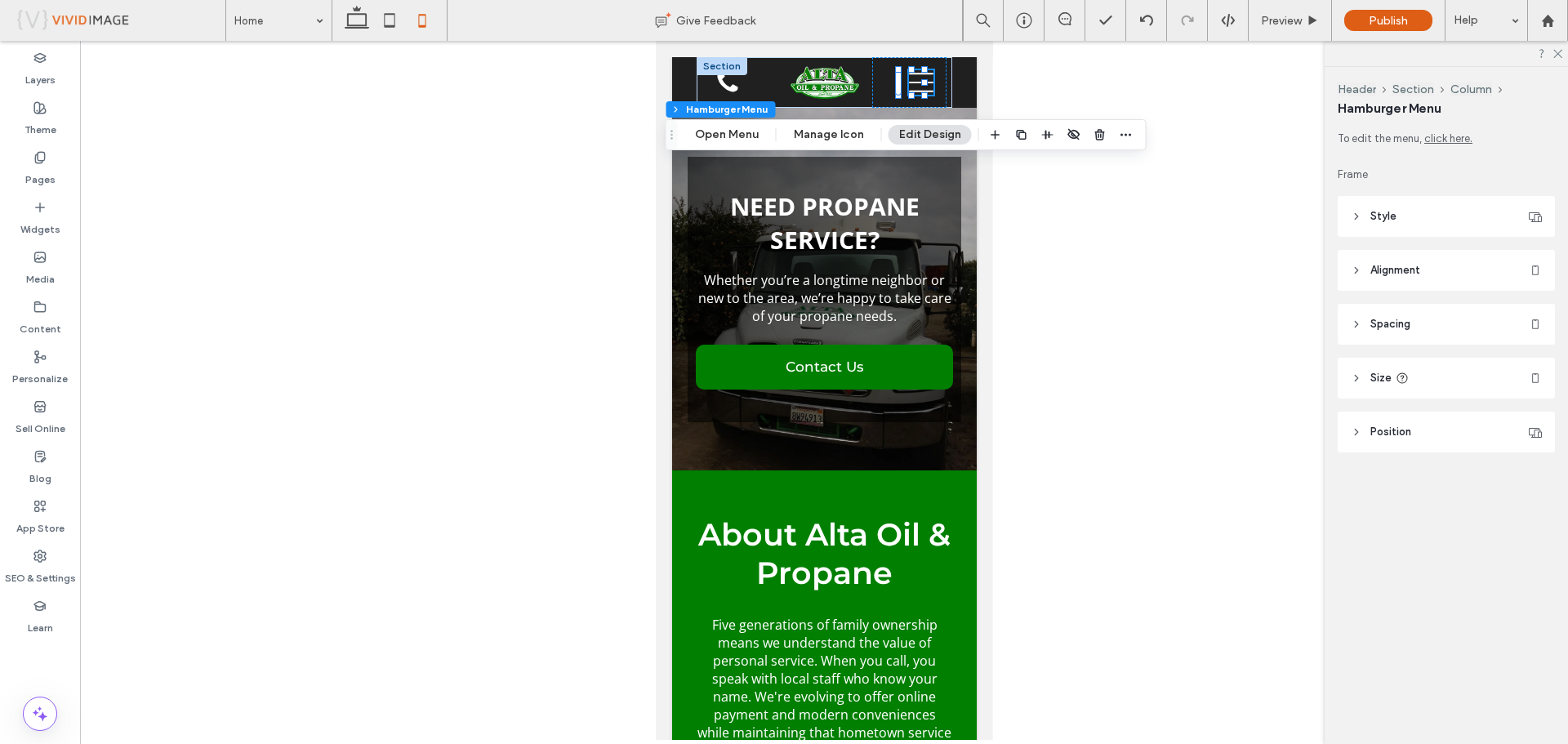
click at [1355, 209] on header "Style" at bounding box center [1446, 216] width 217 height 41
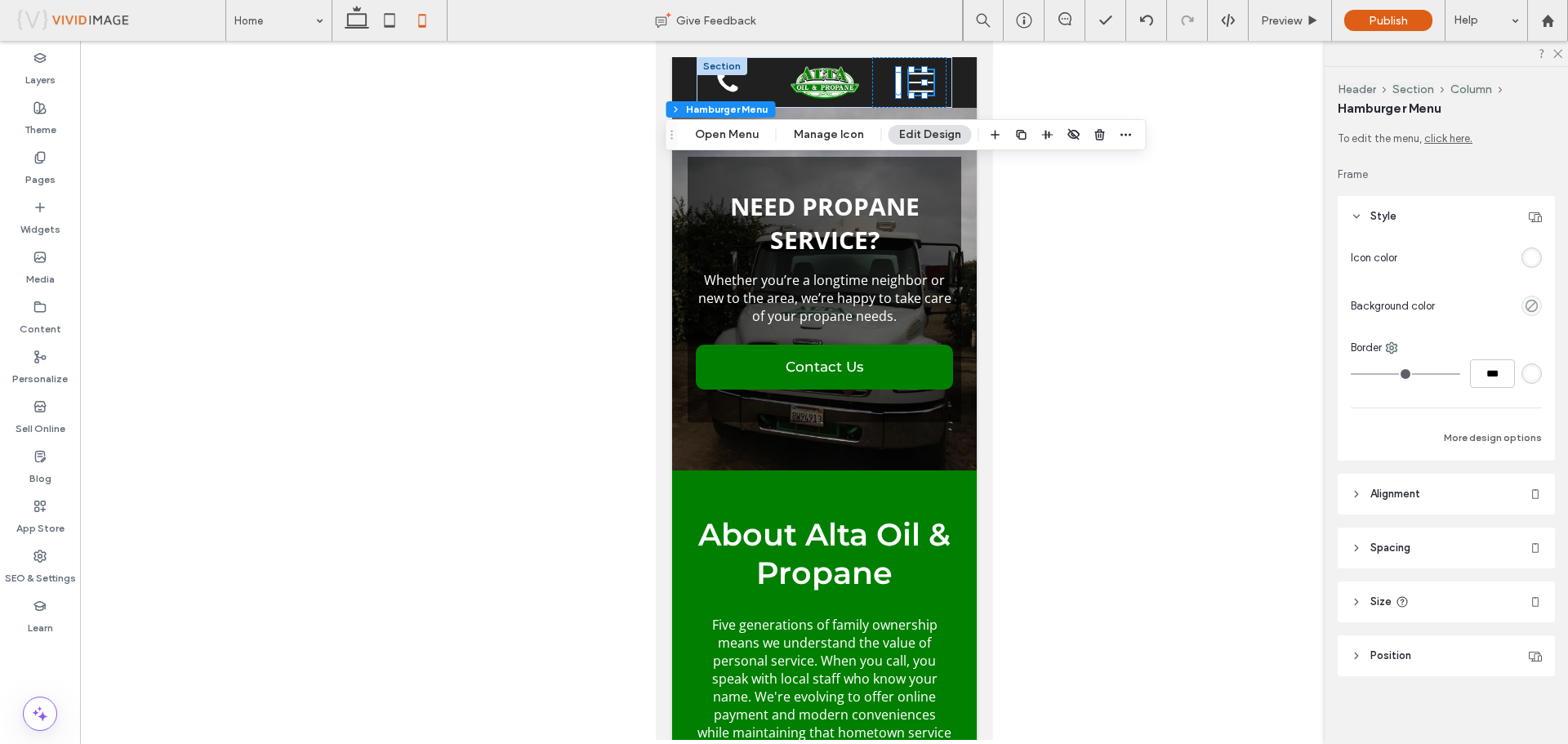
click at [1355, 209] on header "Style" at bounding box center [1446, 216] width 217 height 41
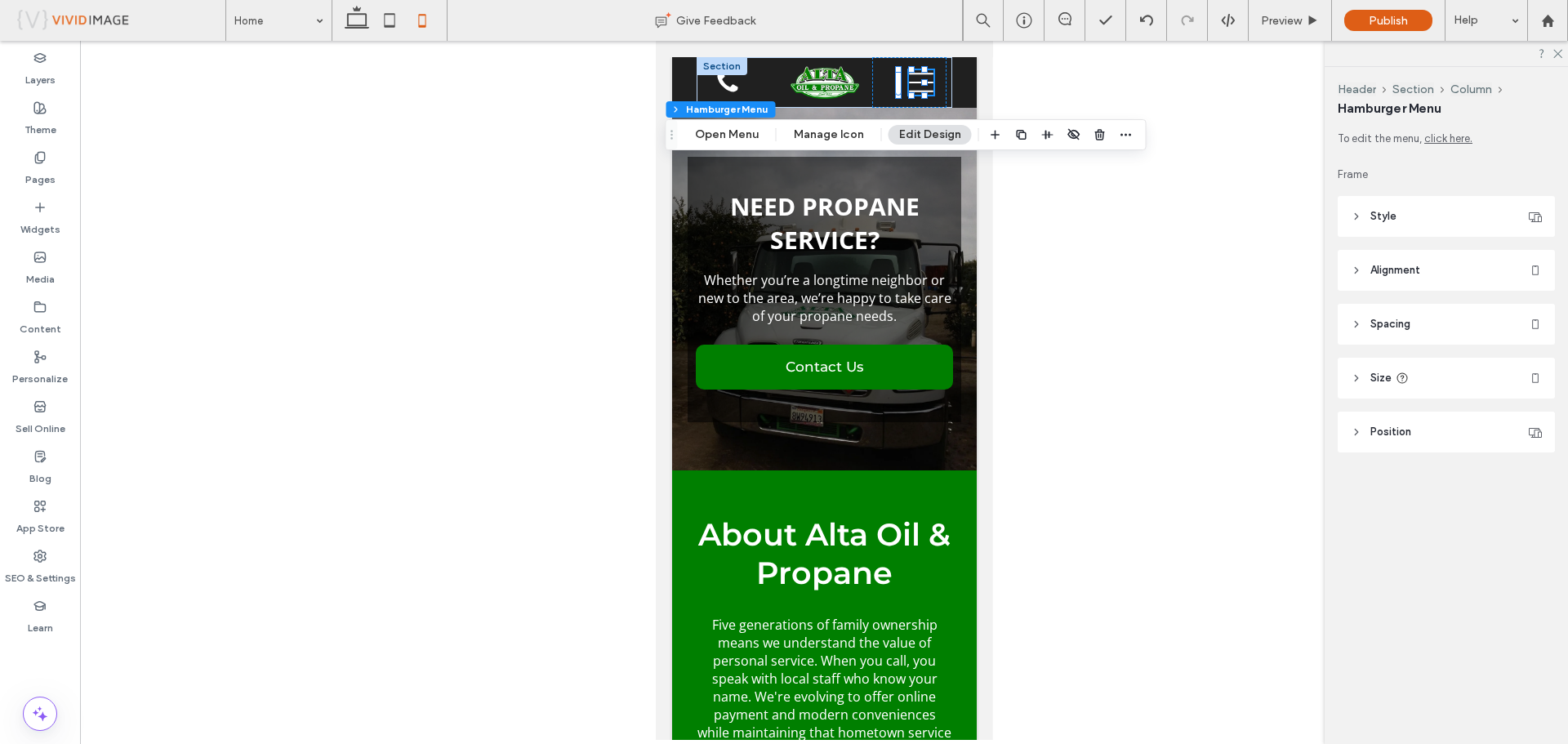
click at [1351, 266] on icon at bounding box center [1355, 270] width 11 height 11
click at [727, 138] on button "Open Menu" at bounding box center [726, 135] width 85 height 19
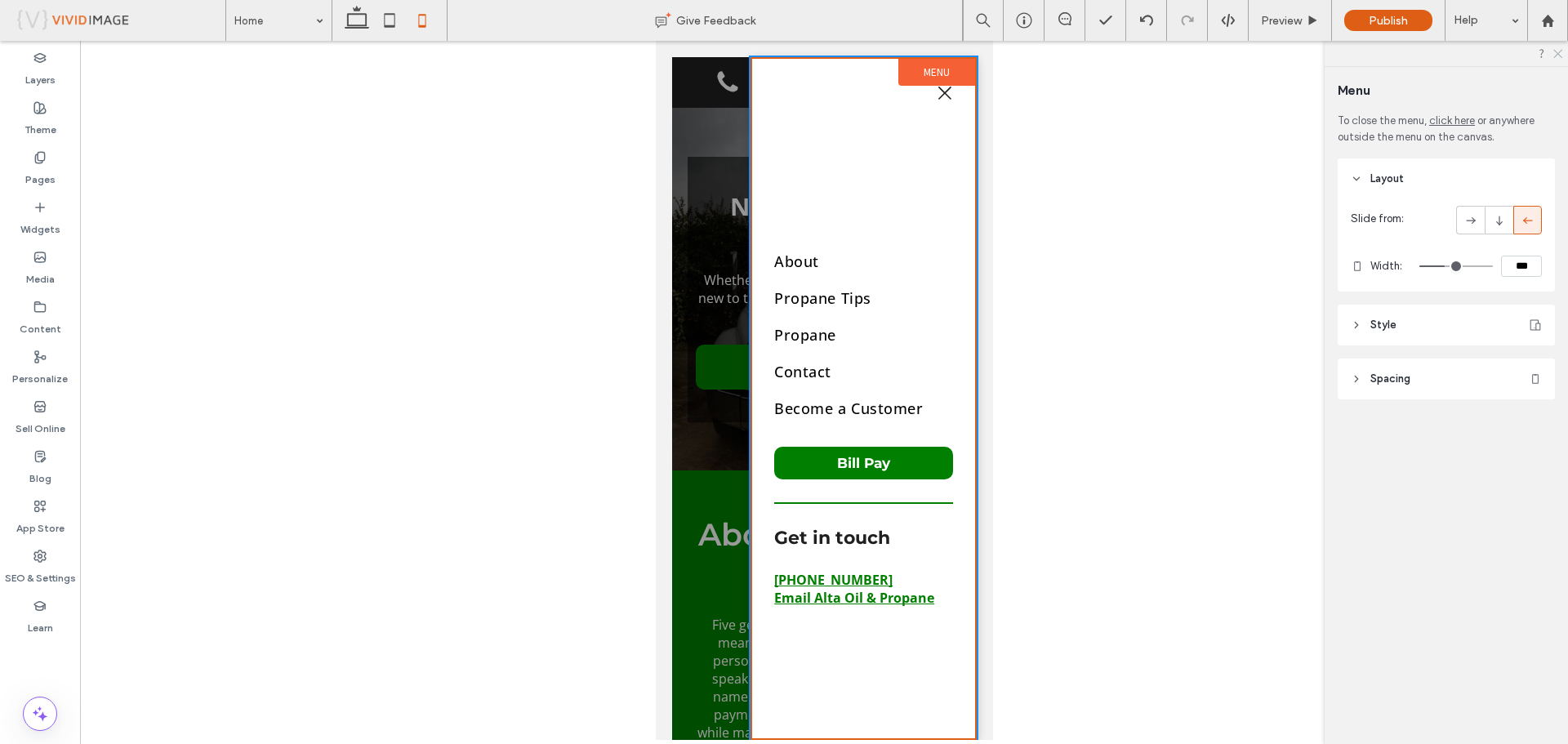
click at [1553, 55] on icon at bounding box center [1557, 52] width 10 height 10
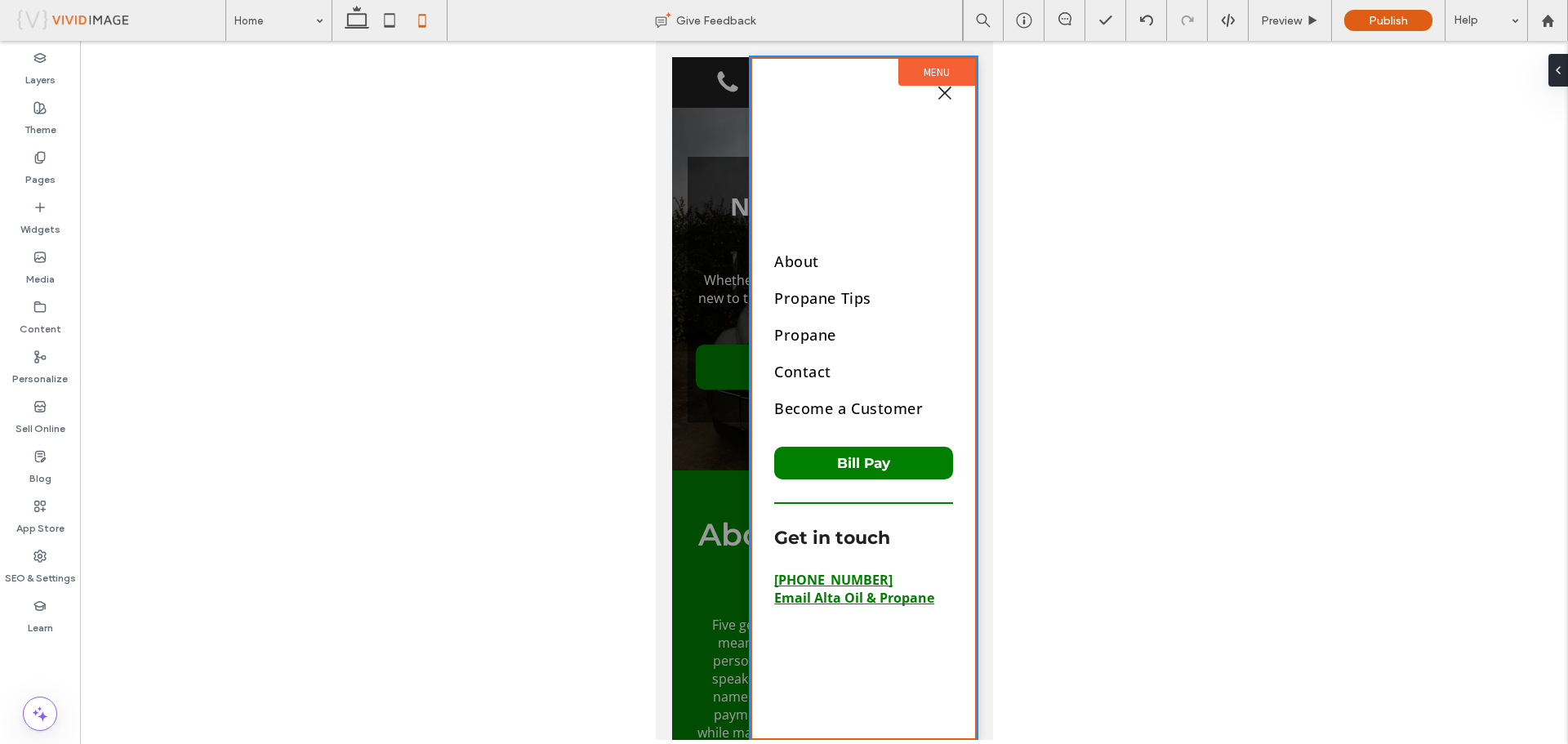
click at [1139, 153] on div at bounding box center [824, 390] width 1488 height 699
click at [712, 113] on div at bounding box center [823, 398] width 304 height 683
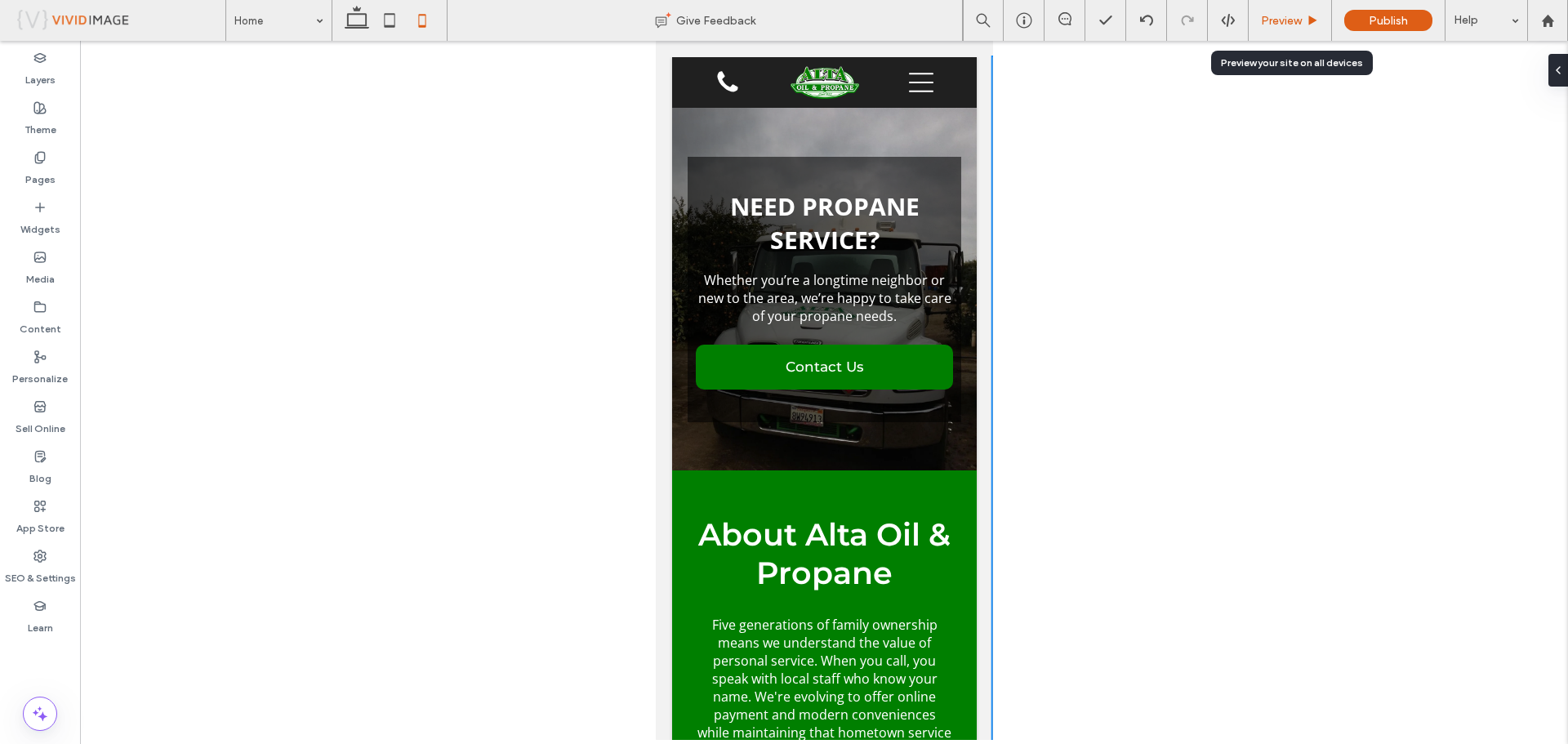
click at [1278, 15] on span "Preview" at bounding box center [1281, 21] width 41 height 14
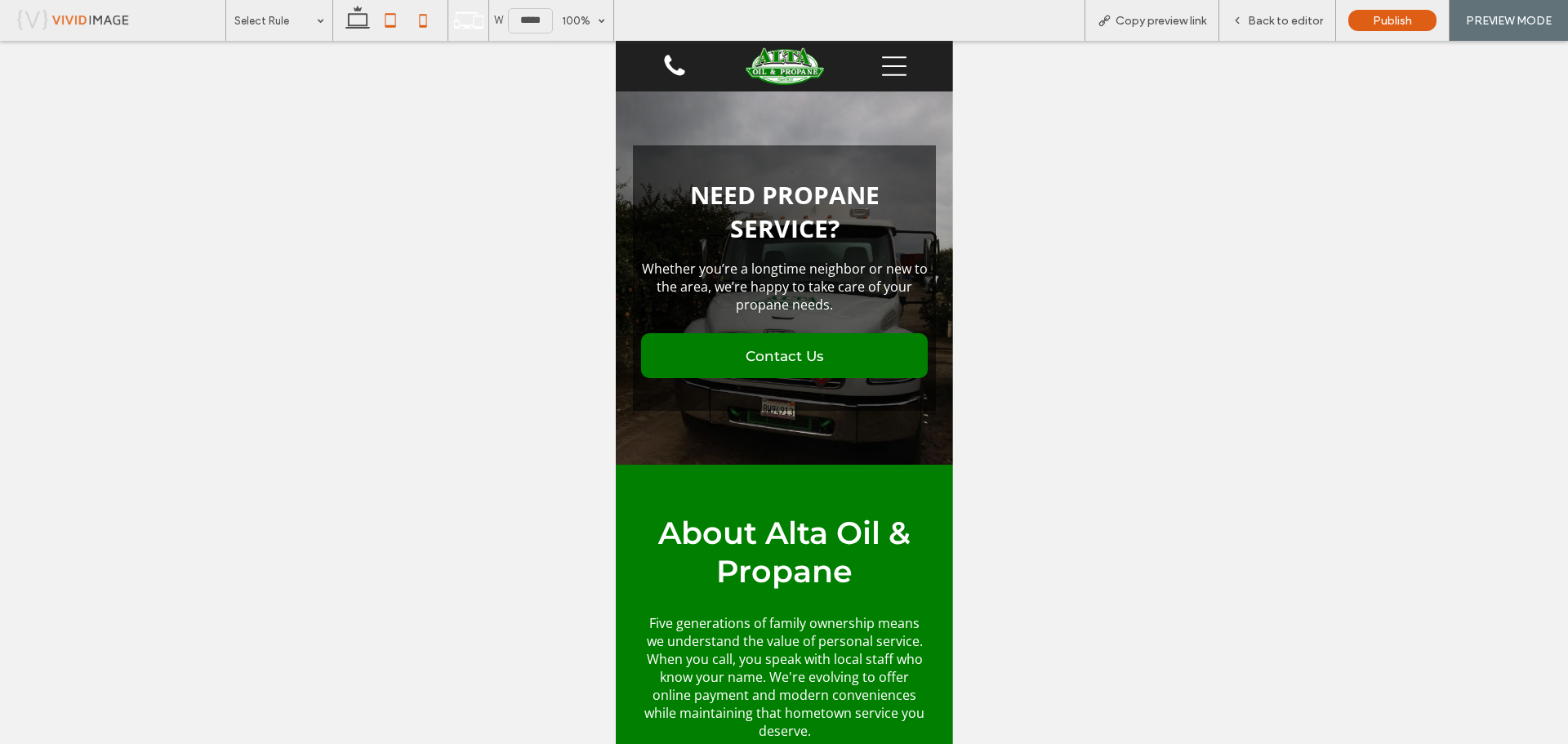
click at [403, 16] on icon at bounding box center [390, 20] width 32 height 32
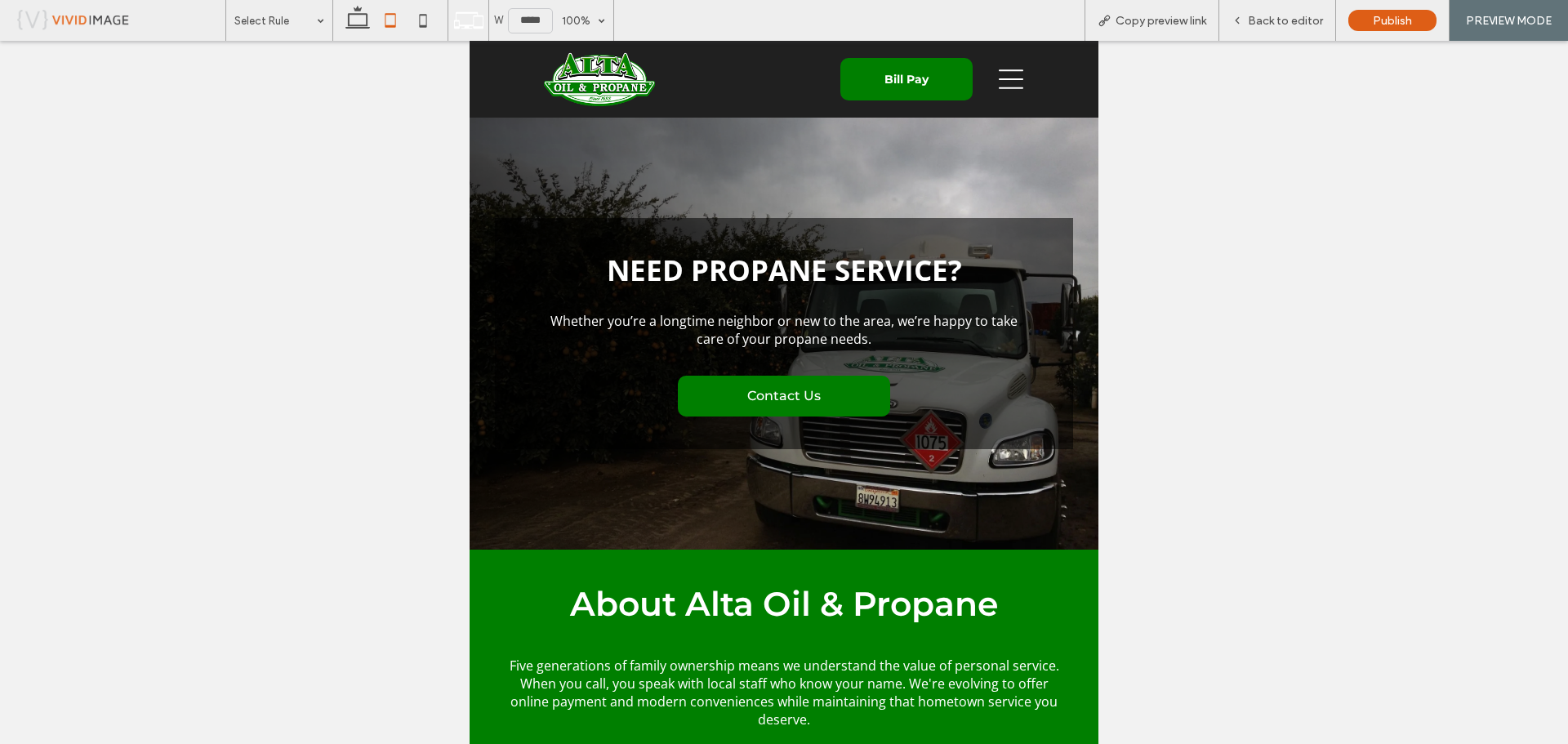
click at [1005, 85] on icon at bounding box center [1011, 80] width 24 height 24
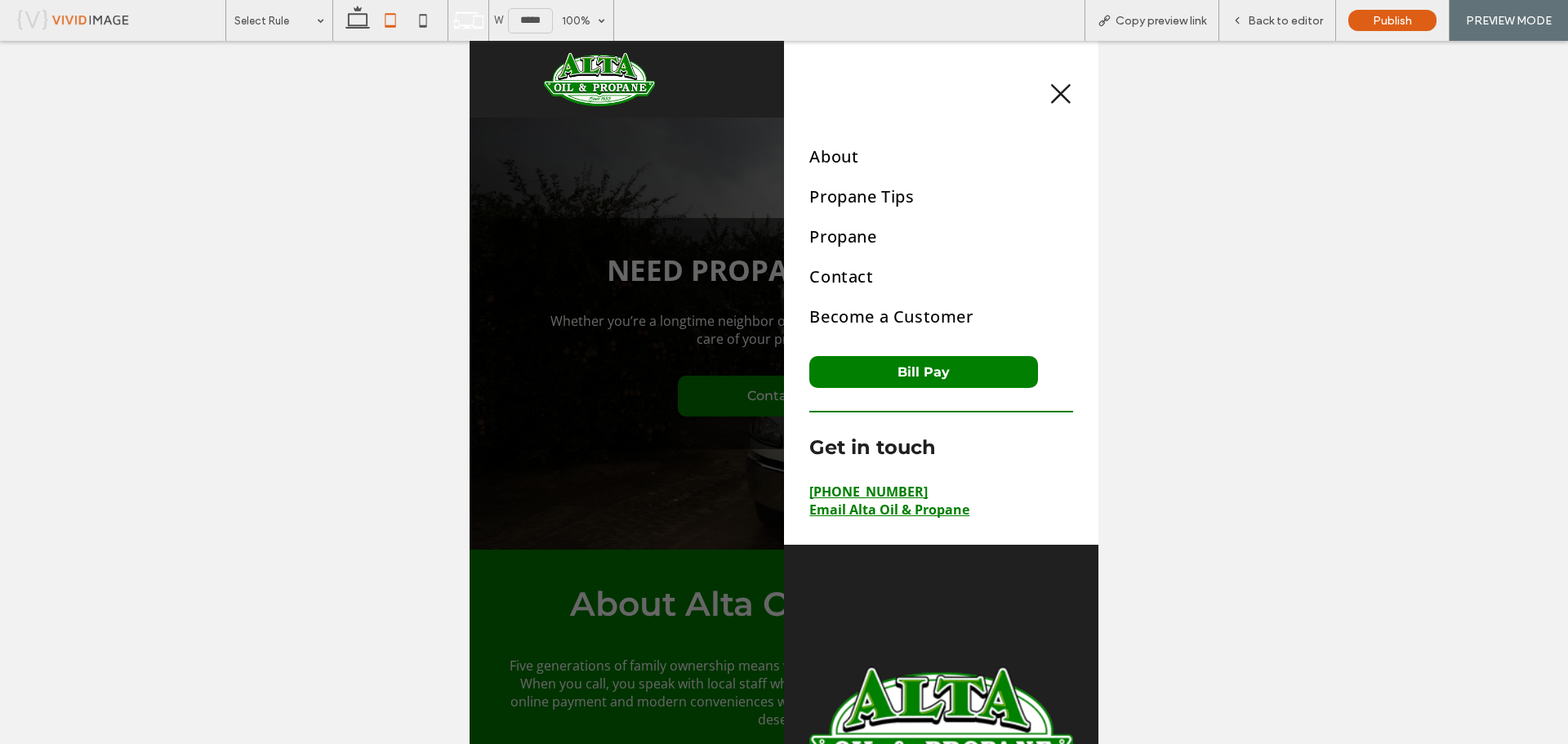
click at [1049, 99] on icon at bounding box center [1061, 94] width 24 height 24
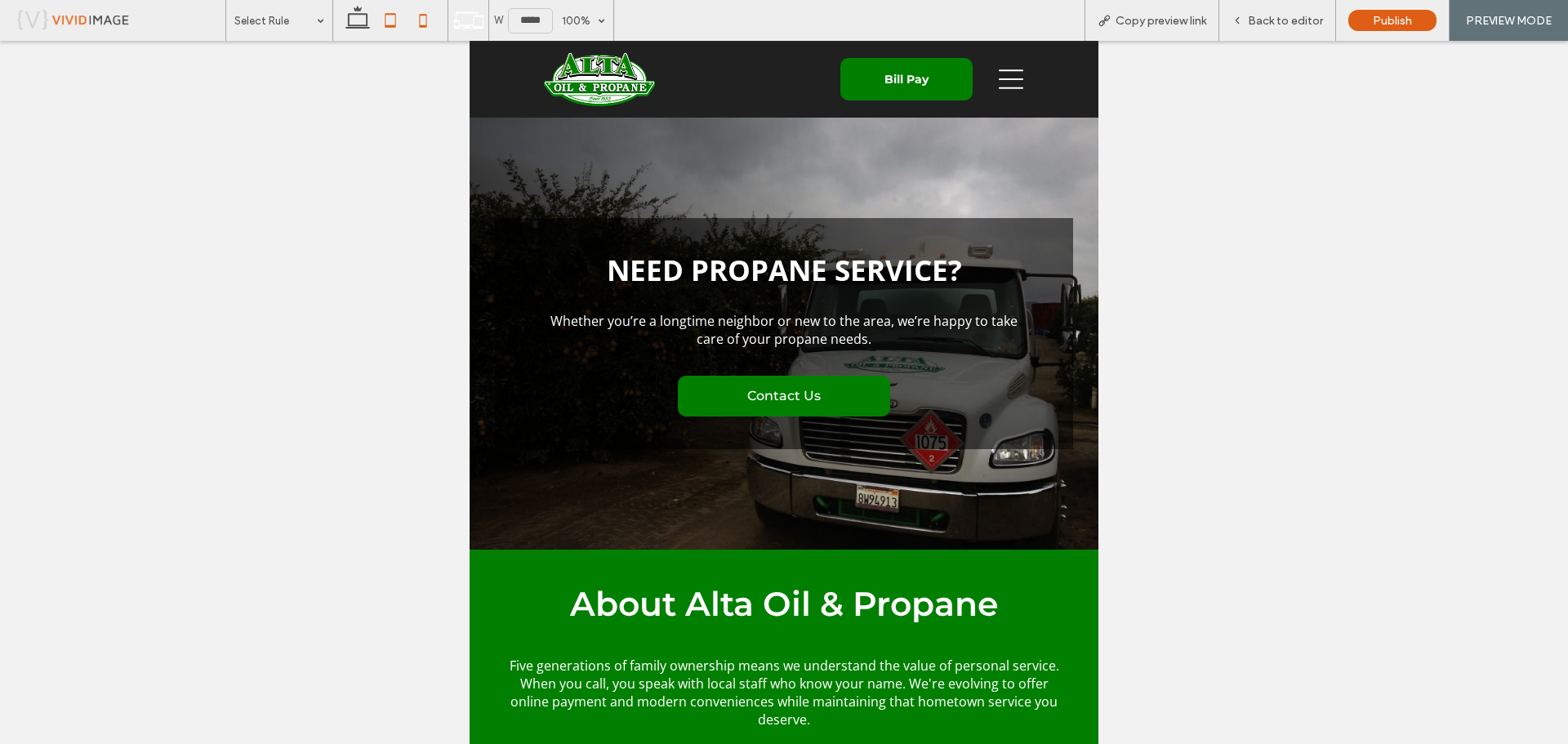
click at [425, 24] on icon at bounding box center [422, 20] width 32 height 32
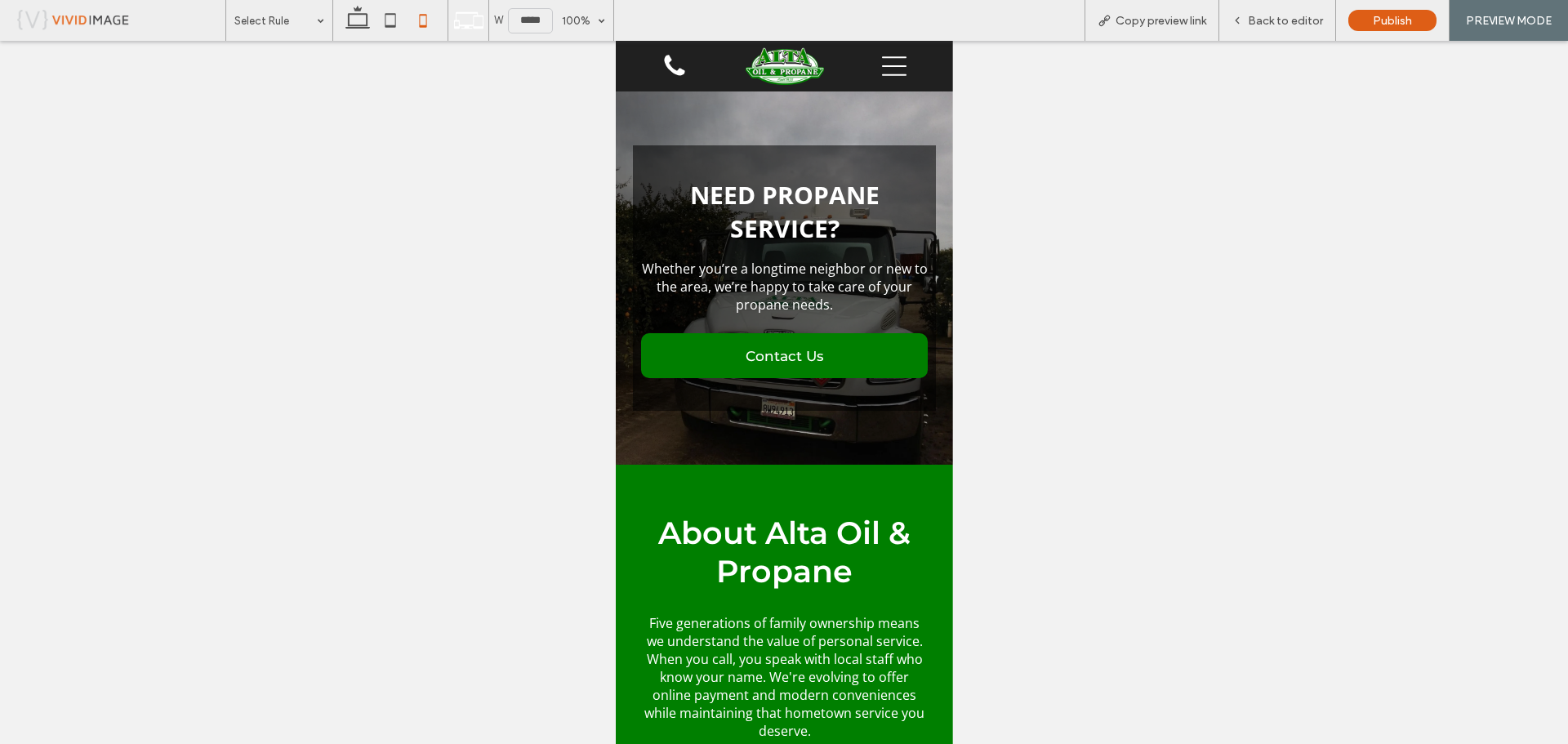
click at [893, 67] on icon at bounding box center [893, 66] width 24 height 19
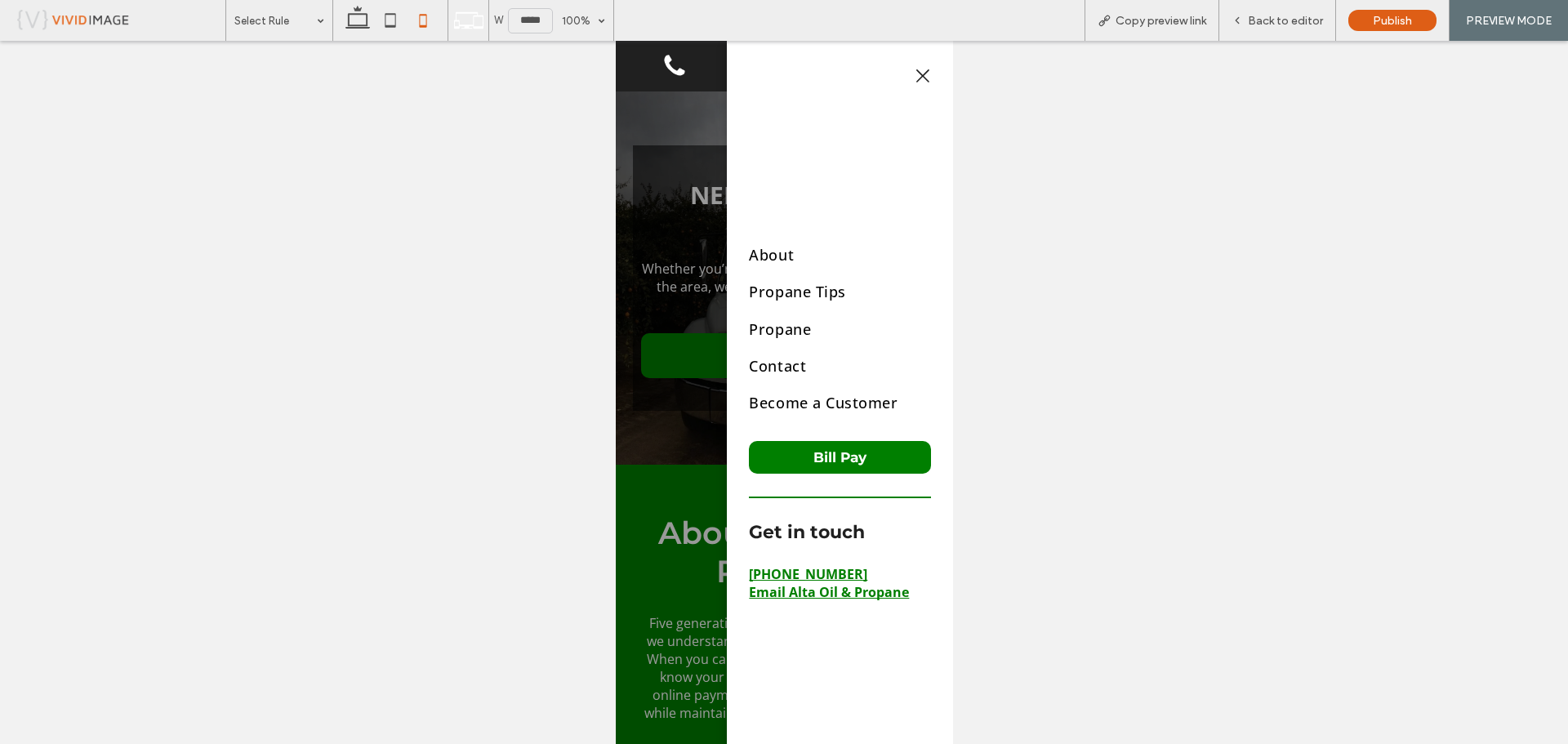
click at [917, 73] on icon at bounding box center [922, 75] width 17 height 17
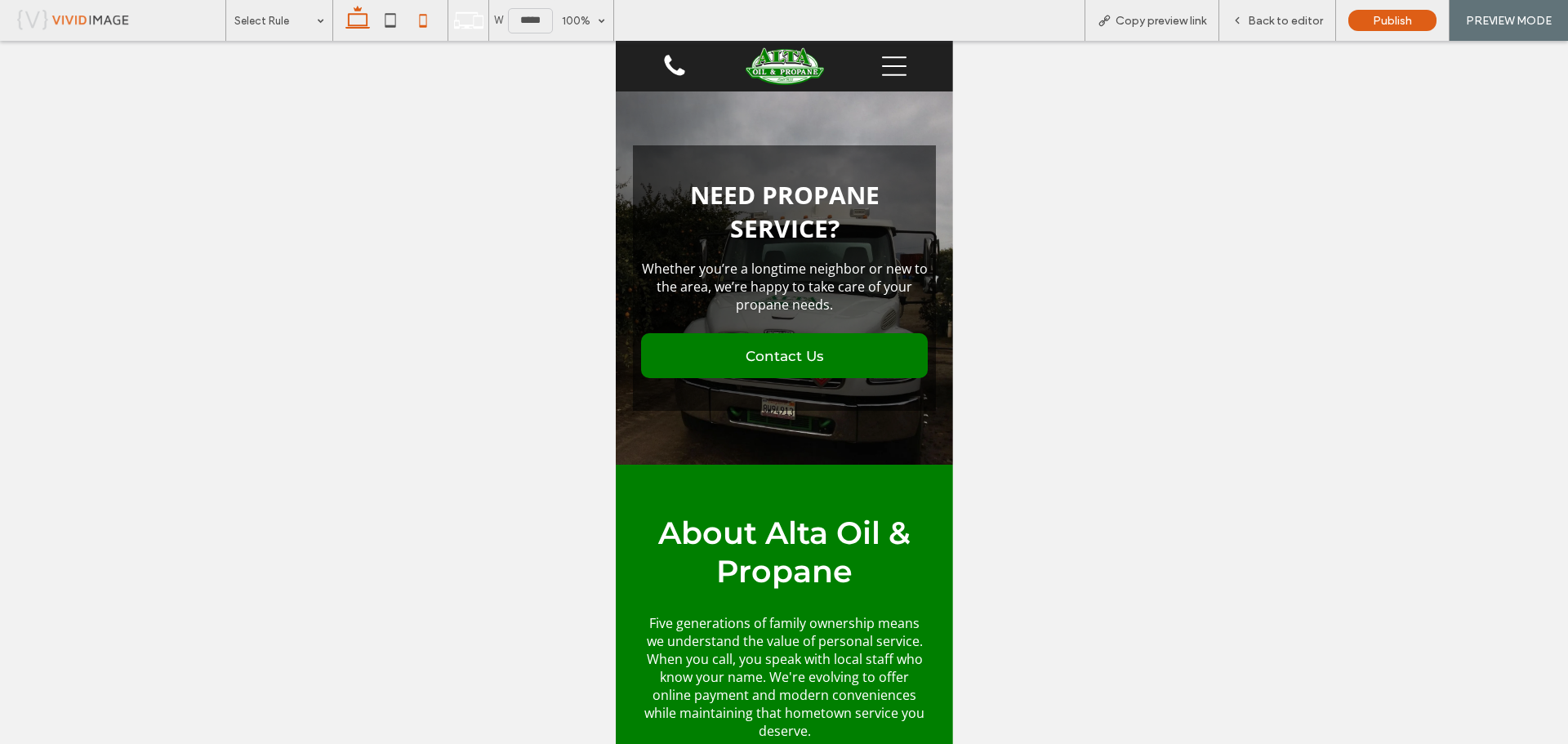
click at [351, 24] on icon at bounding box center [357, 20] width 32 height 32
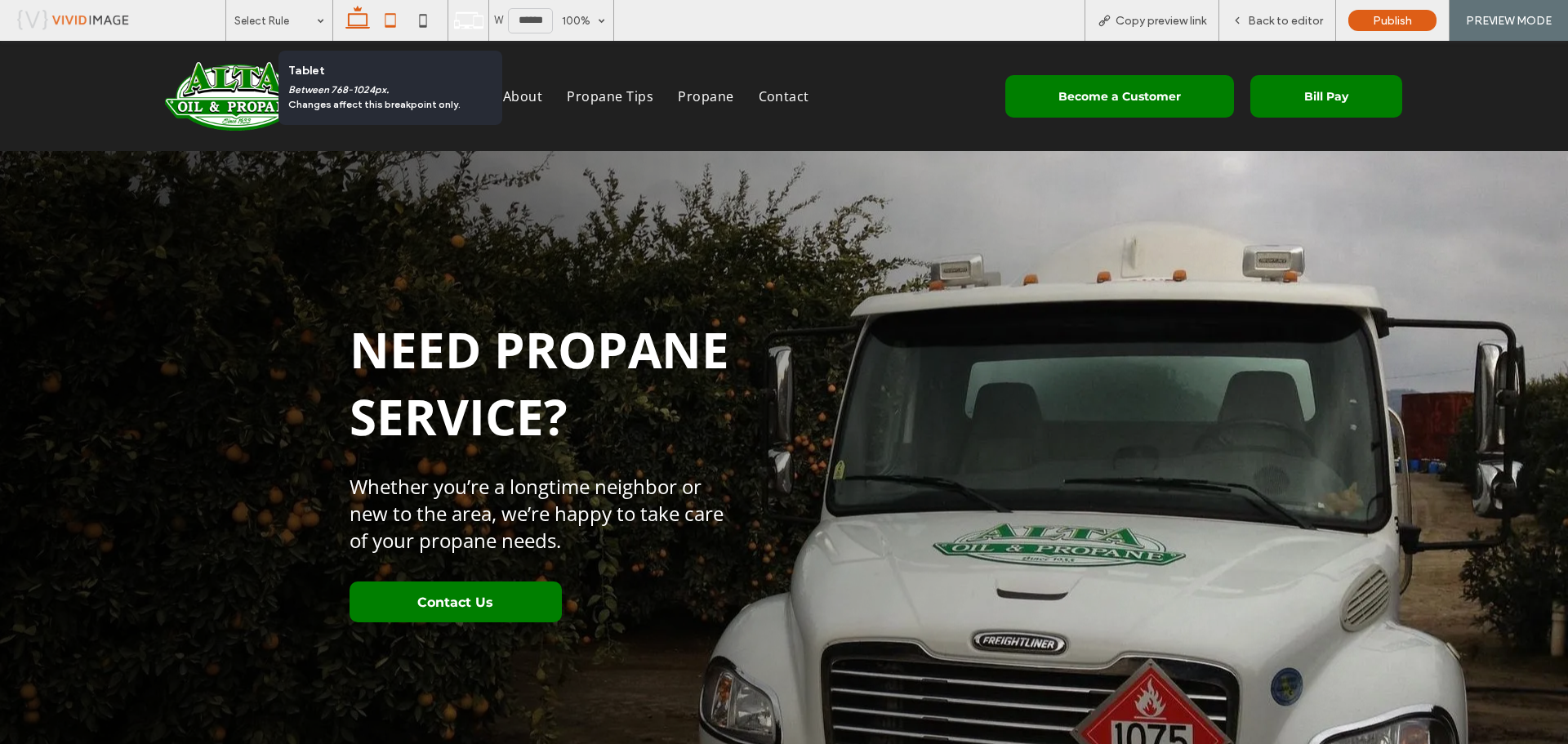
click at [394, 24] on icon at bounding box center [390, 20] width 32 height 32
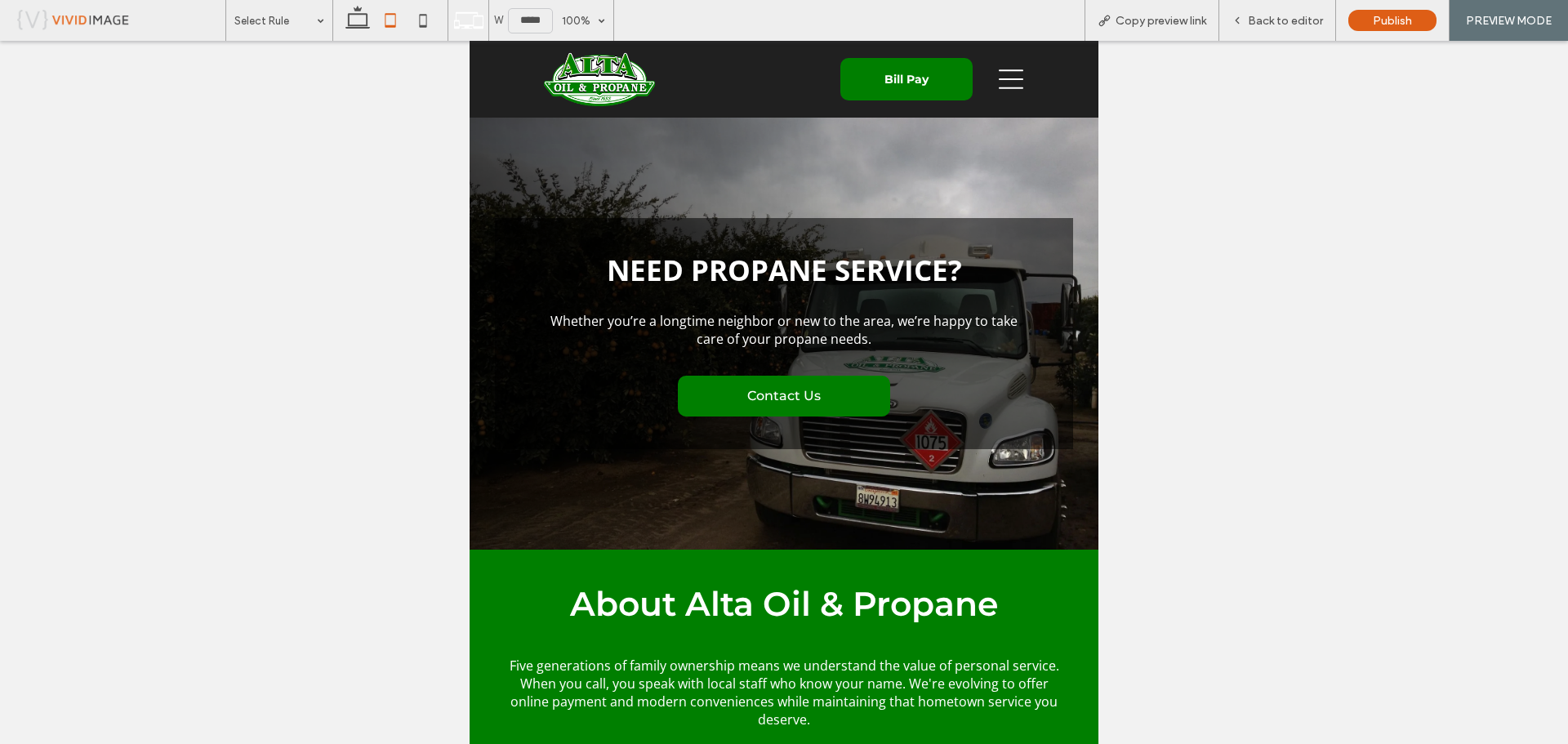
click at [1004, 77] on icon at bounding box center [1011, 80] width 24 height 24
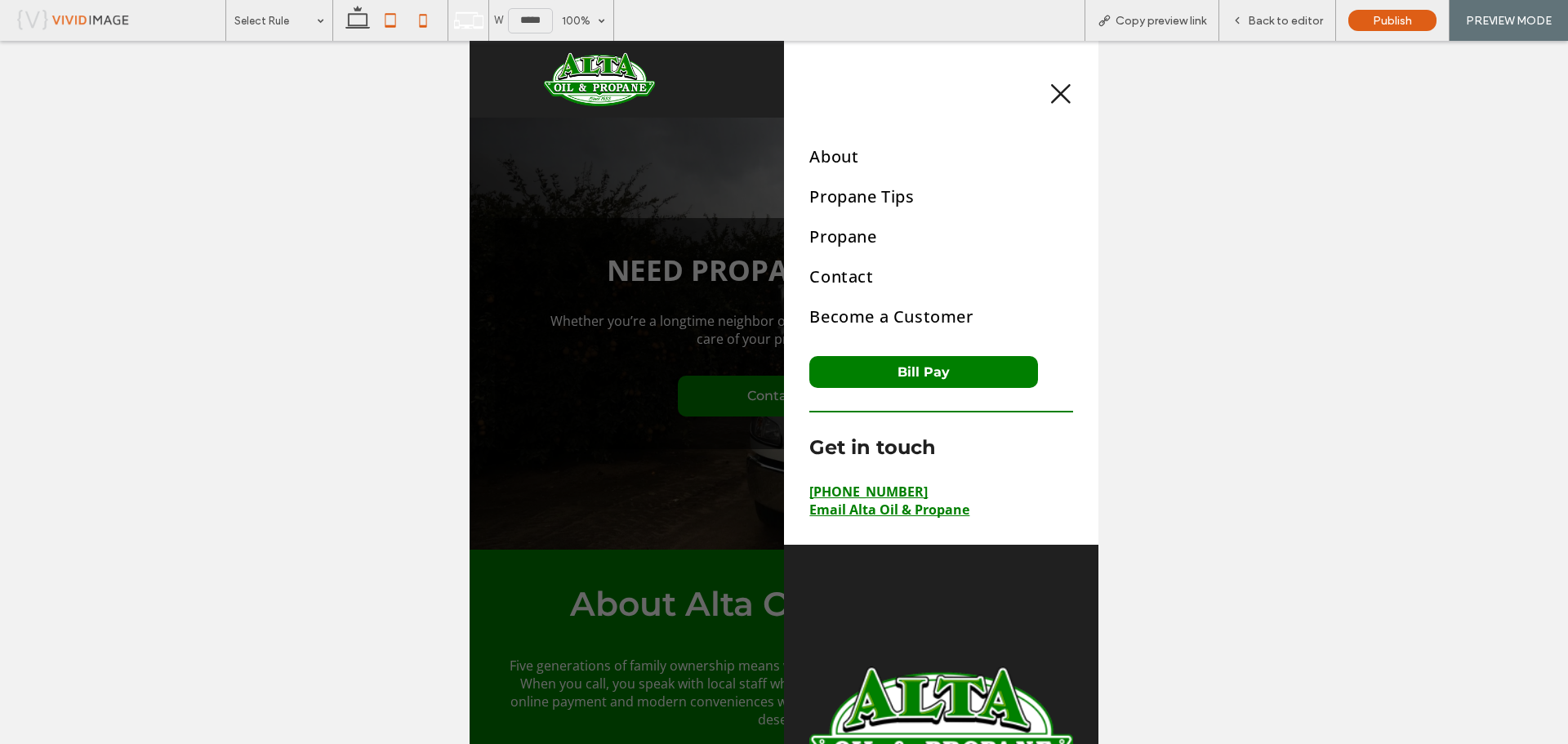
click at [422, 29] on icon at bounding box center [422, 20] width 32 height 32
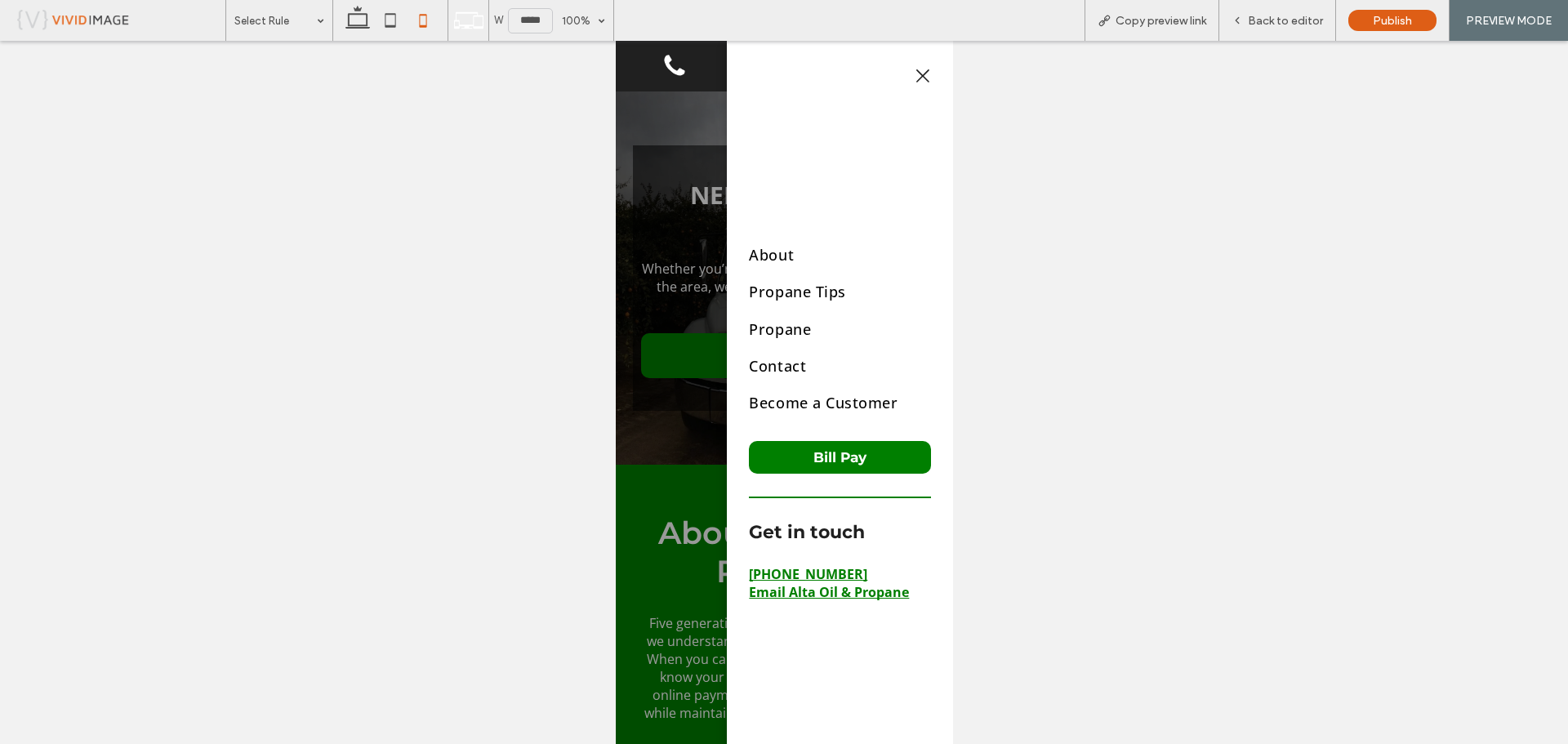
click at [917, 73] on icon at bounding box center [922, 75] width 13 height 13
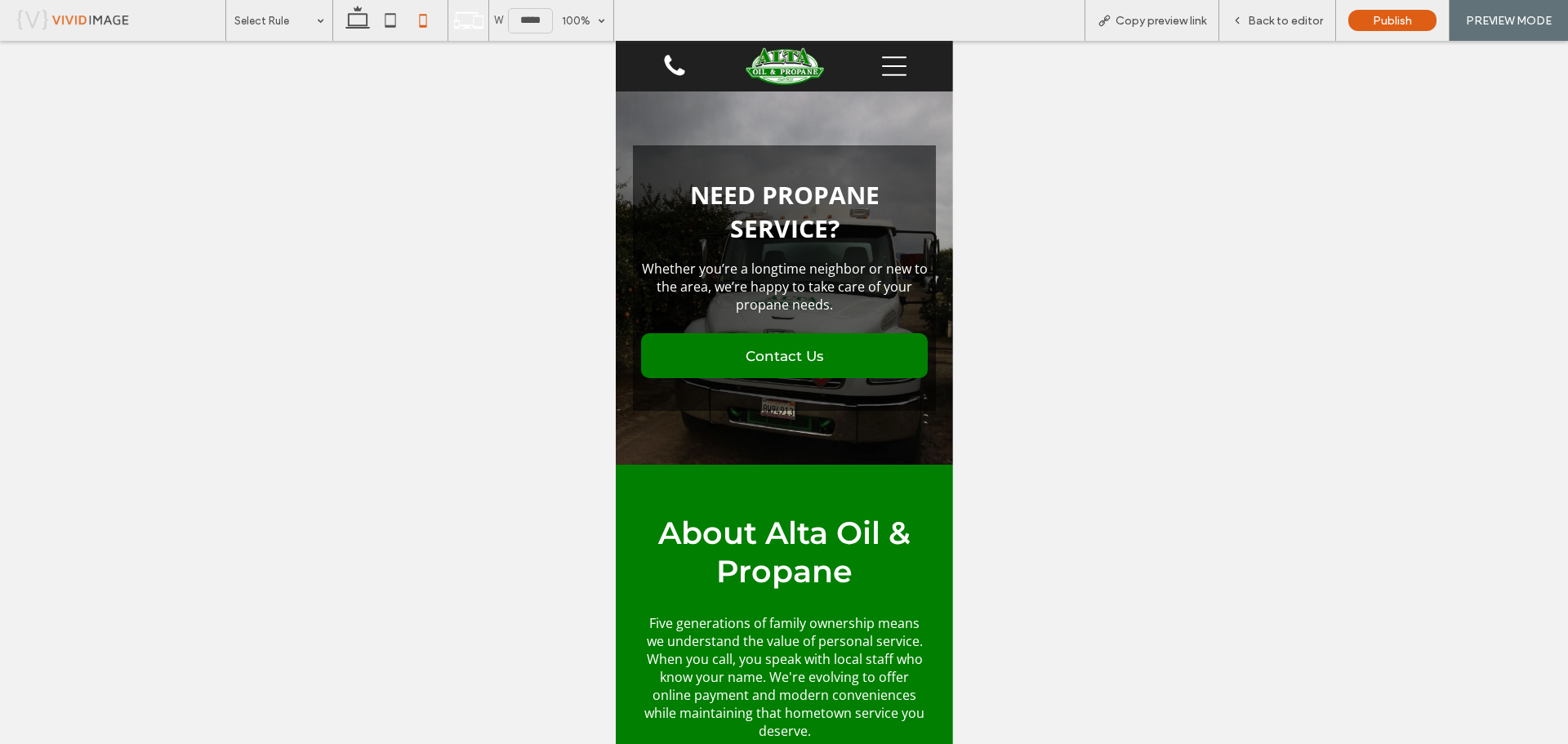
click at [887, 69] on icon at bounding box center [893, 66] width 24 height 24
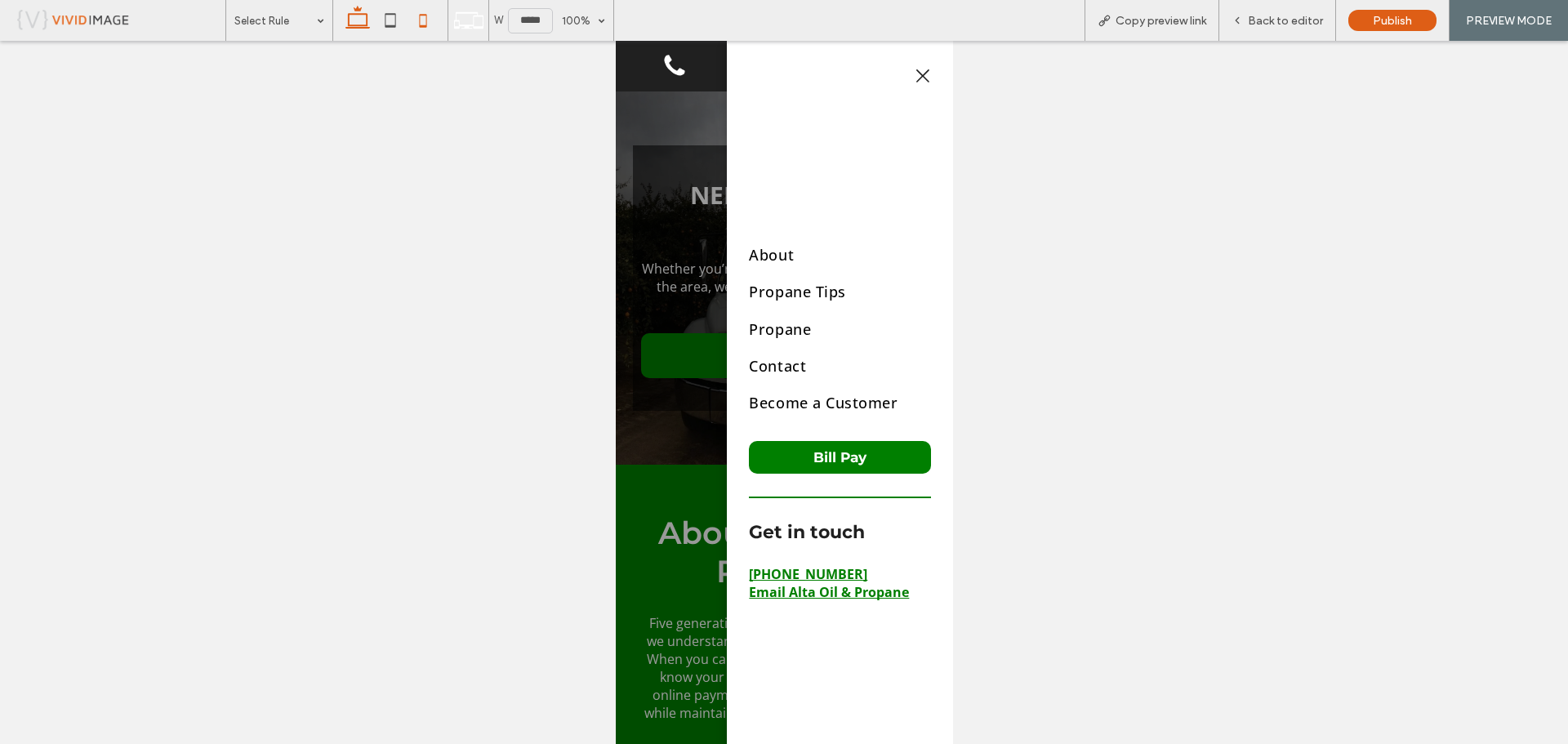
click at [353, 18] on icon at bounding box center [357, 20] width 32 height 32
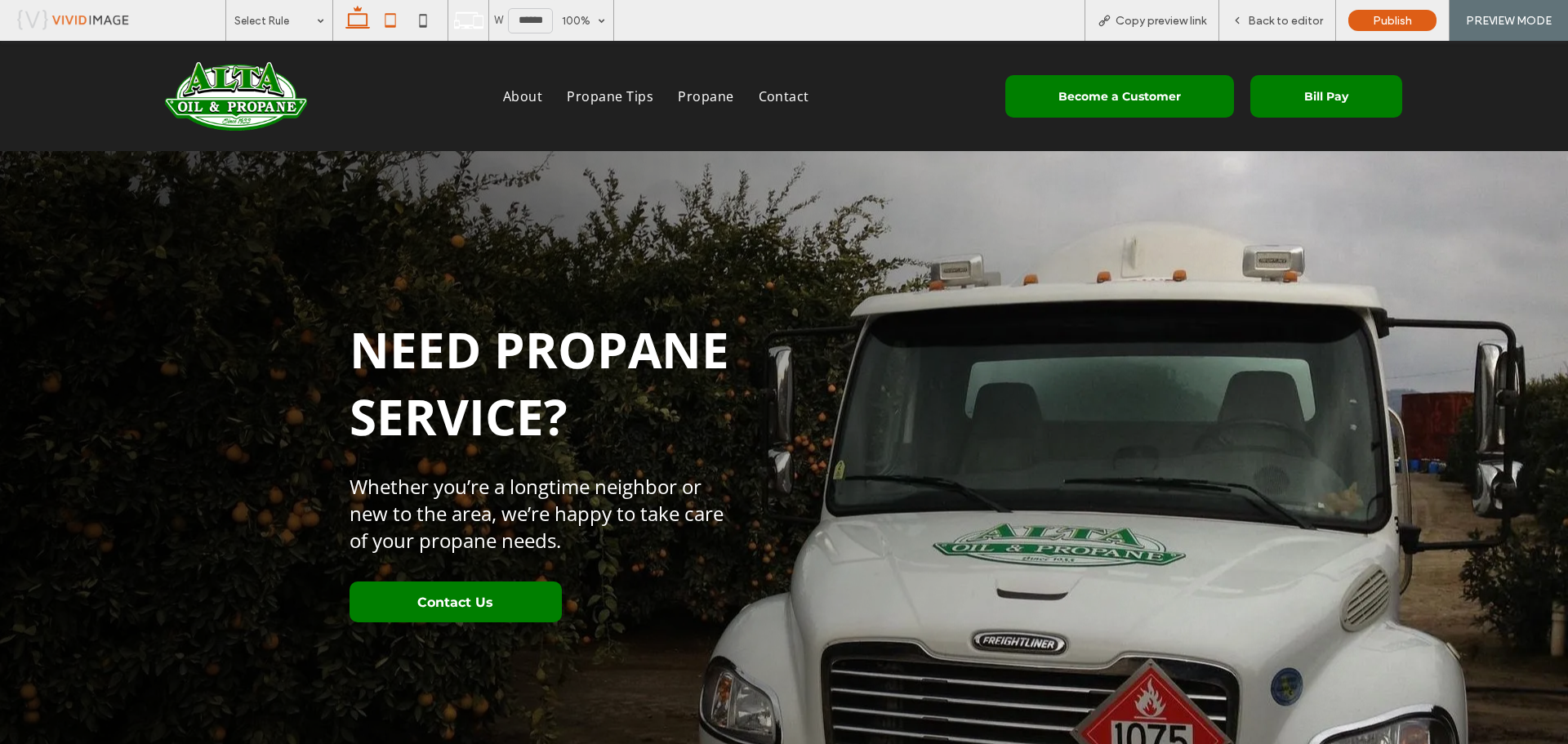
click at [399, 21] on icon at bounding box center [390, 20] width 32 height 32
type input "*****"
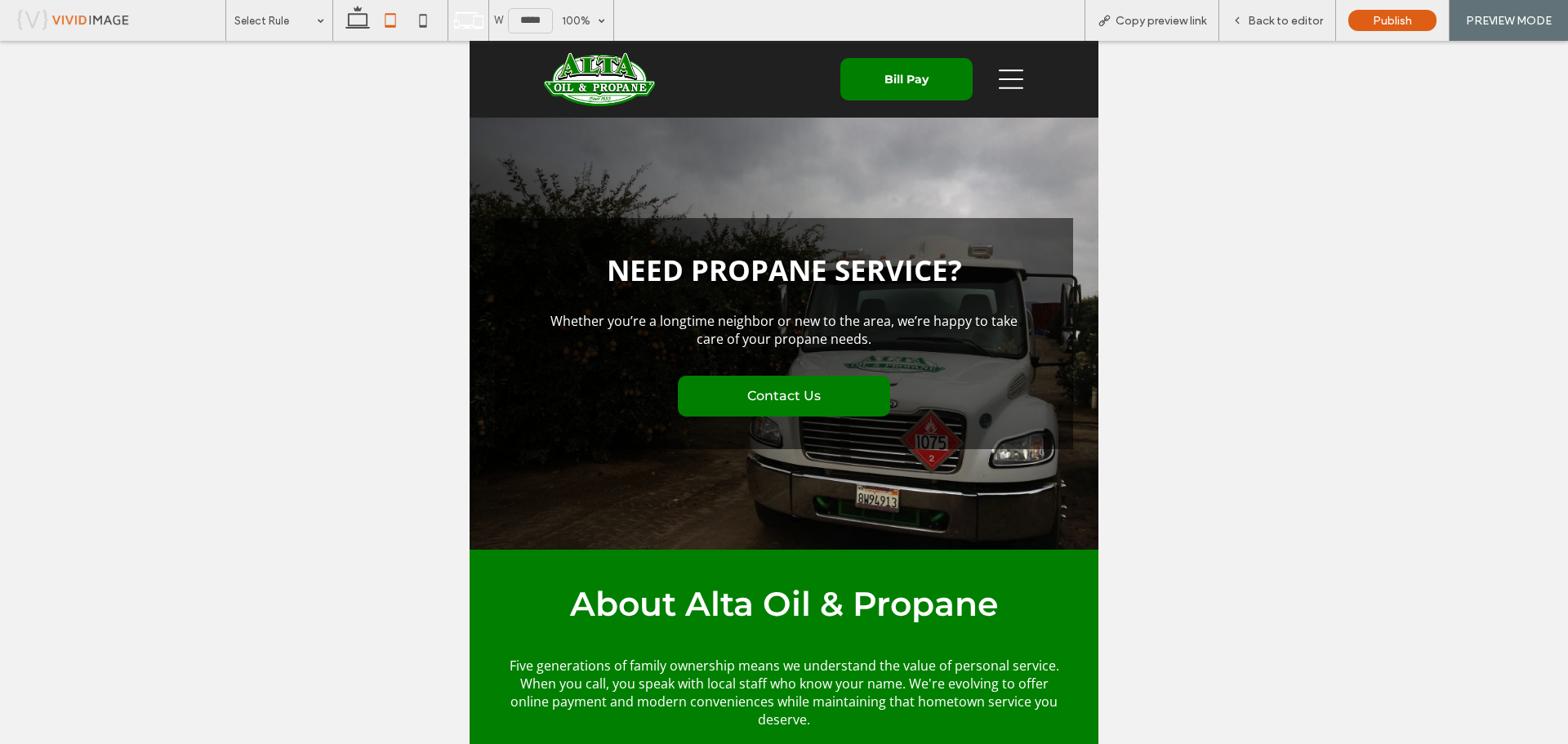
click at [1016, 80] on div at bounding box center [1011, 79] width 51 height 64
click at [1010, 80] on icon at bounding box center [1011, 80] width 24 height 24
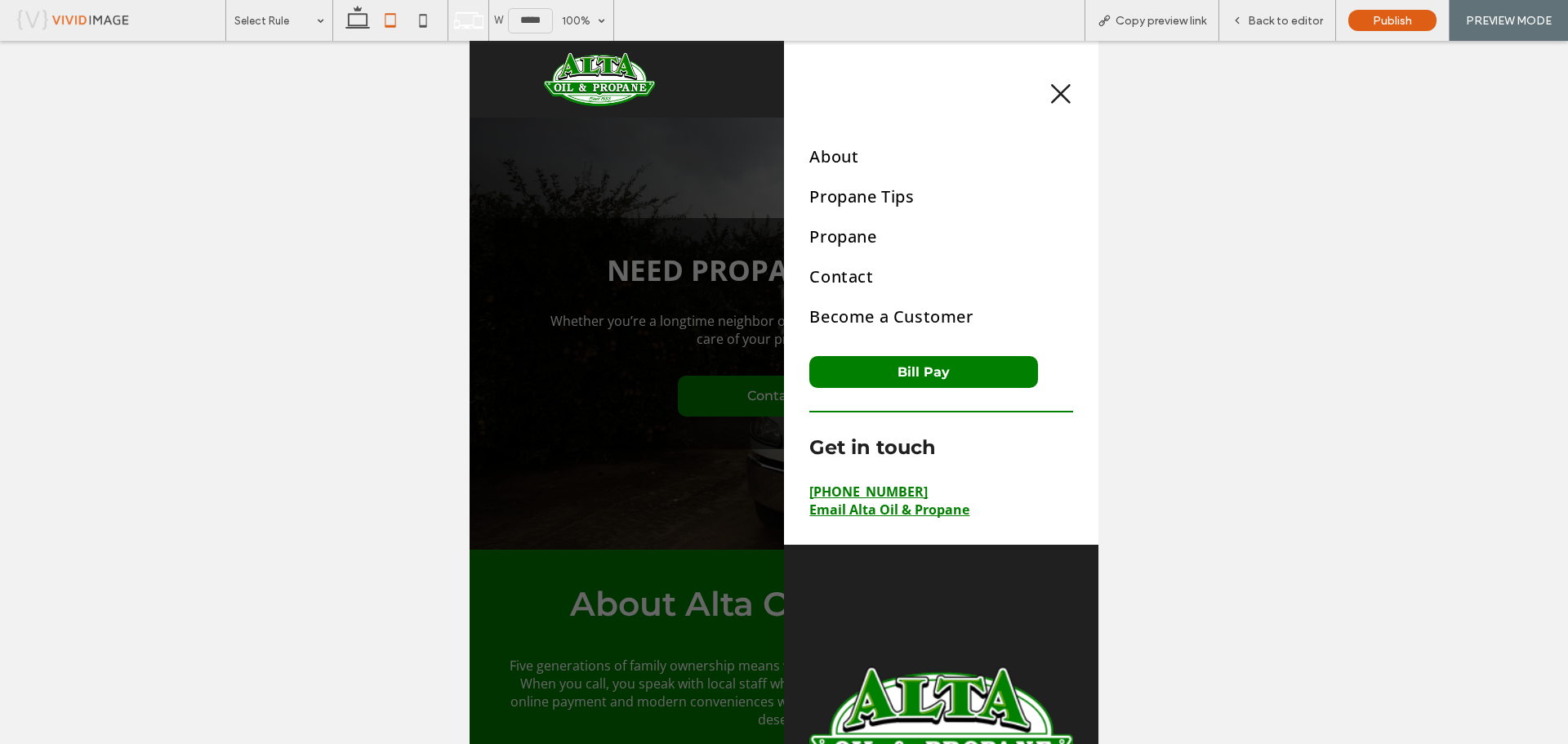
click at [1049, 102] on icon at bounding box center [1061, 94] width 24 height 24
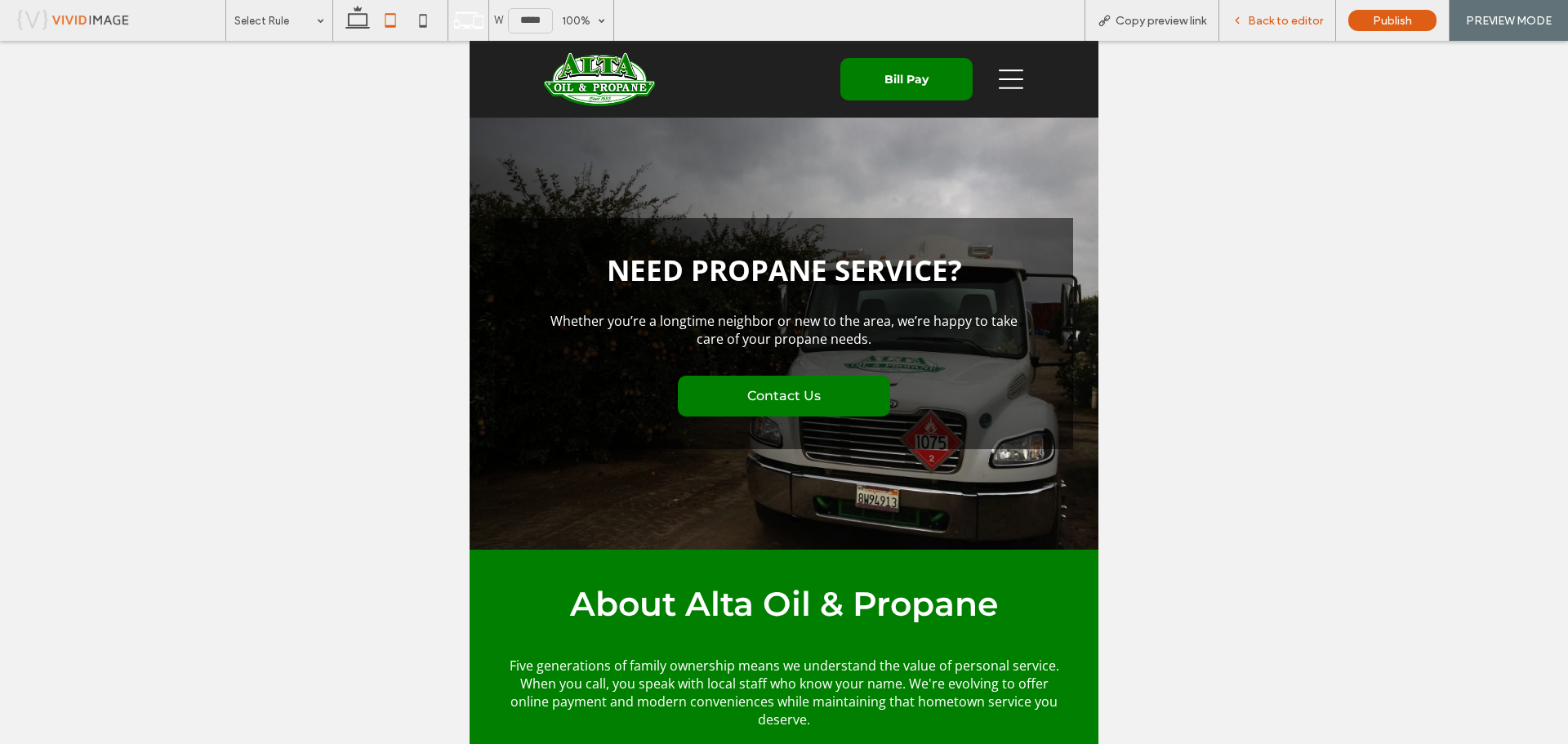
click at [1309, 16] on span "Back to editor" at bounding box center [1286, 21] width 75 height 14
